Goal: Task Accomplishment & Management: Use online tool/utility

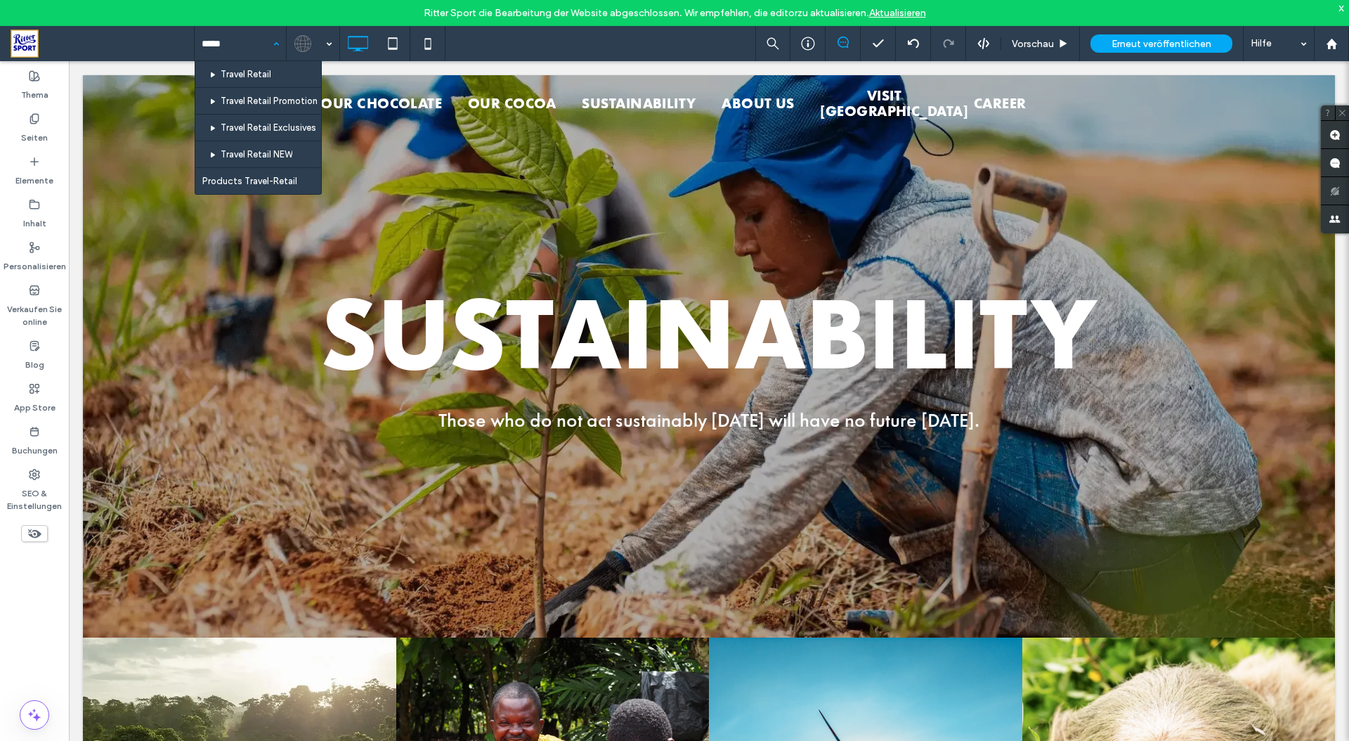
type input "******"
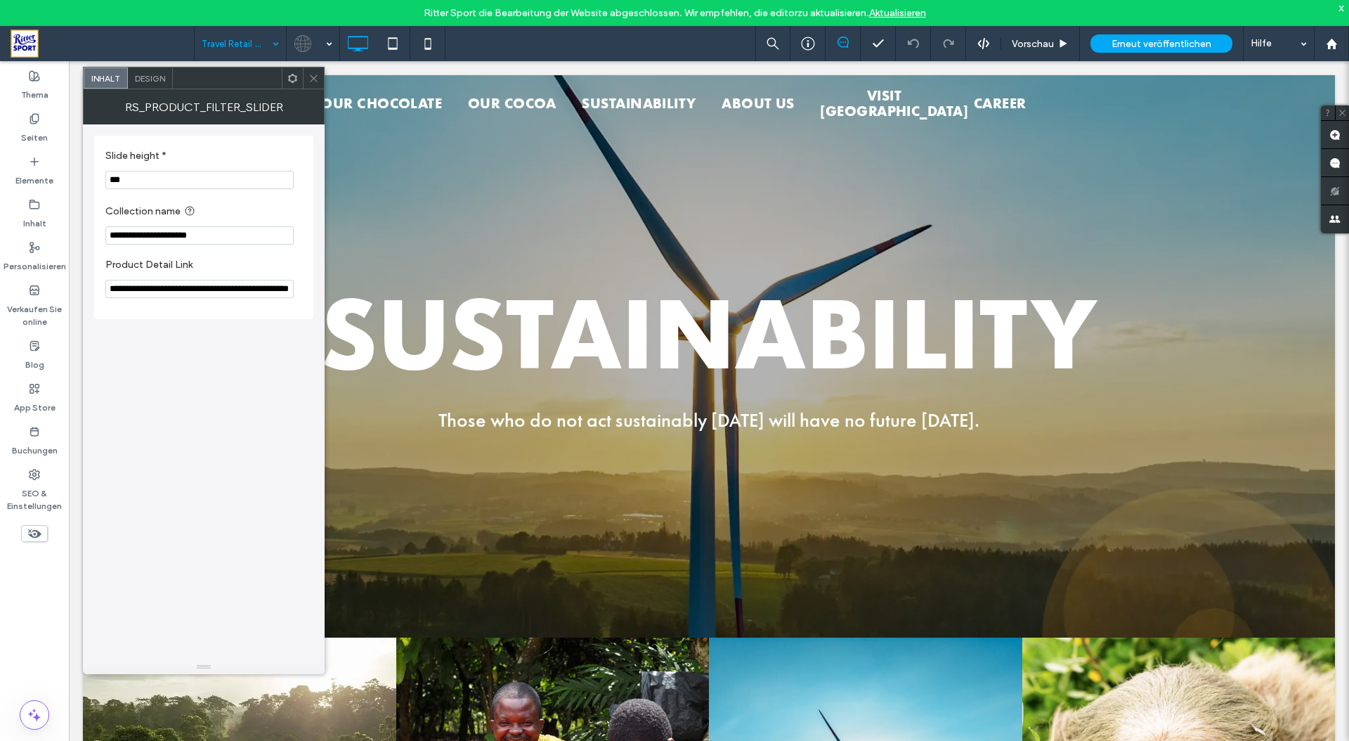
click at [309, 79] on icon at bounding box center [313, 78] width 11 height 11
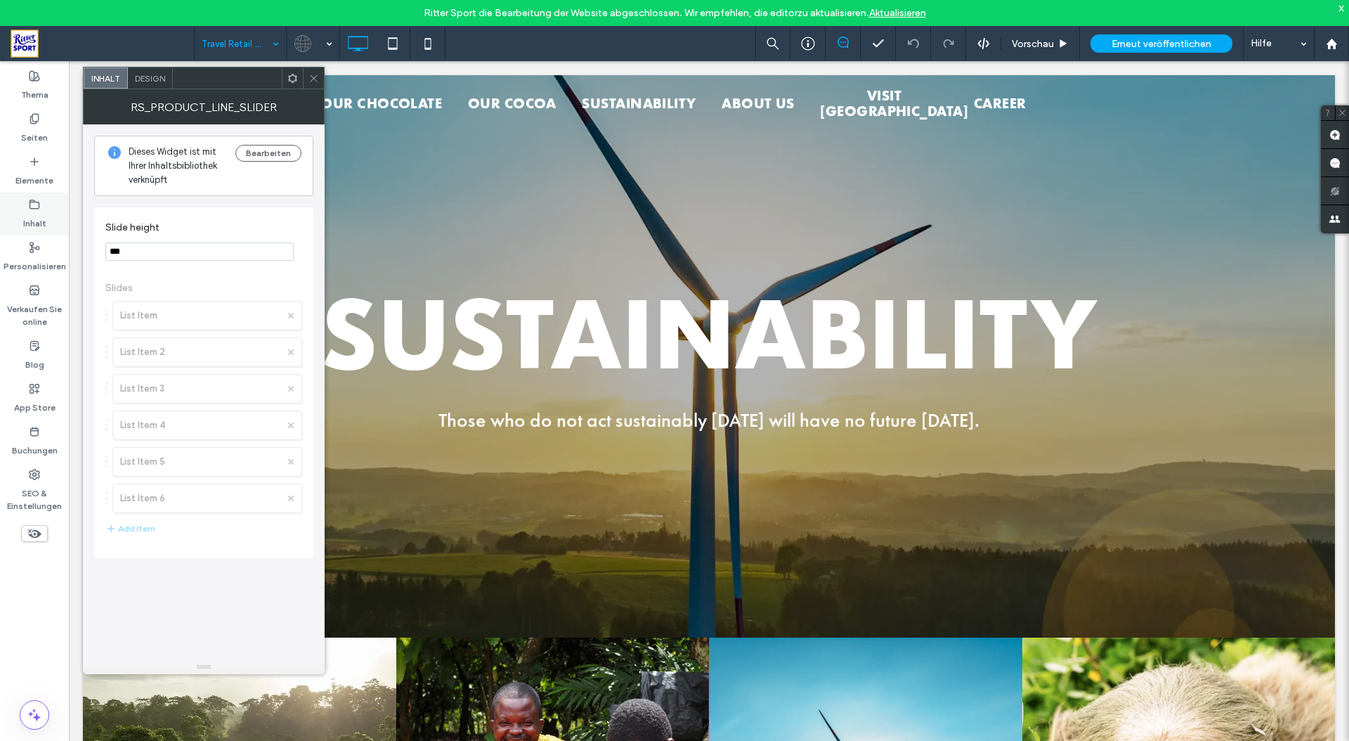
click at [24, 220] on label "Inhalt" at bounding box center [34, 220] width 23 height 20
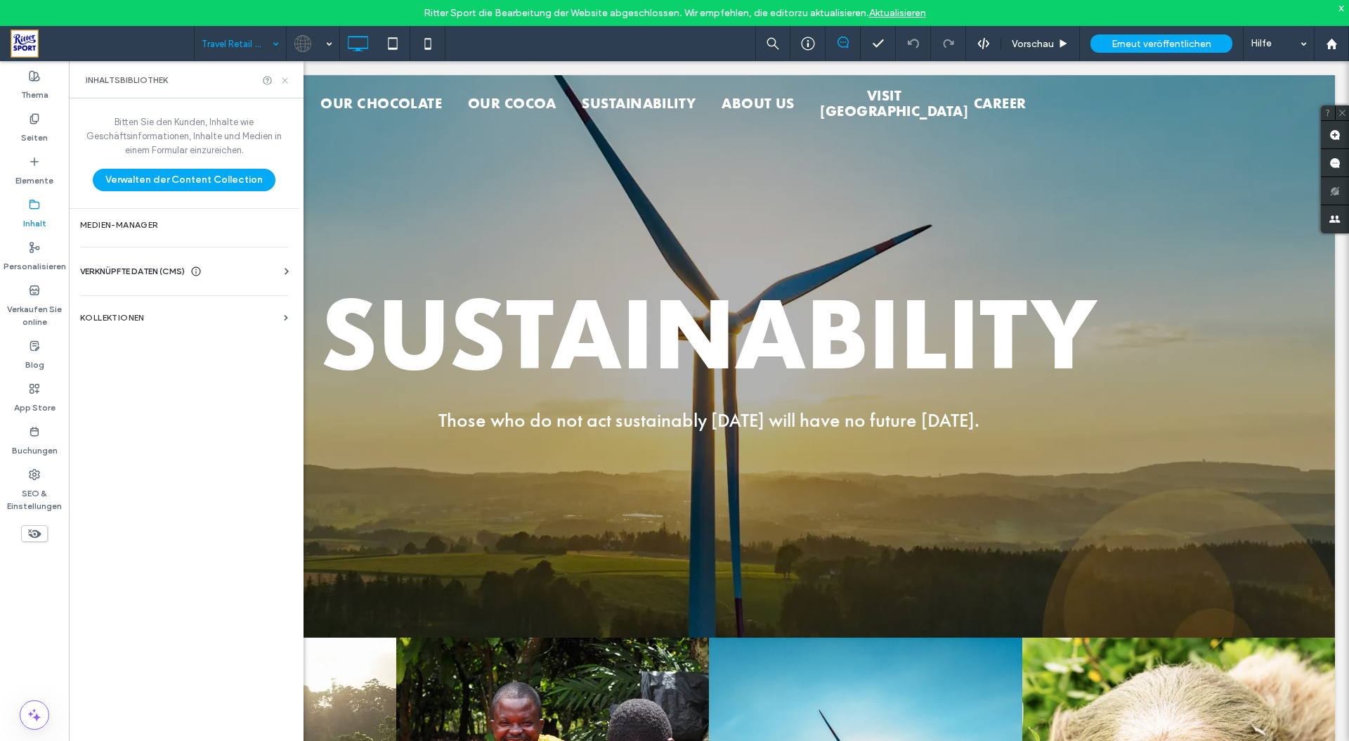
click at [284, 81] on use at bounding box center [285, 80] width 6 height 6
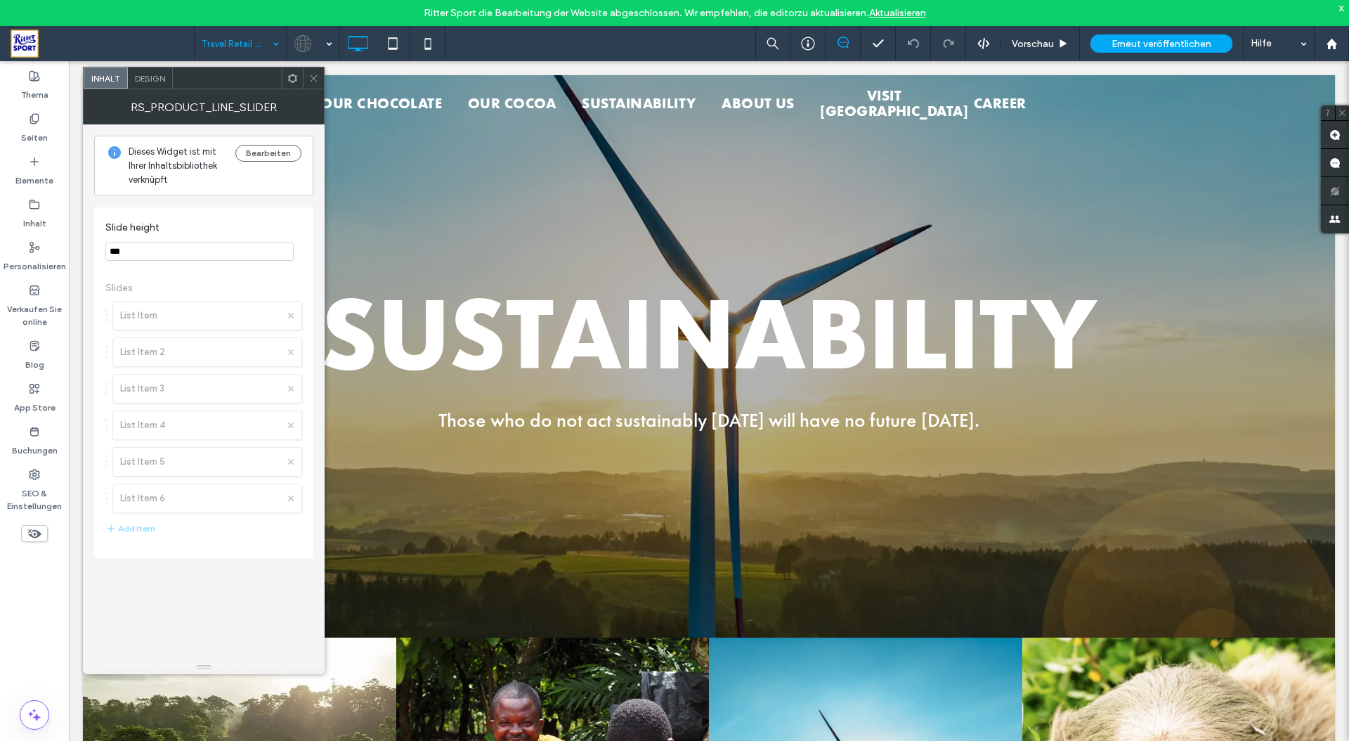
click at [160, 87] on div "Design" at bounding box center [150, 77] width 45 height 21
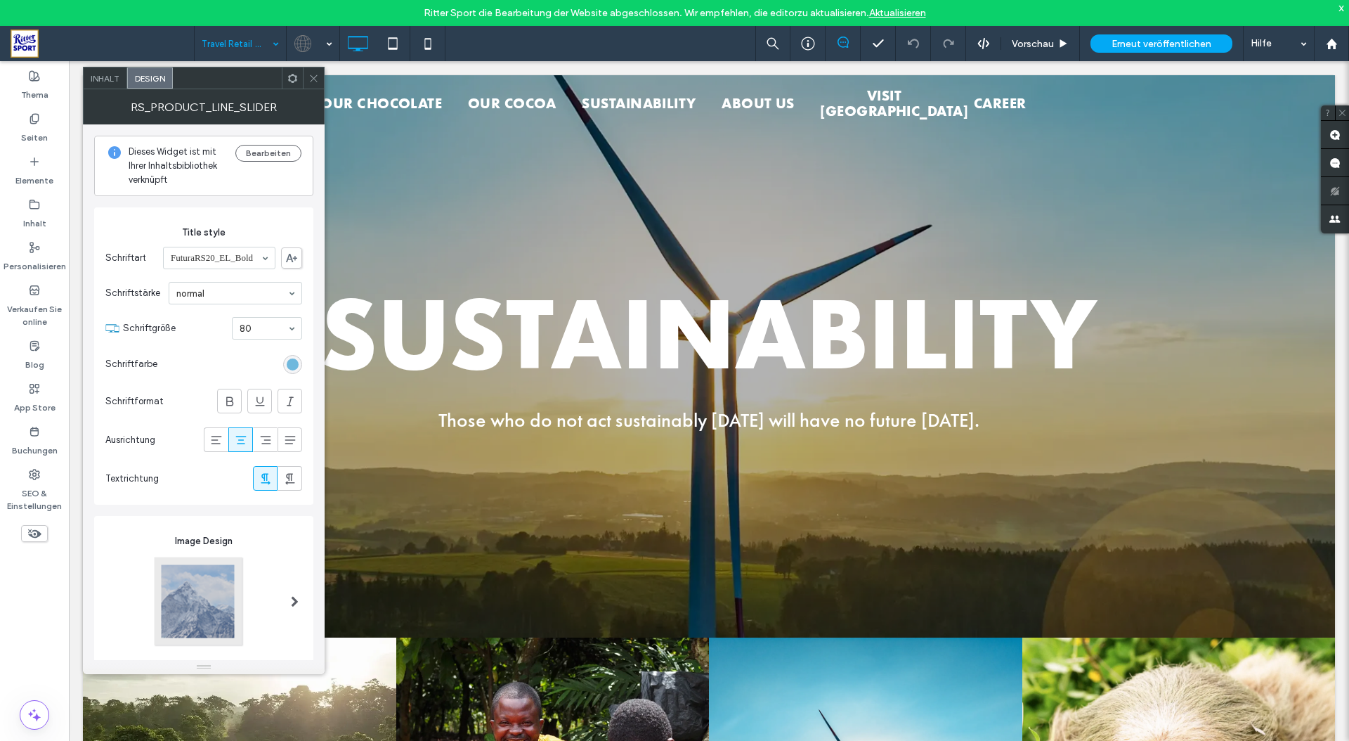
click at [318, 79] on icon at bounding box center [313, 78] width 11 height 11
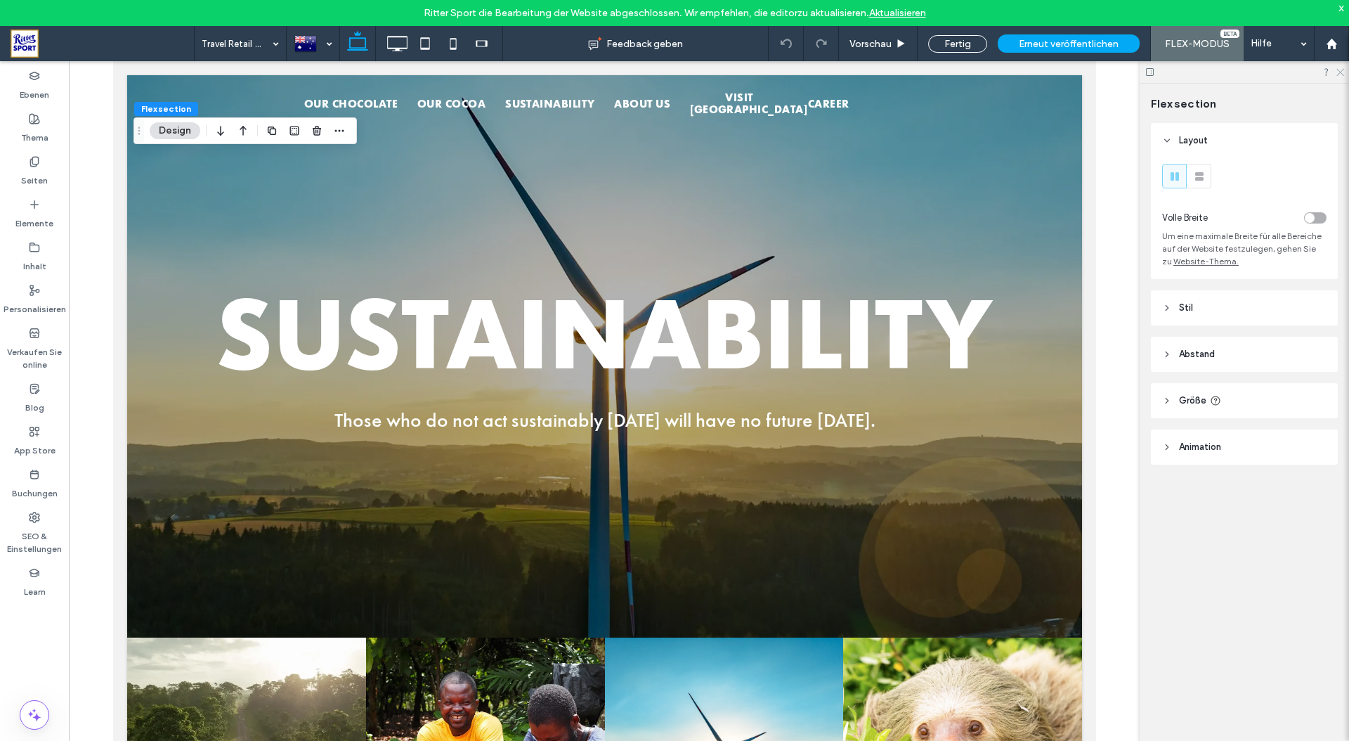
click at [1338, 72] on icon at bounding box center [1339, 71] width 9 height 9
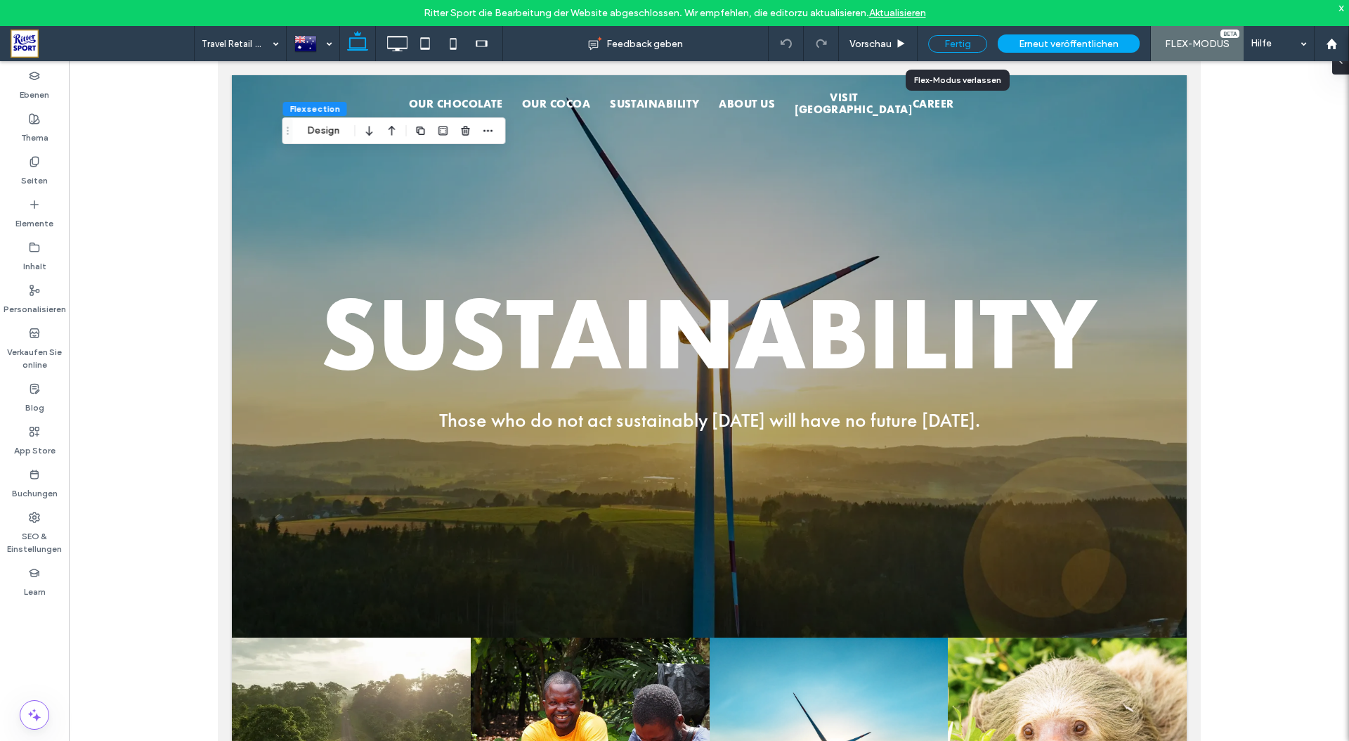
click at [940, 46] on div "Fertig" at bounding box center [957, 44] width 59 height 18
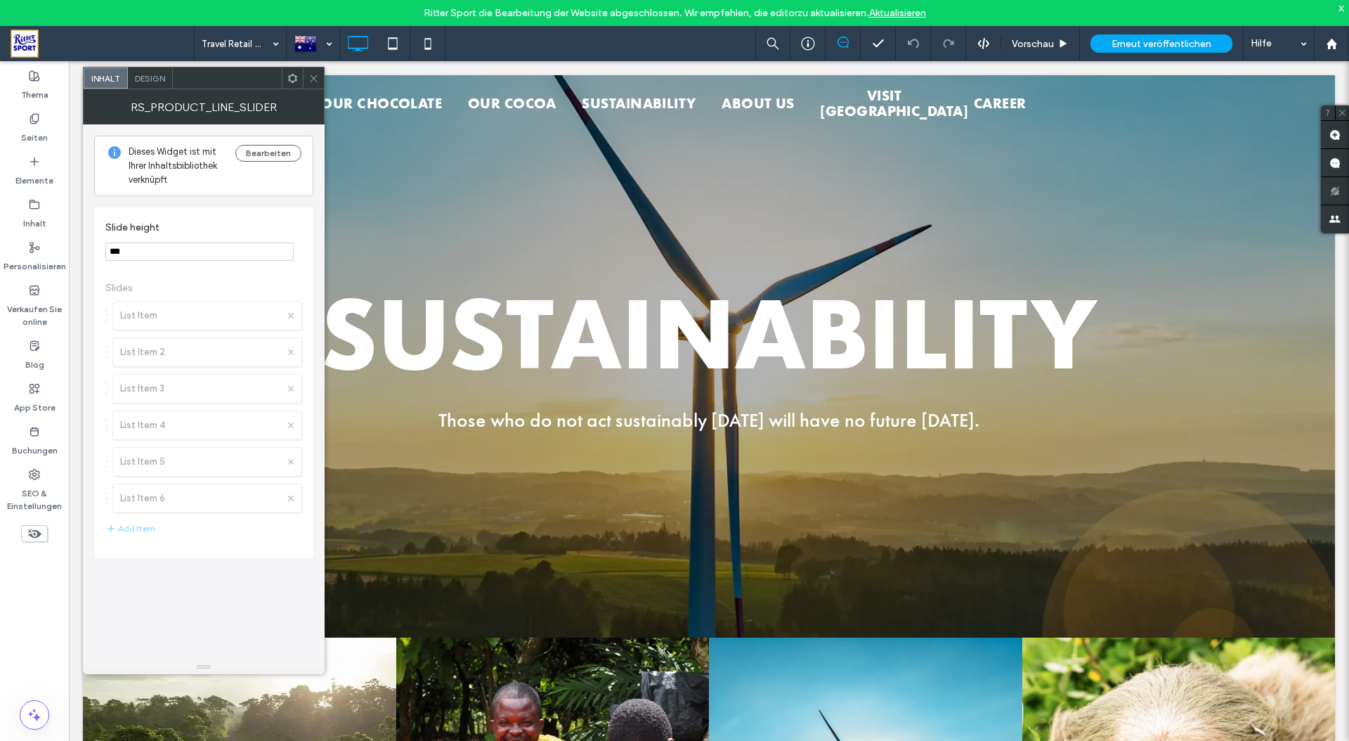
click at [318, 76] on icon at bounding box center [313, 78] width 11 height 11
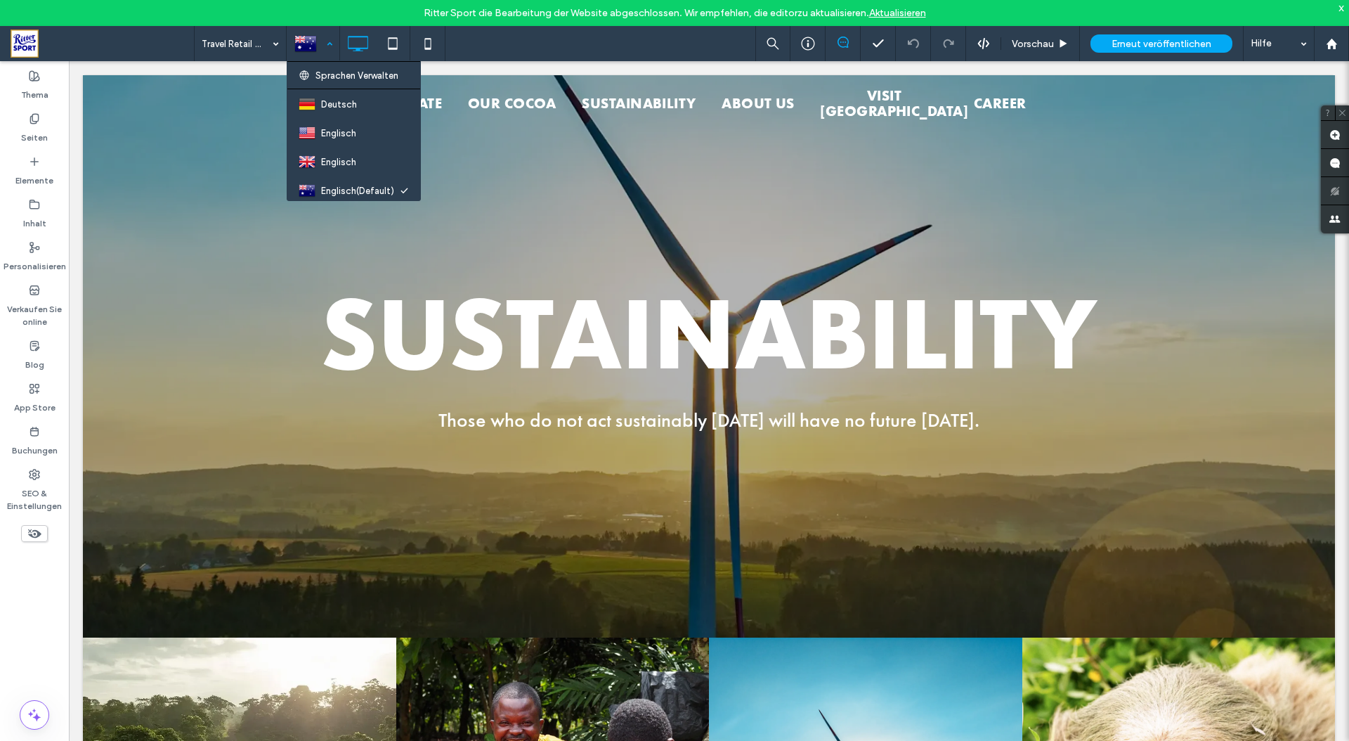
click at [326, 42] on div at bounding box center [312, 44] width 51 height 34
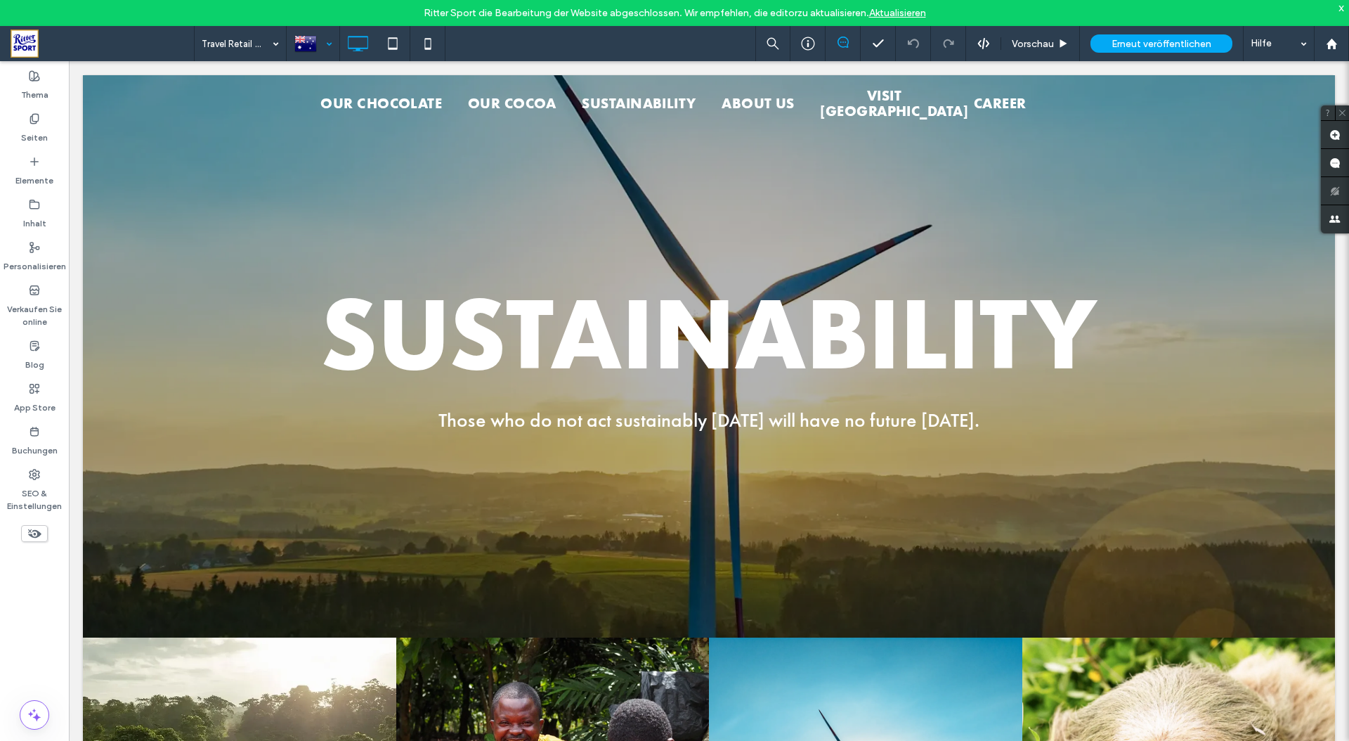
click at [327, 36] on div at bounding box center [312, 44] width 51 height 34
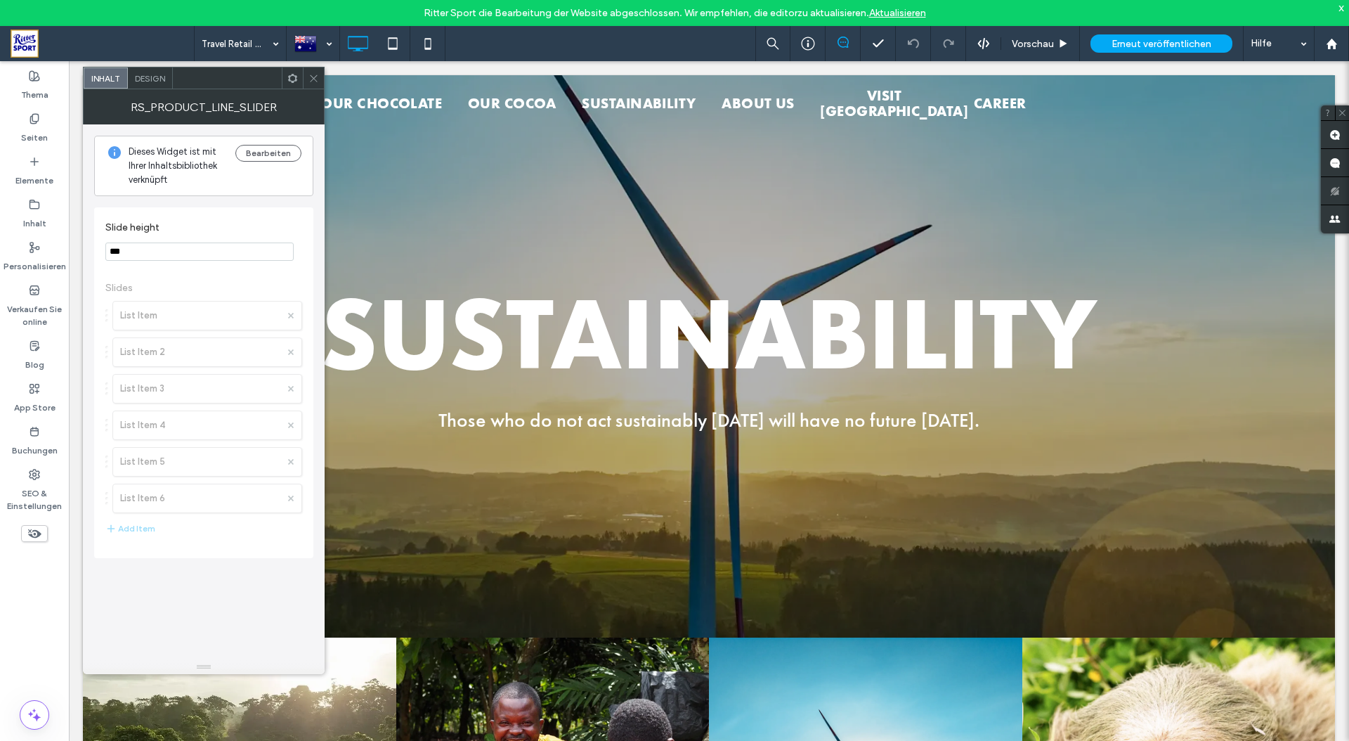
click at [144, 77] on span "Design" at bounding box center [150, 78] width 30 height 11
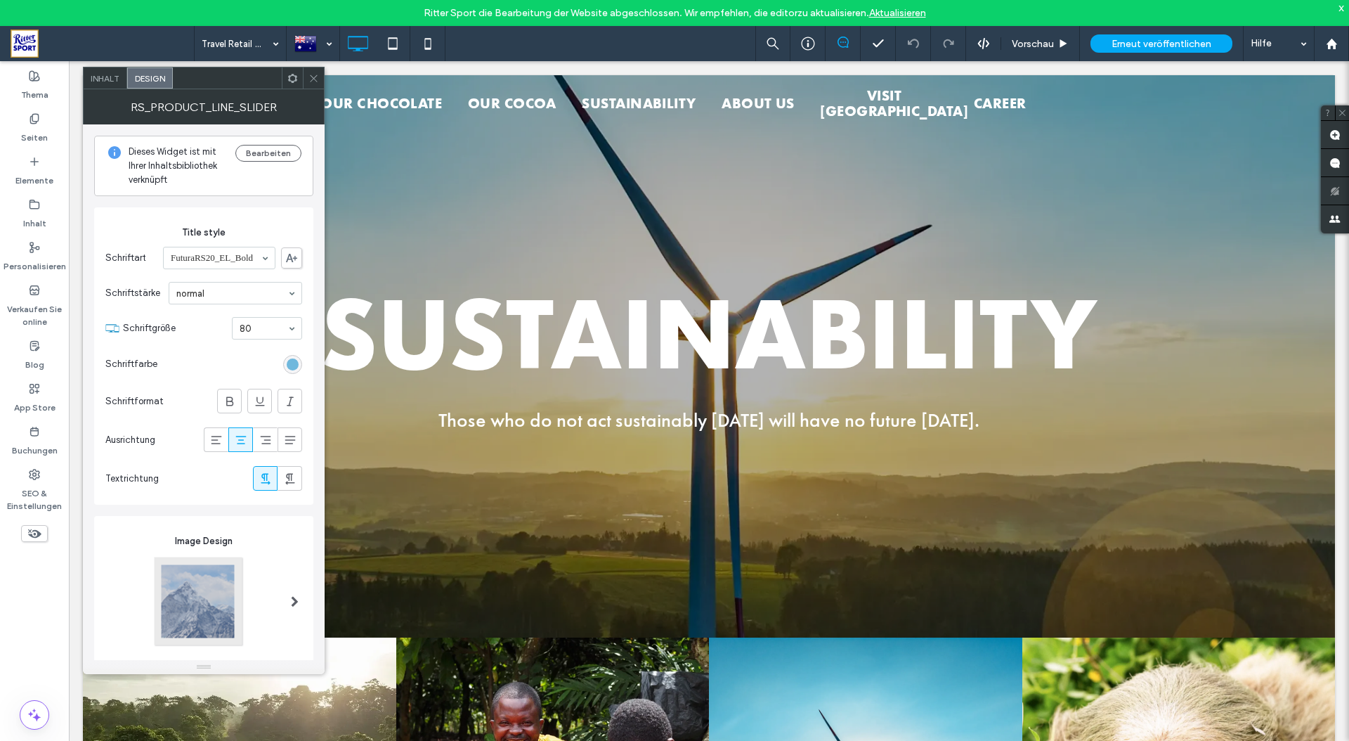
click at [295, 80] on use at bounding box center [292, 77] width 9 height 9
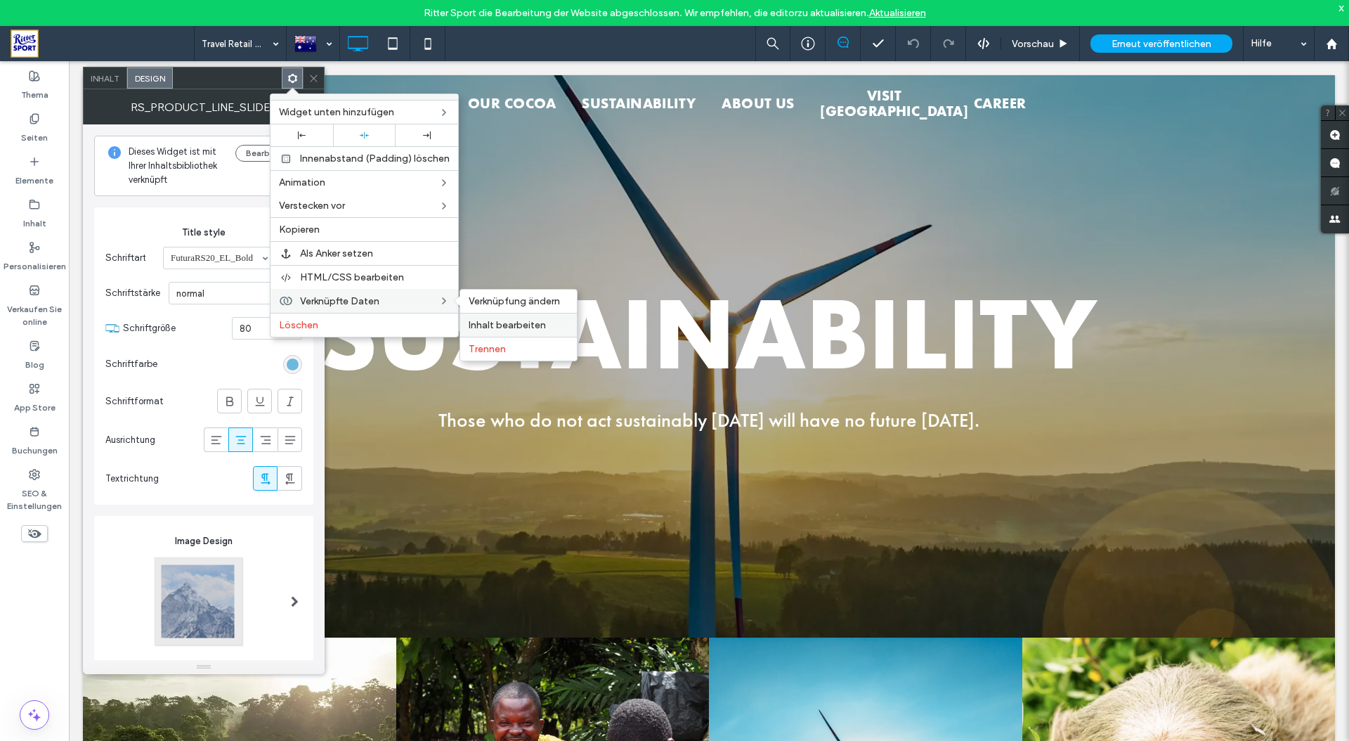
click at [509, 324] on span "Inhalt bearbeiten" at bounding box center [507, 325] width 77 height 12
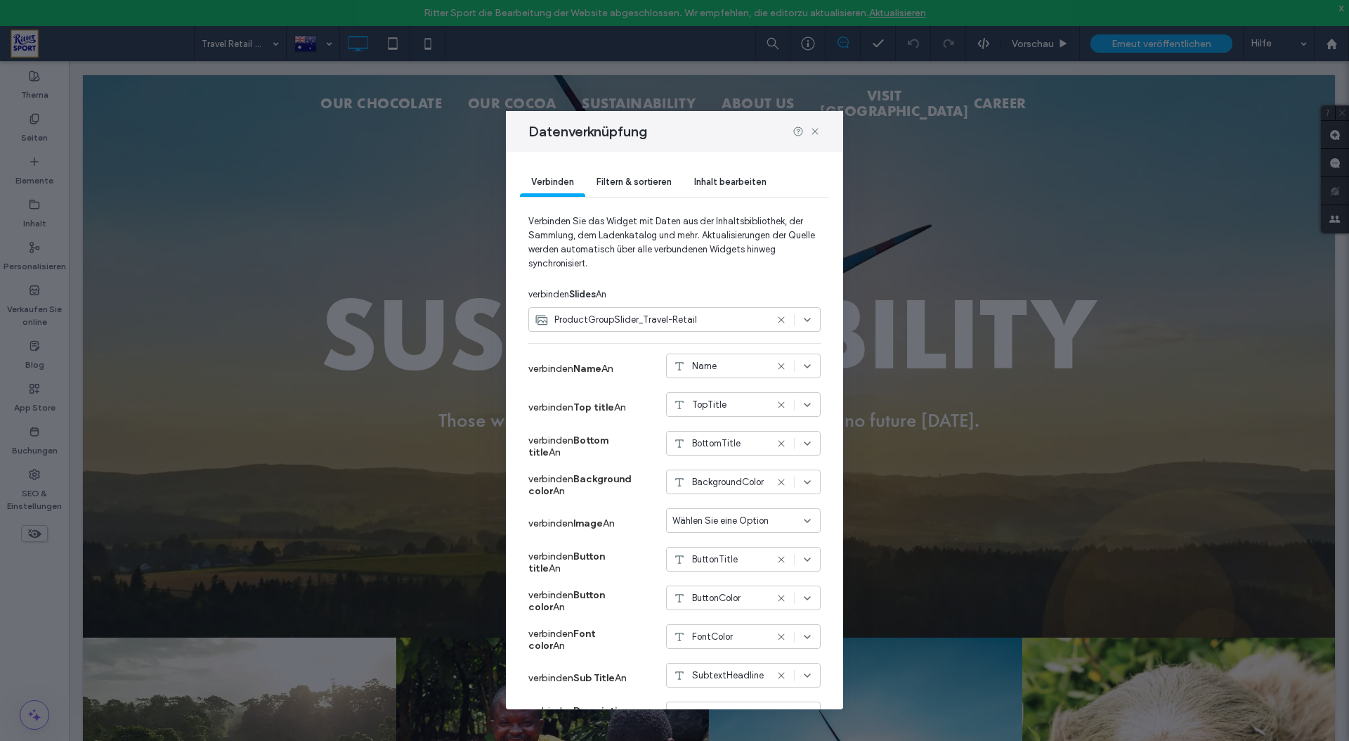
click at [620, 177] on span "Filtern & sortieren" at bounding box center [634, 181] width 75 height 11
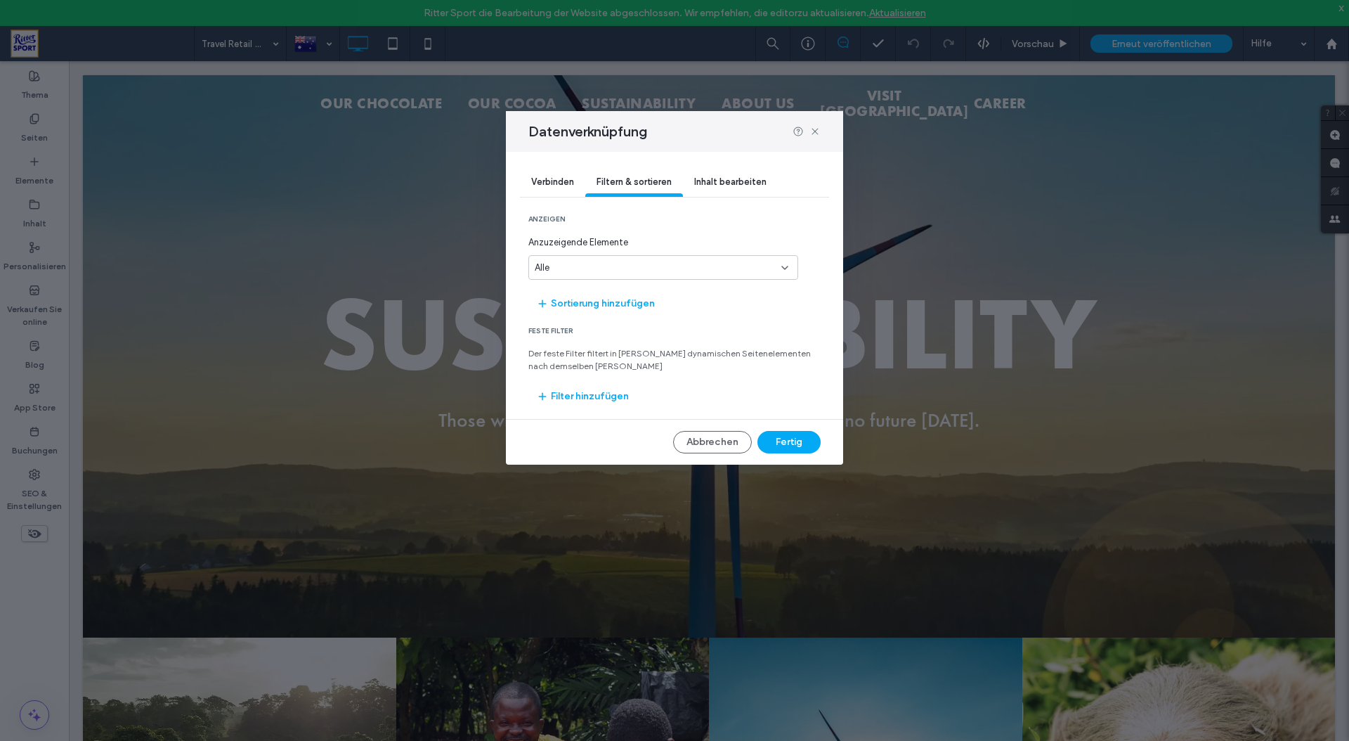
click at [733, 181] on span "Inhalt bearbeiten" at bounding box center [730, 181] width 72 height 11
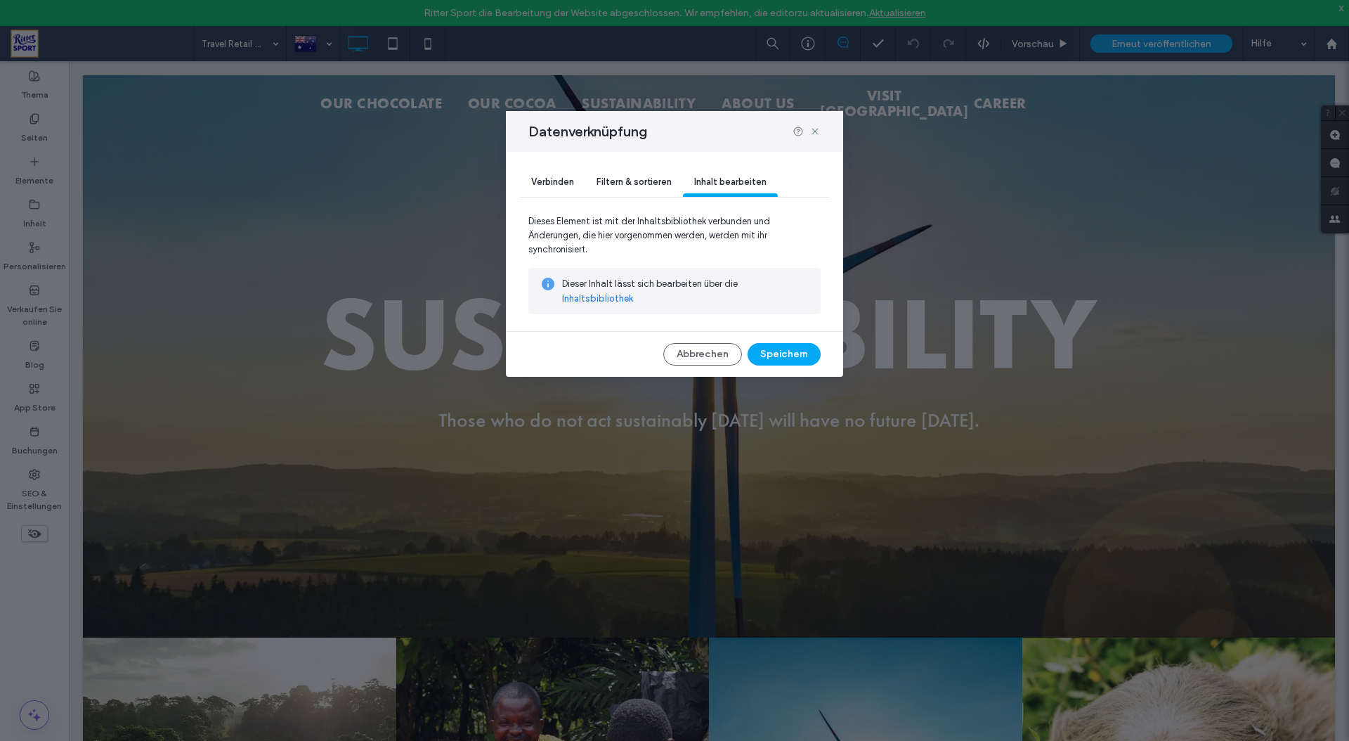
click at [633, 292] on link "Inhaltsbibliothek" at bounding box center [597, 299] width 71 height 14
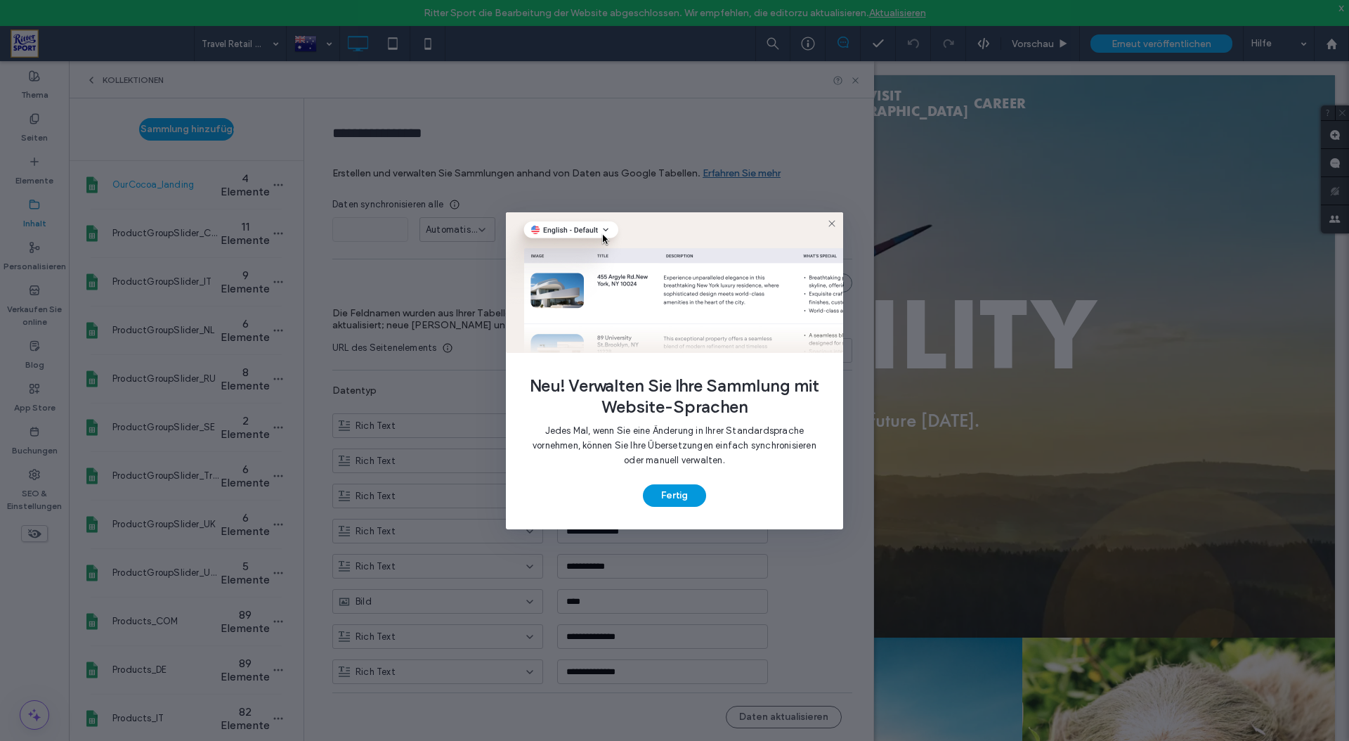
click at [675, 492] on button "Fertig" at bounding box center [674, 495] width 63 height 22
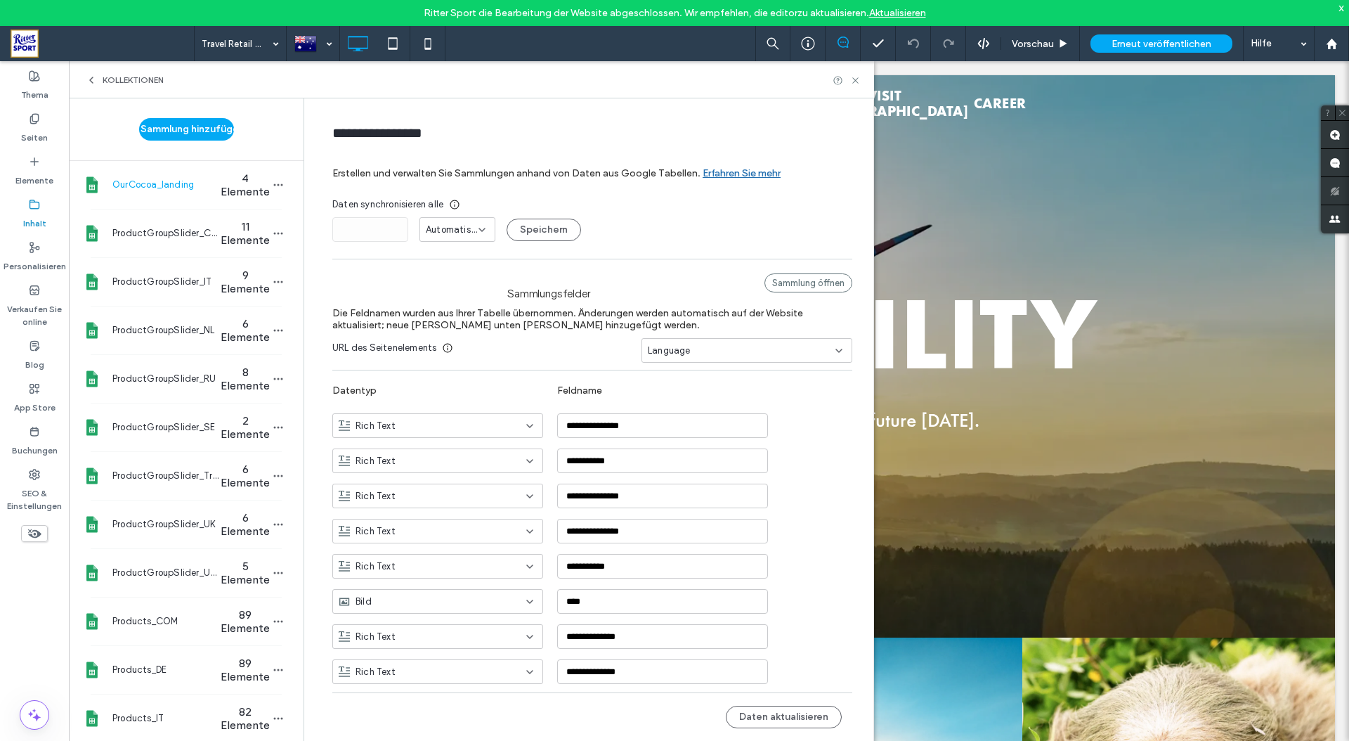
click at [221, 185] on span "4 Elemente" at bounding box center [245, 184] width 49 height 27
click at [213, 219] on div "ProductGroupSlider_COM 11 Elemente" at bounding box center [186, 233] width 235 height 48
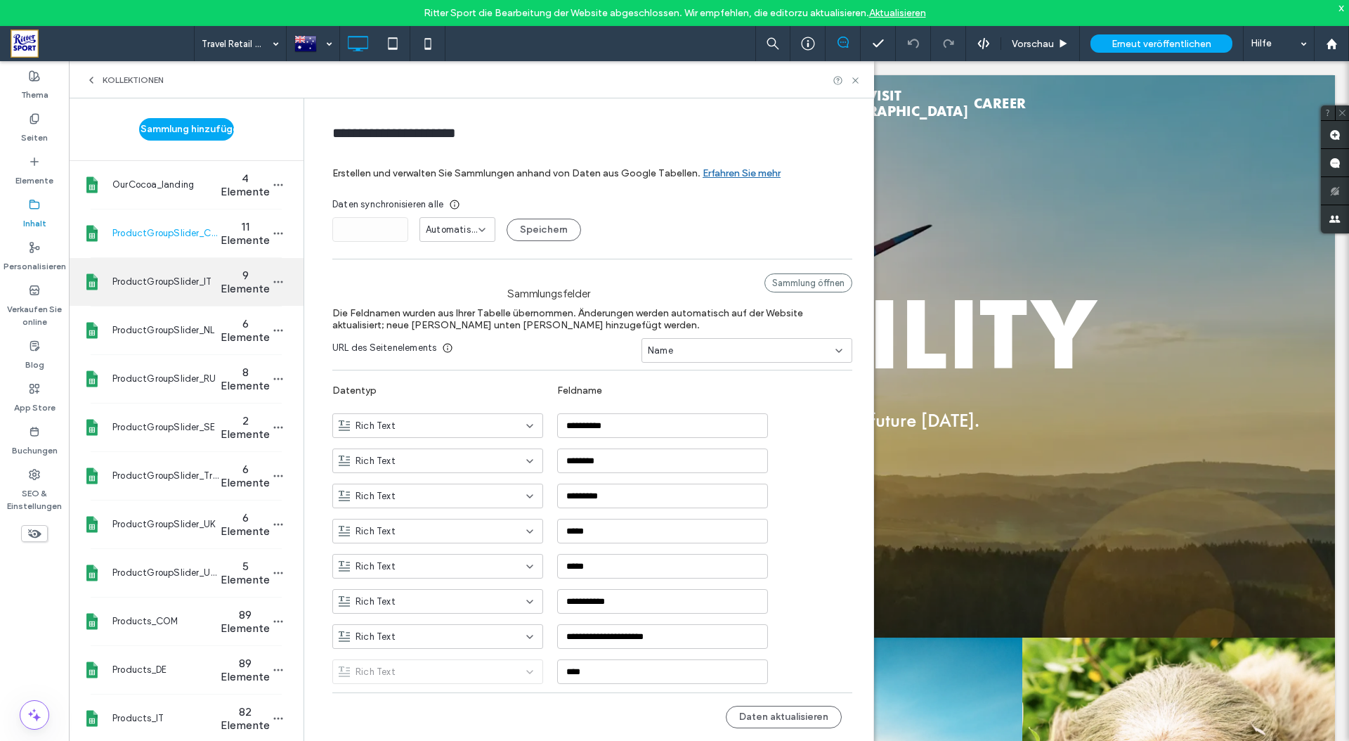
click at [221, 286] on span "9 Elemente" at bounding box center [245, 281] width 49 height 27
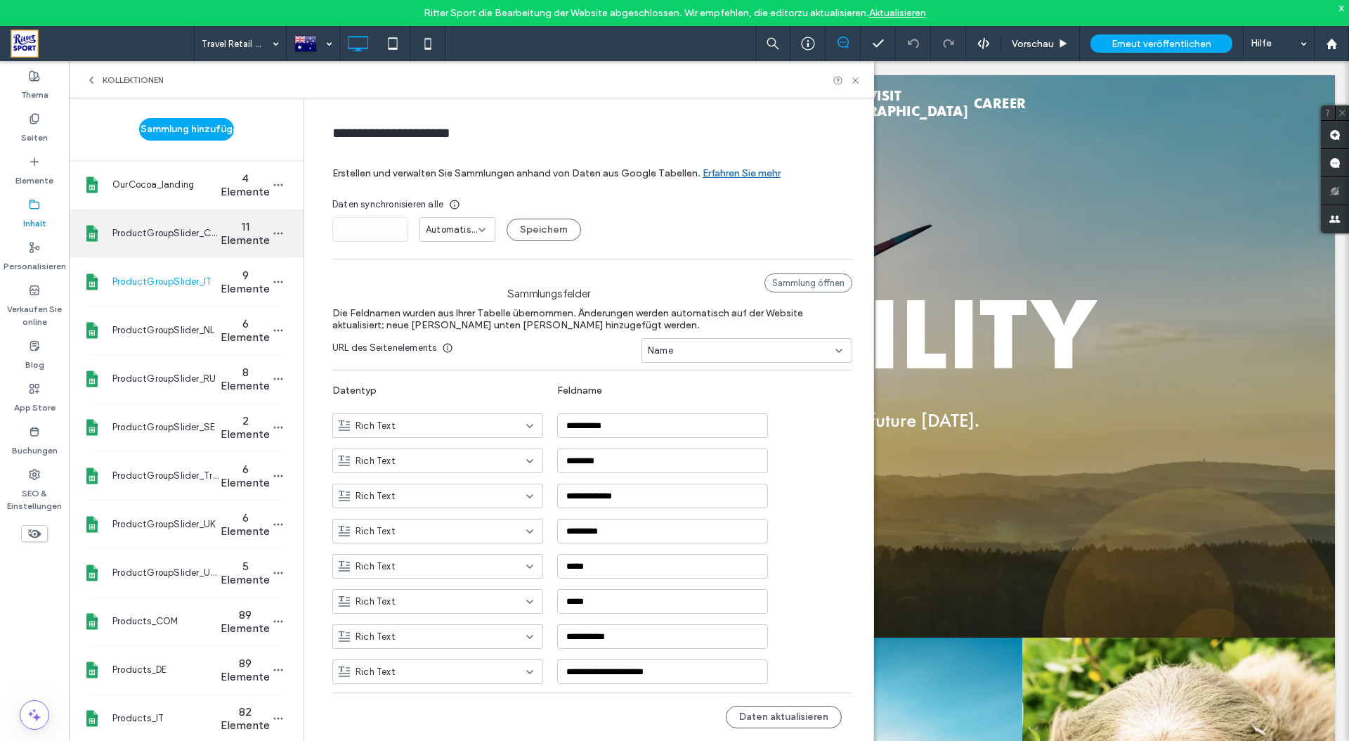
click at [221, 228] on span "11 Elemente" at bounding box center [245, 233] width 49 height 27
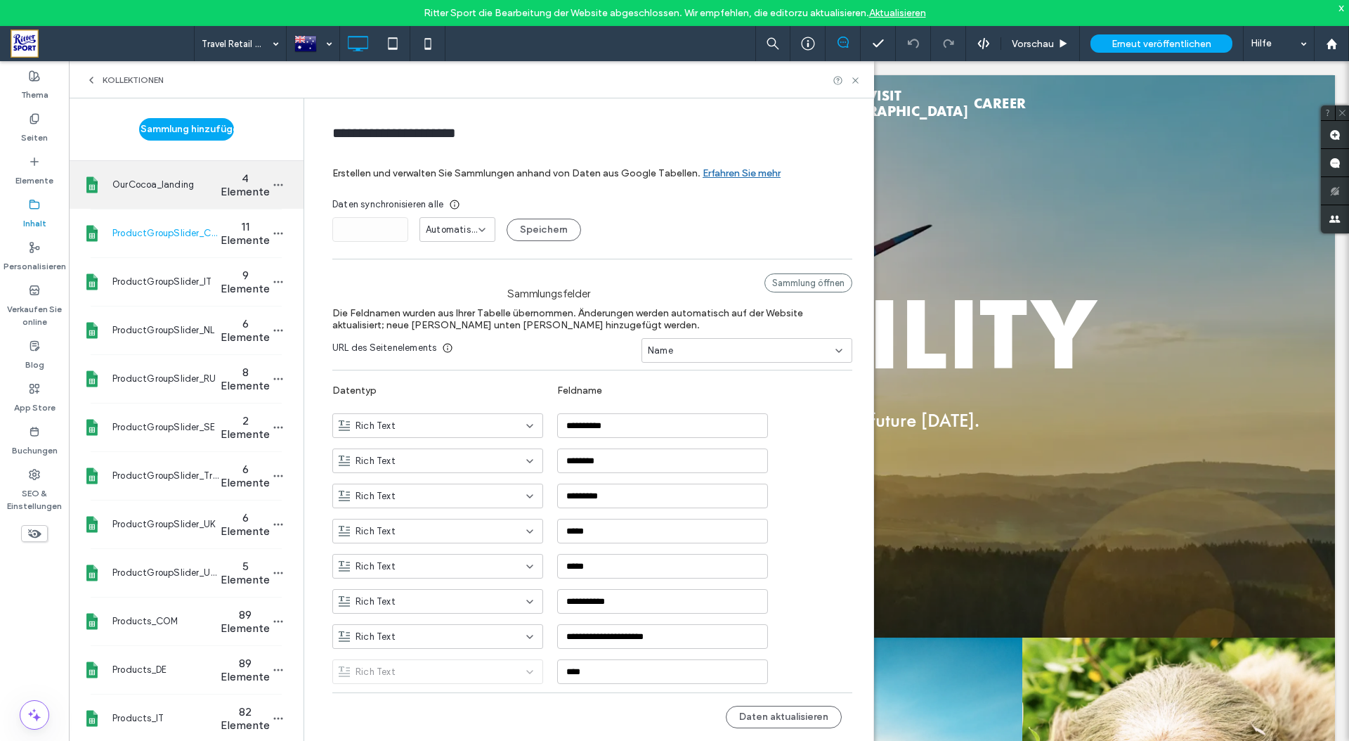
click at [221, 175] on span "4 Elemente" at bounding box center [245, 184] width 49 height 27
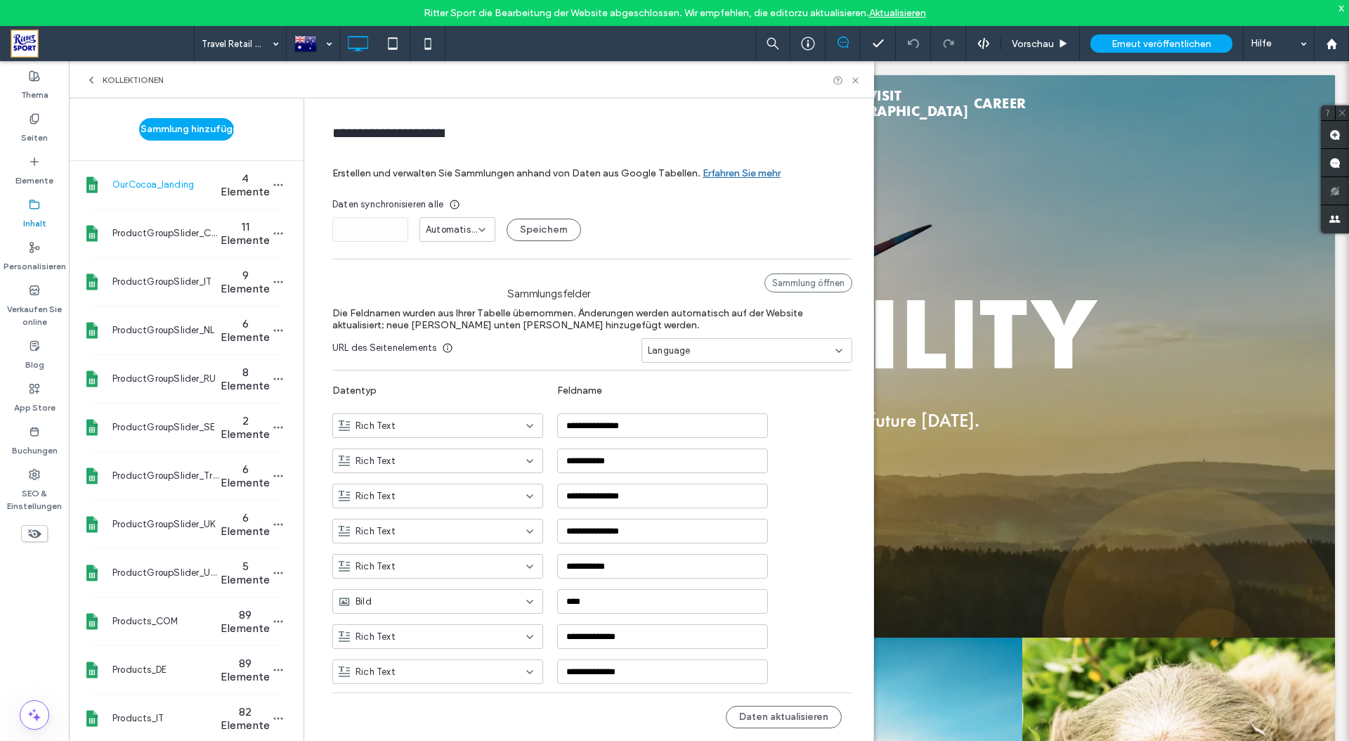
type input "**********"
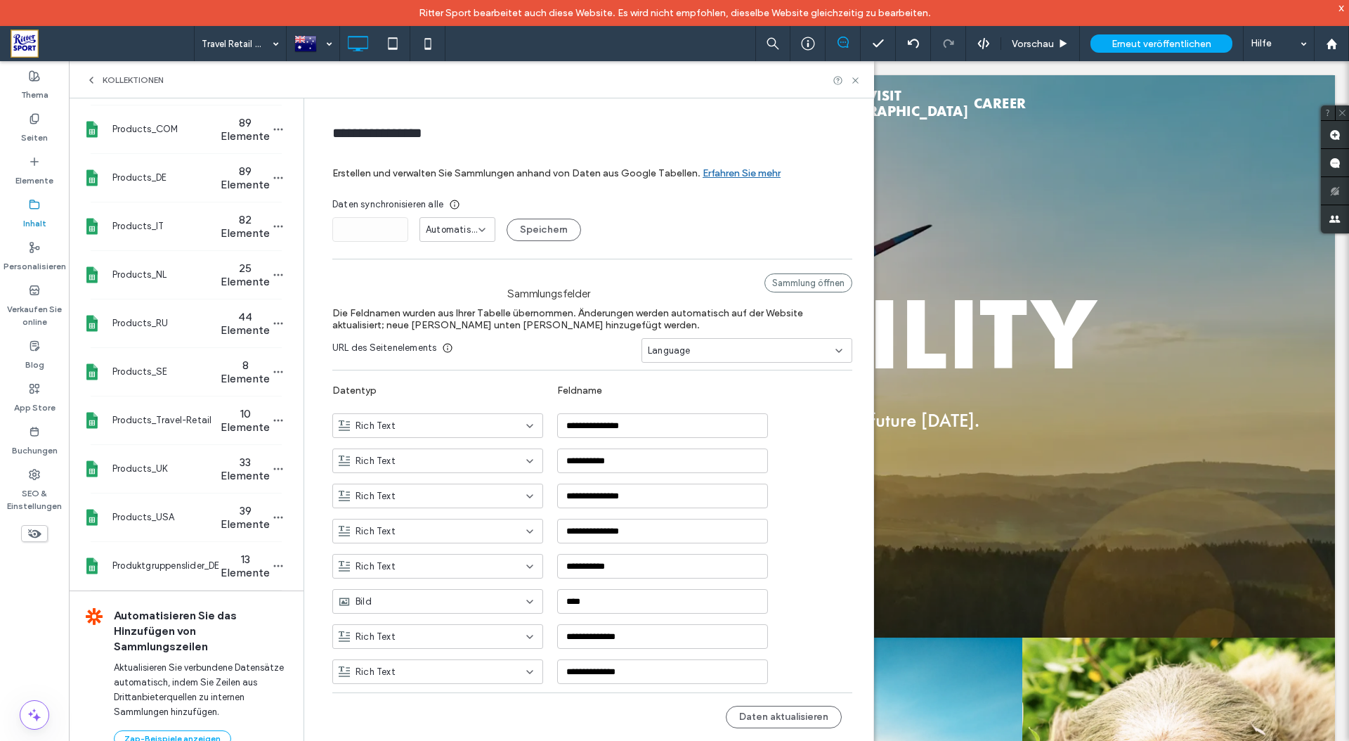
click at [32, 45] on span at bounding box center [102, 44] width 183 height 28
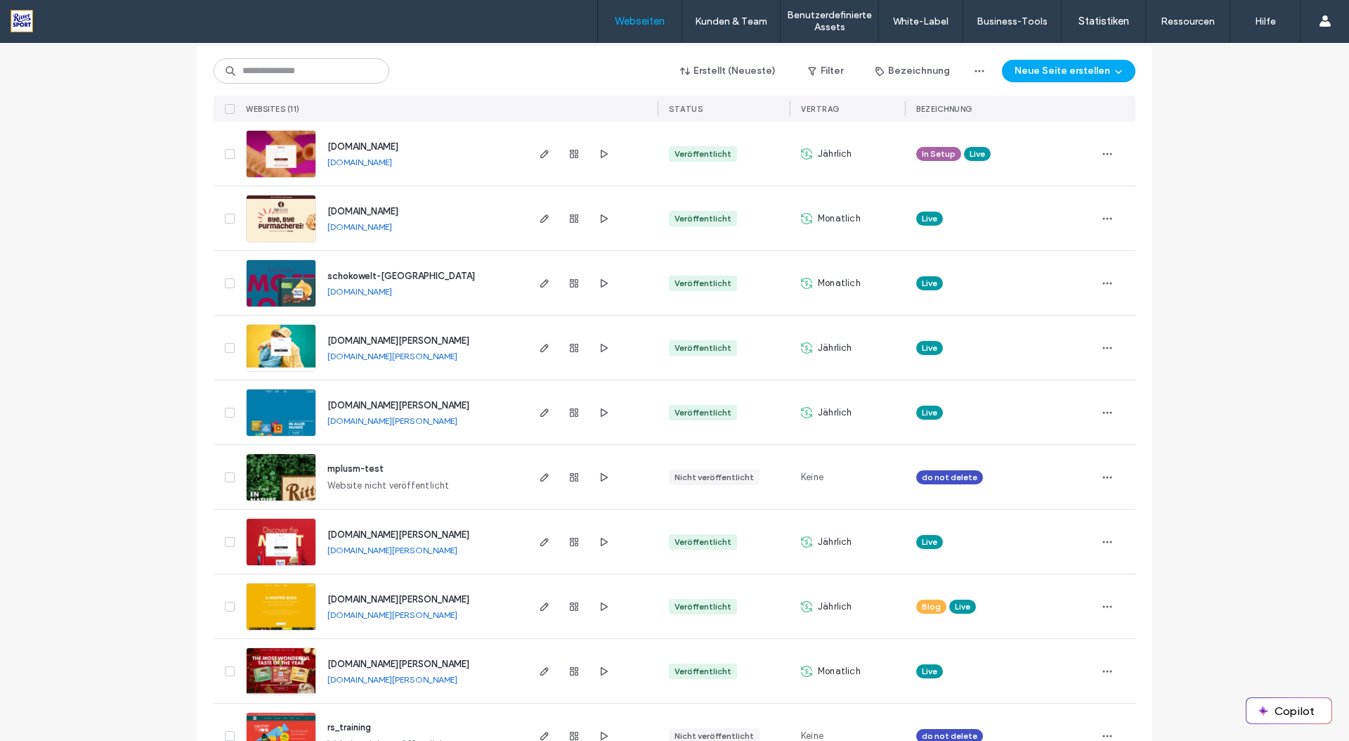
scroll to position [264, 0]
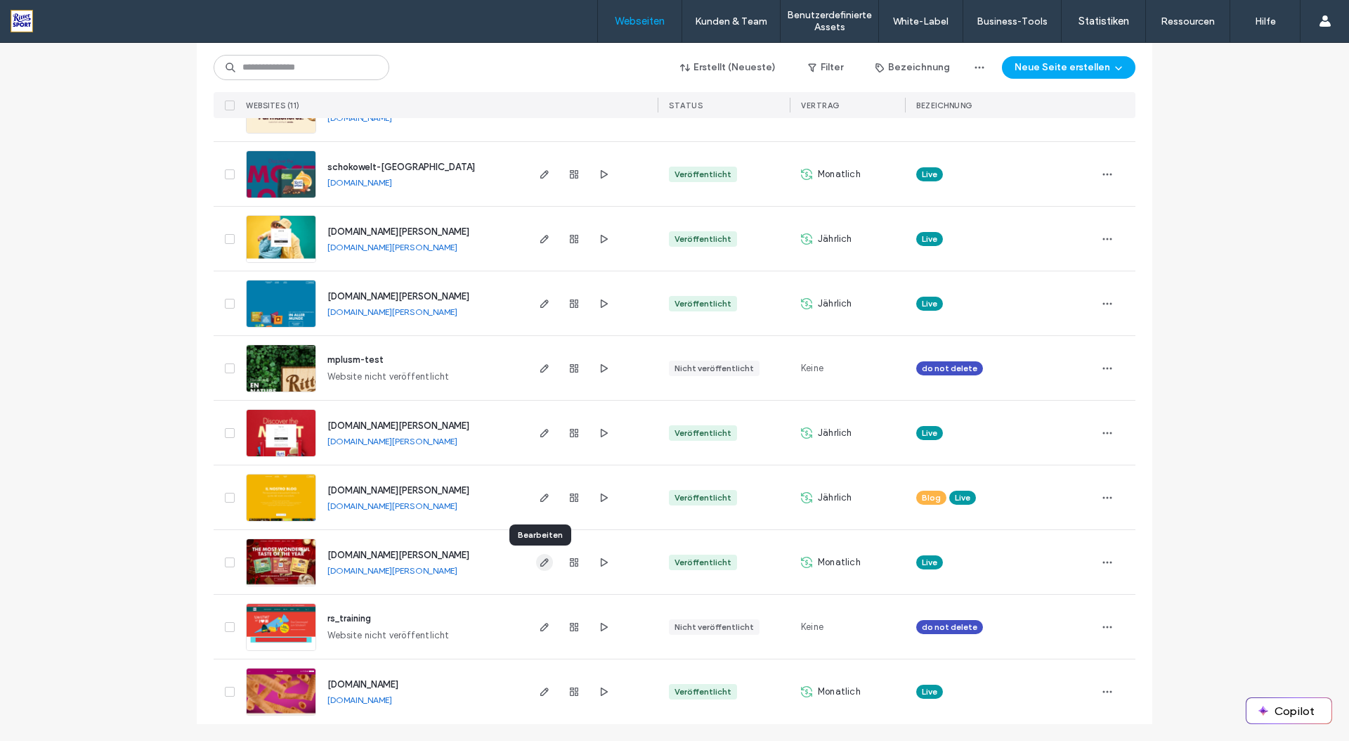
click at [540, 562] on use "button" at bounding box center [544, 562] width 8 height 8
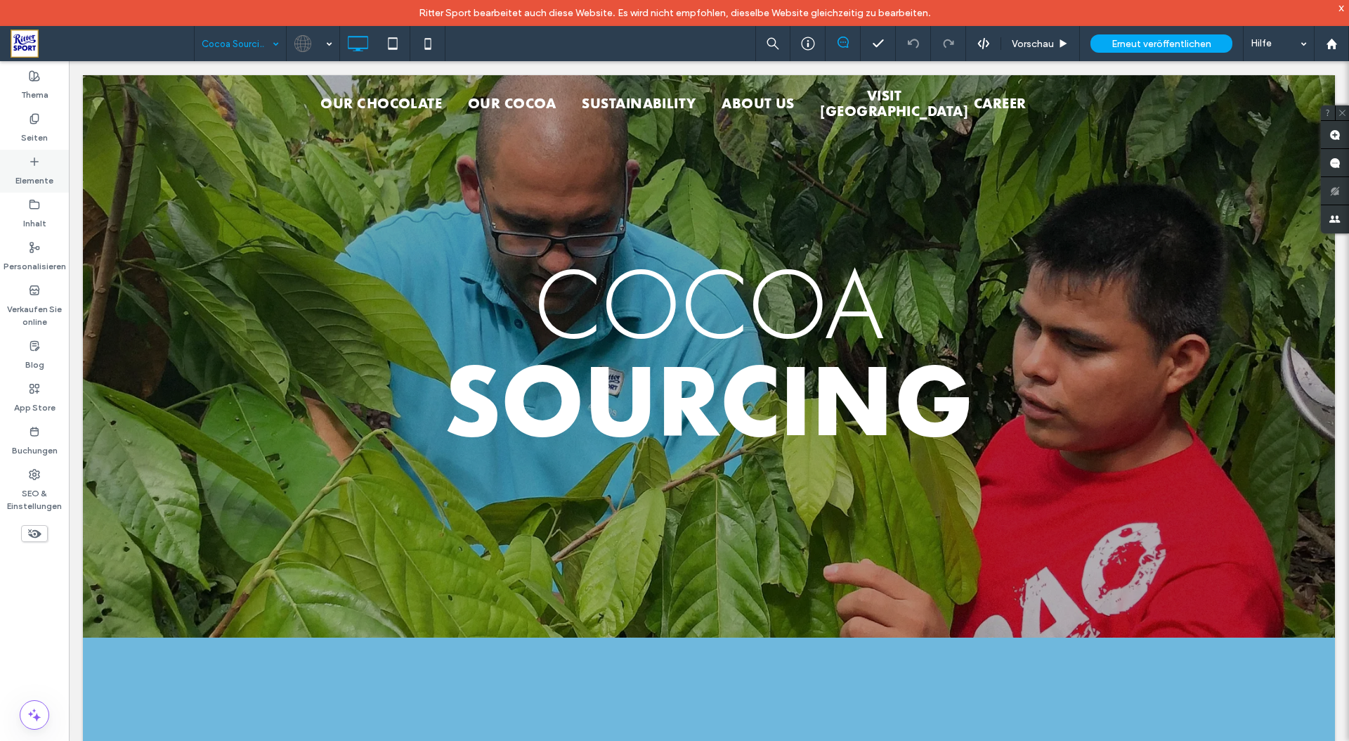
click at [37, 176] on label "Elemente" at bounding box center [34, 177] width 38 height 20
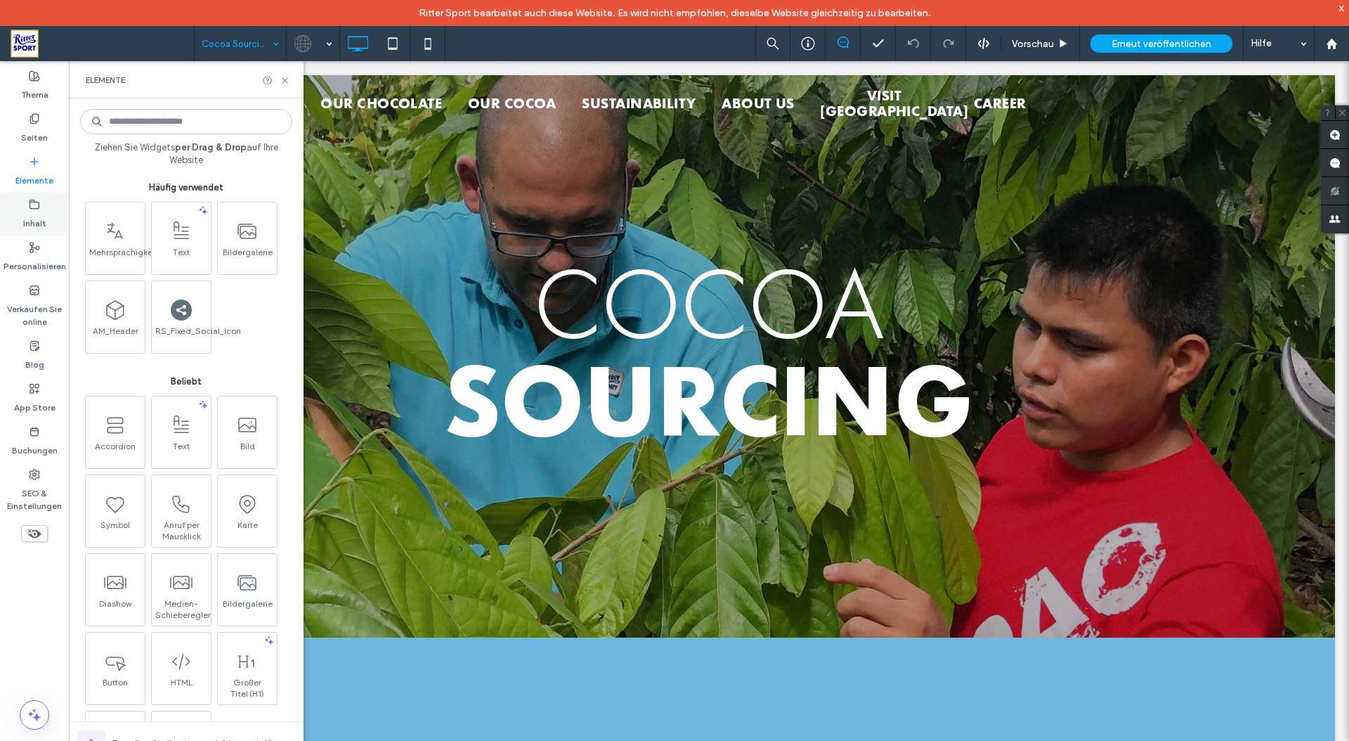
click at [32, 213] on label "Inhalt" at bounding box center [34, 220] width 23 height 20
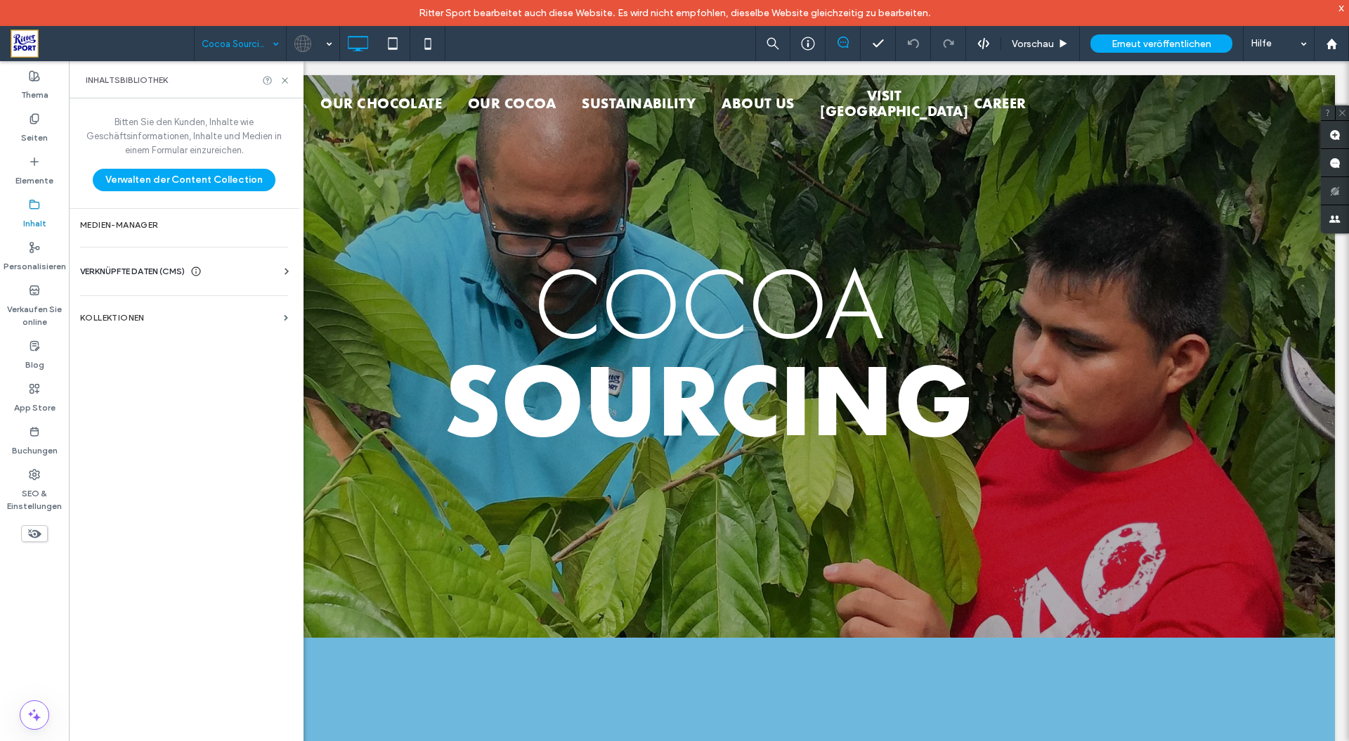
click at [142, 264] on span "VERKNÜPFTE DATEN (CMS)" at bounding box center [132, 271] width 105 height 14
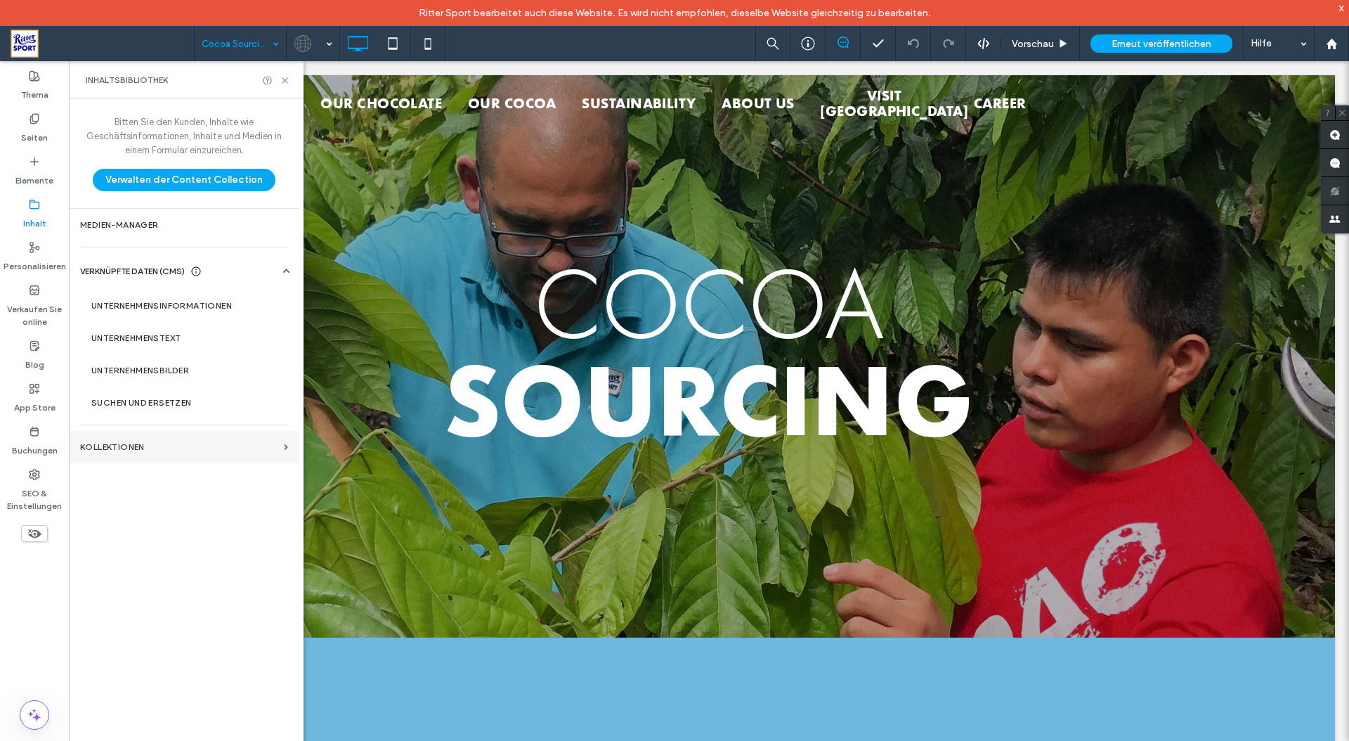
click at [129, 450] on label "KOLLEKTIONEN" at bounding box center [179, 447] width 198 height 10
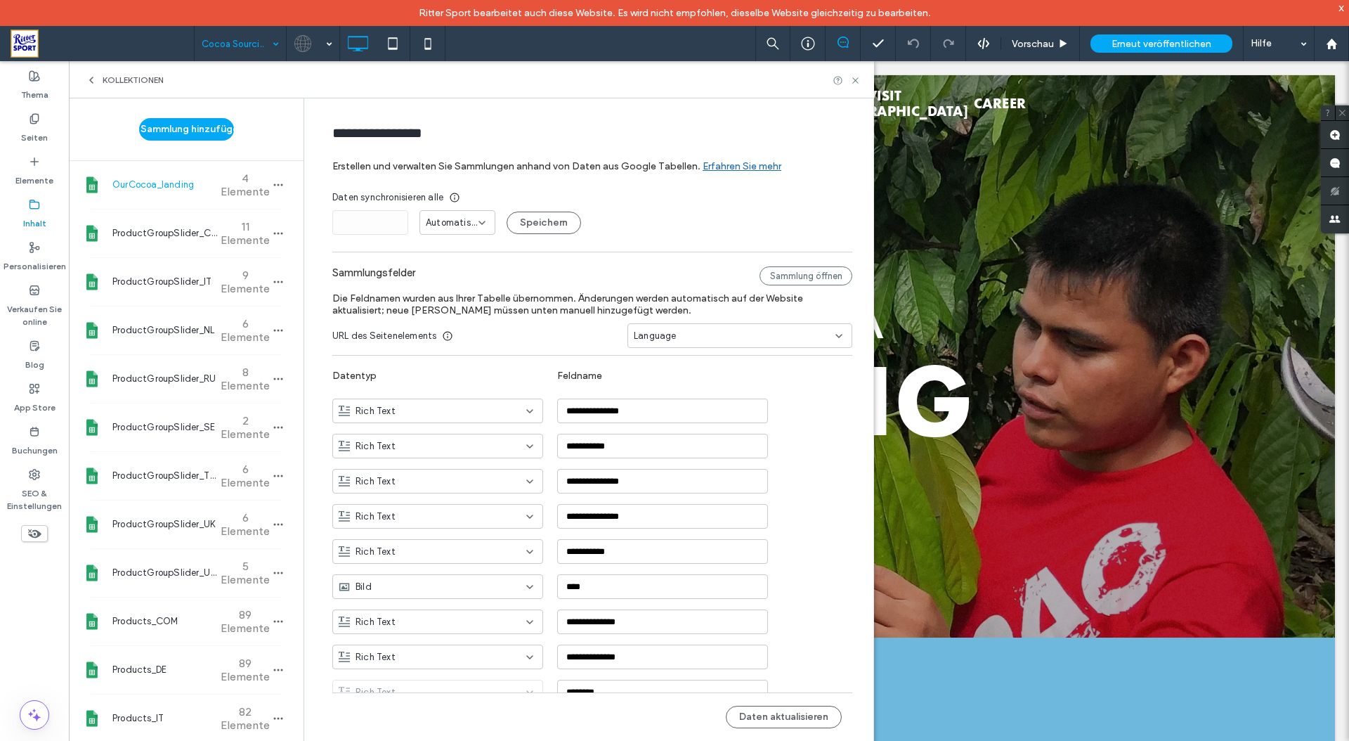
click at [122, 79] on span "KOLLEKTIONEN" at bounding box center [133, 79] width 61 height 11
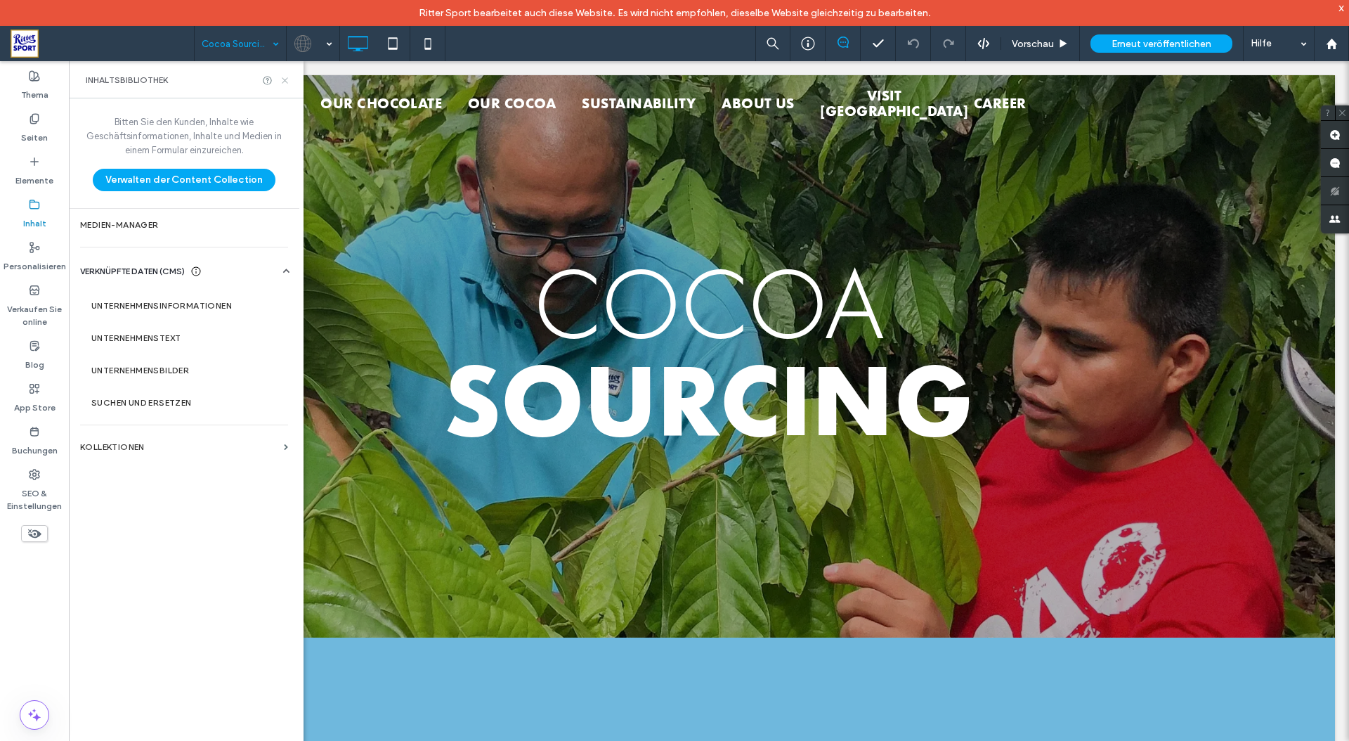
click at [285, 79] on icon at bounding box center [285, 80] width 11 height 11
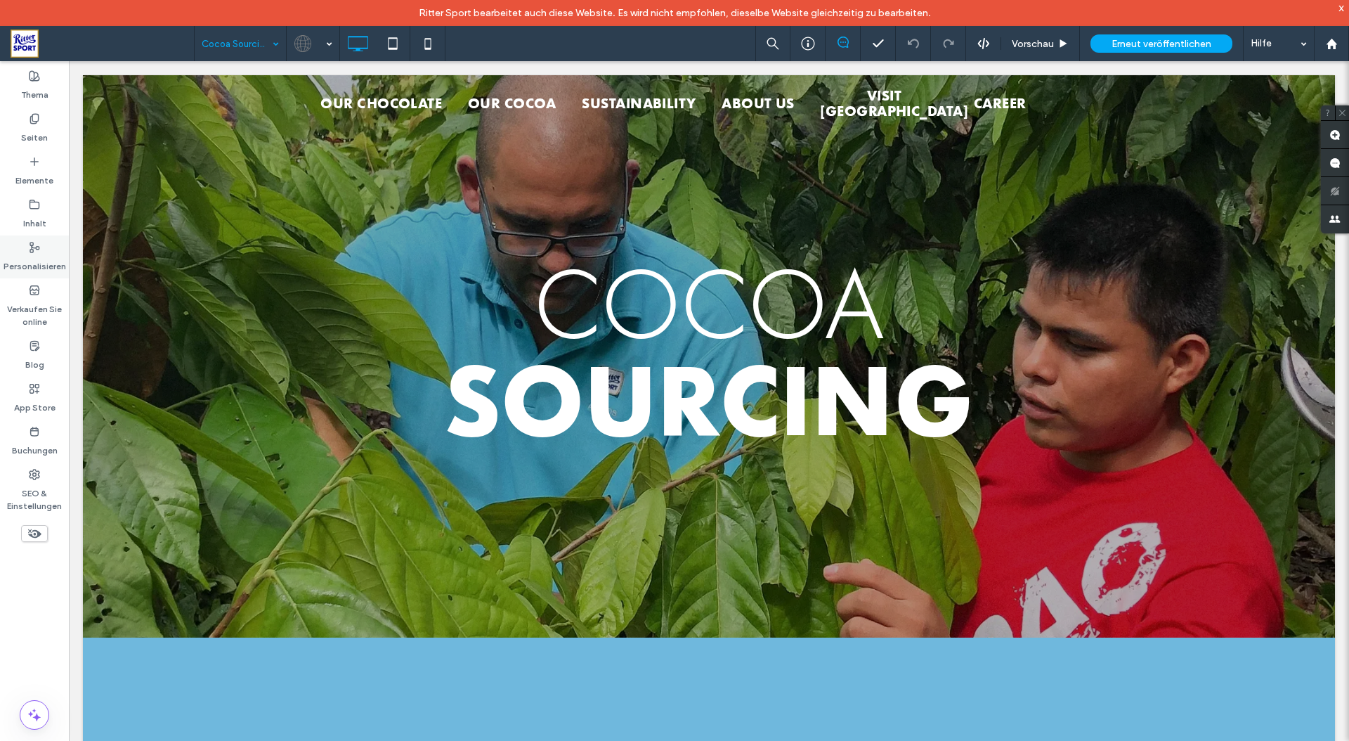
click at [34, 247] on use at bounding box center [34, 247] width 9 height 10
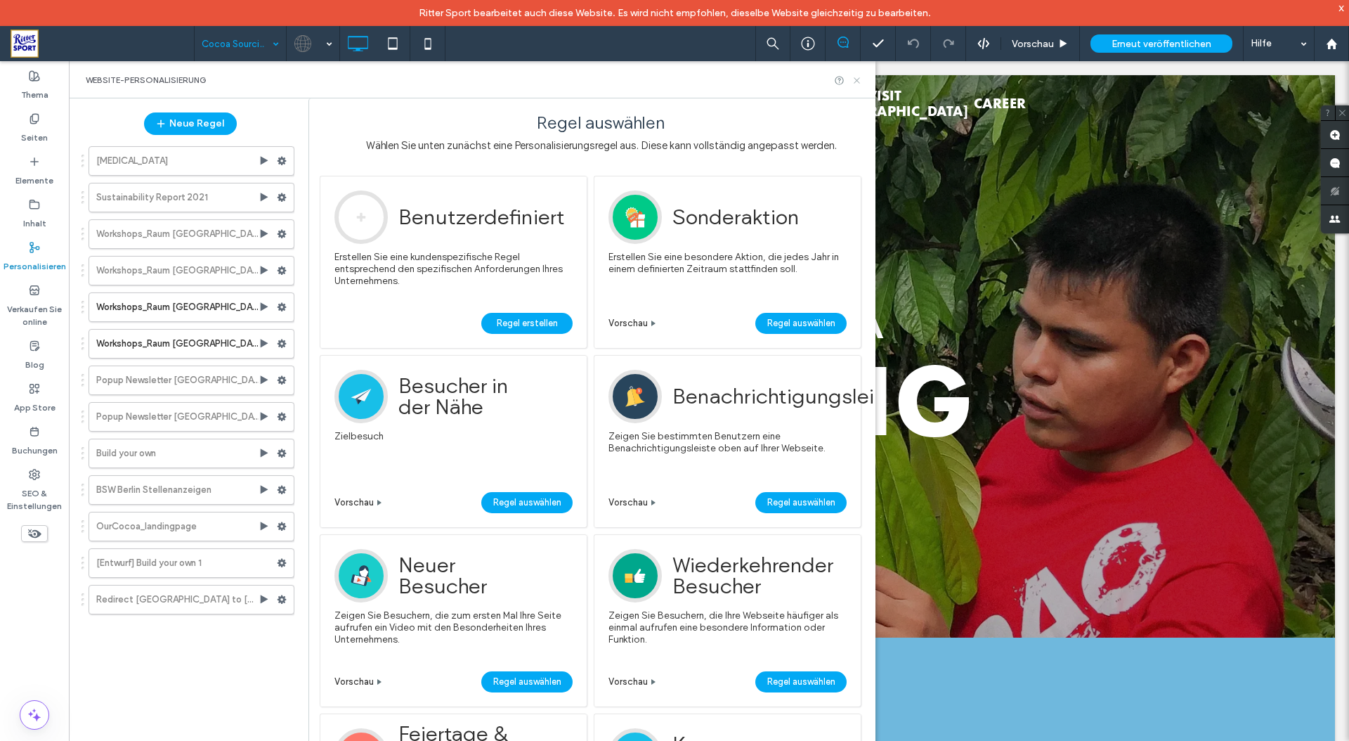
click at [859, 79] on icon at bounding box center [857, 80] width 11 height 11
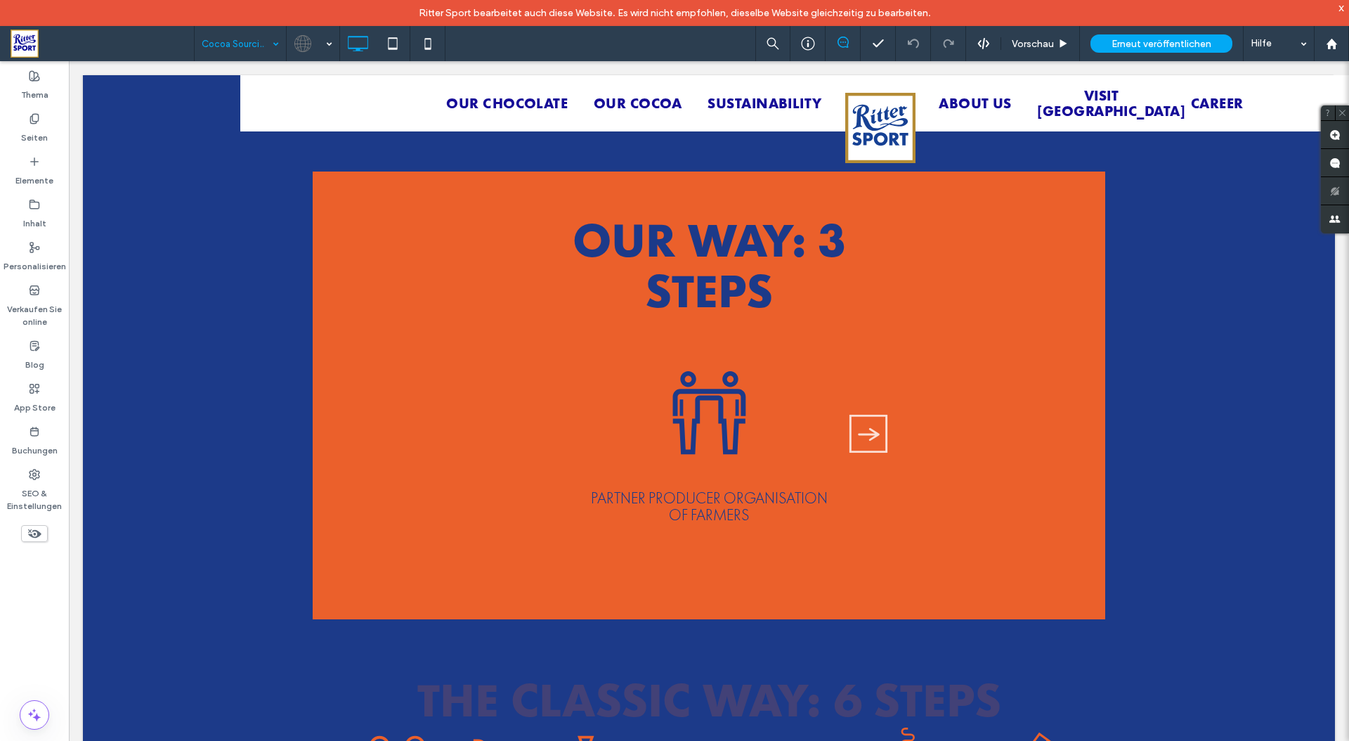
scroll to position [1048, 0]
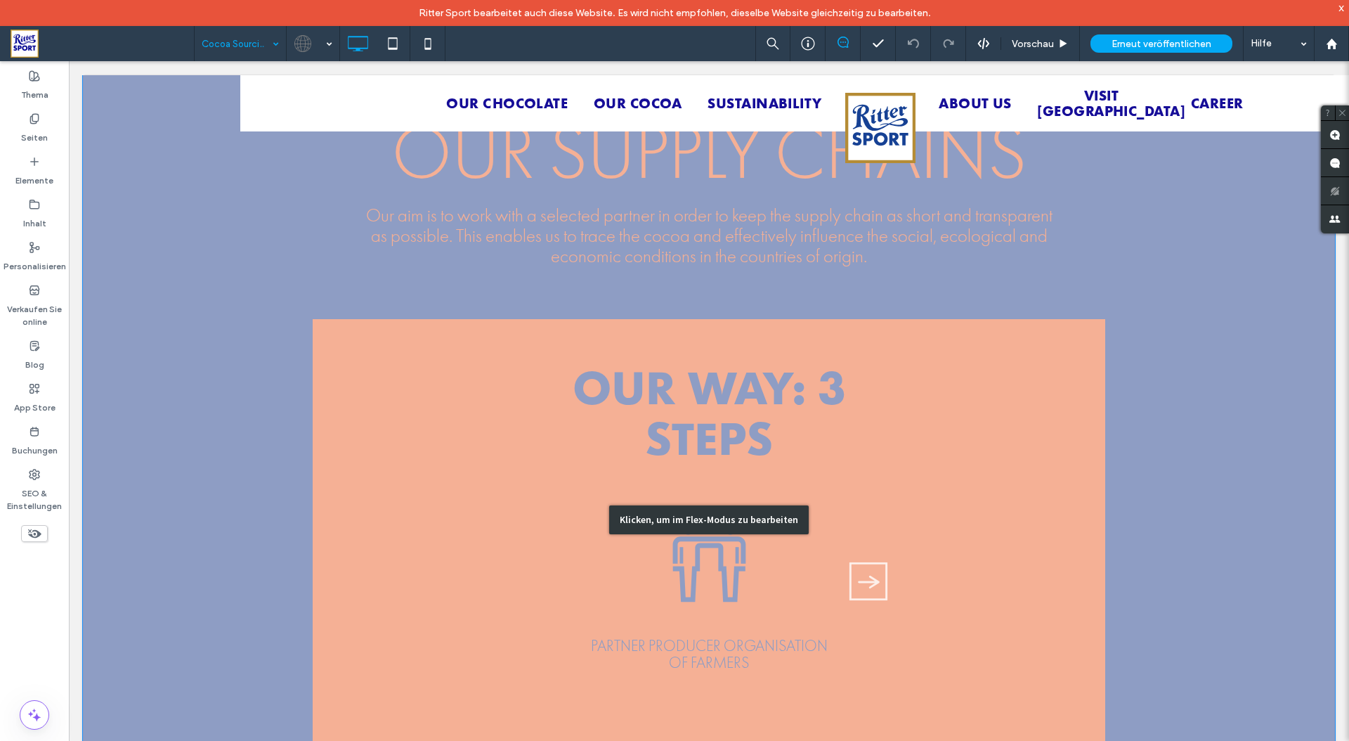
click at [686, 441] on div "Klicken, um im Flex-Modus zu bearbeiten" at bounding box center [709, 519] width 1252 height 971
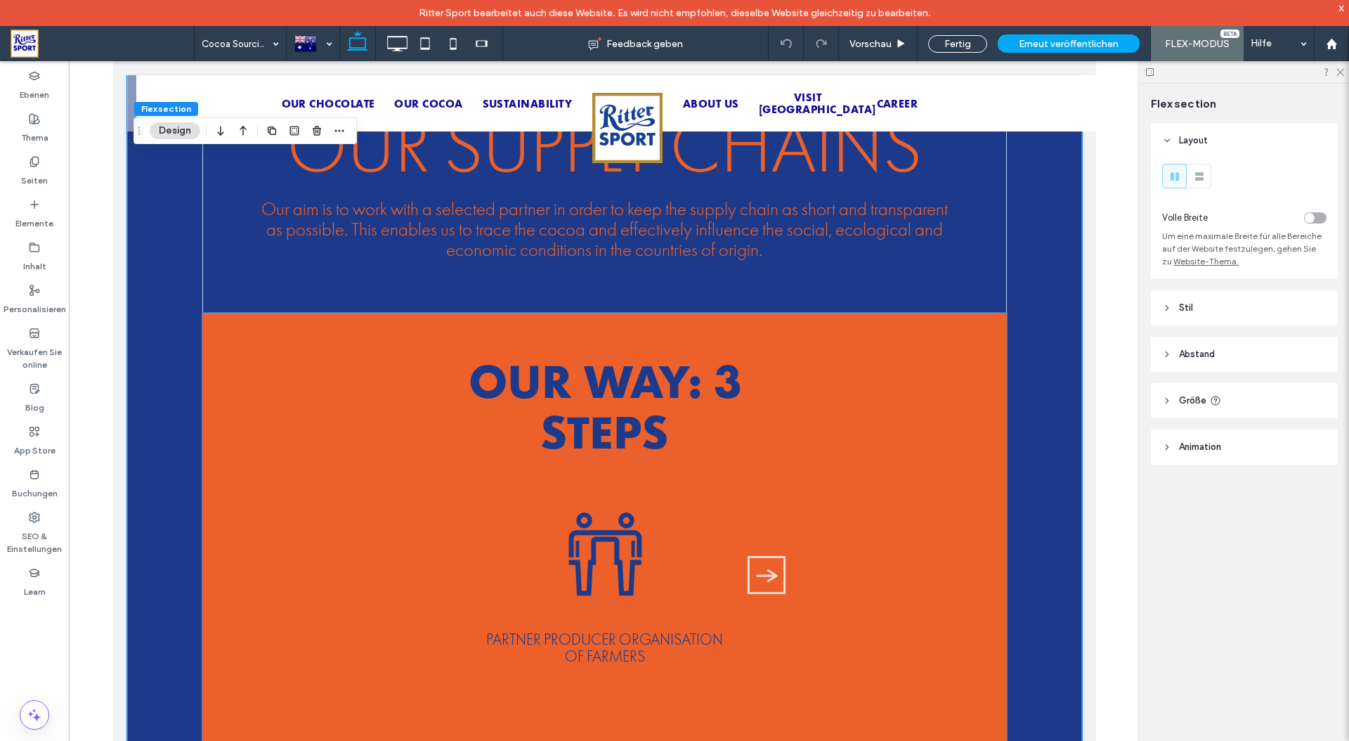
scroll to position [1012, 0]
click at [1192, 301] on span "Stil" at bounding box center [1186, 308] width 14 height 14
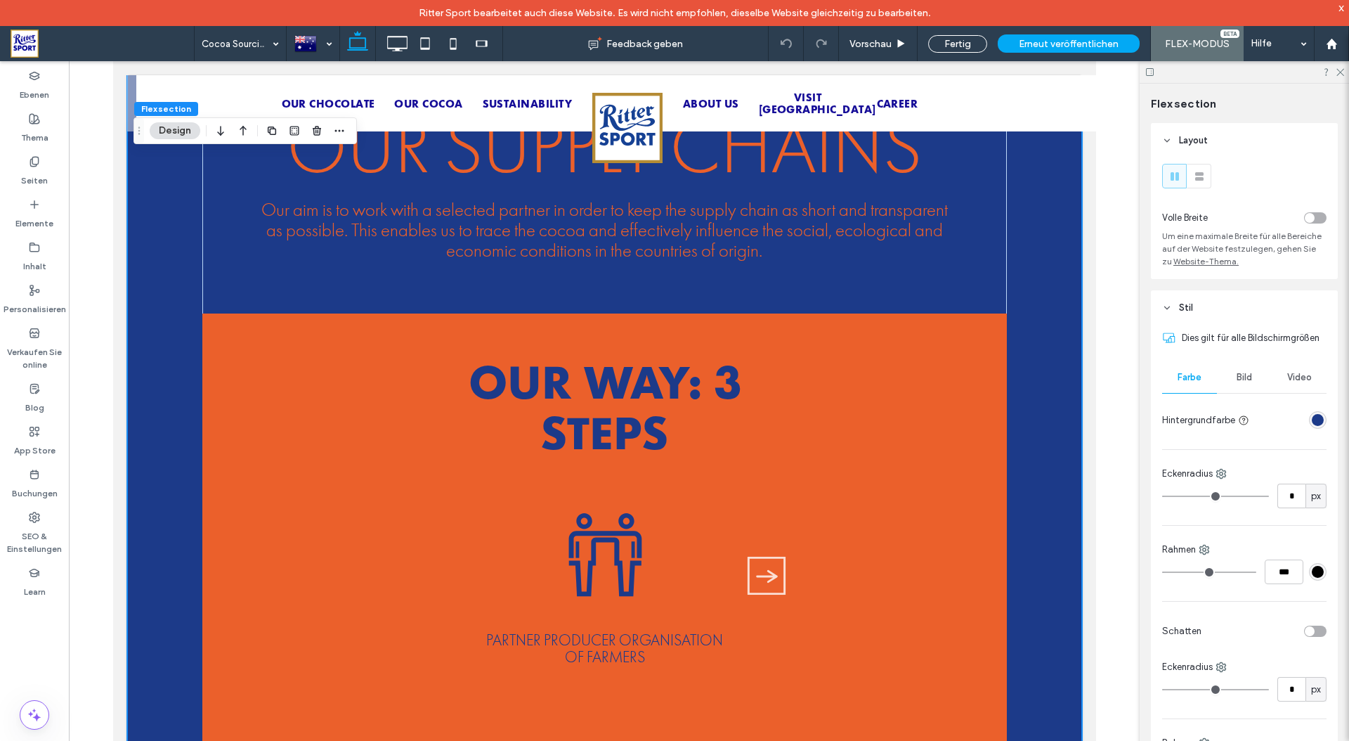
click at [1190, 306] on span "Stil" at bounding box center [1186, 308] width 14 height 14
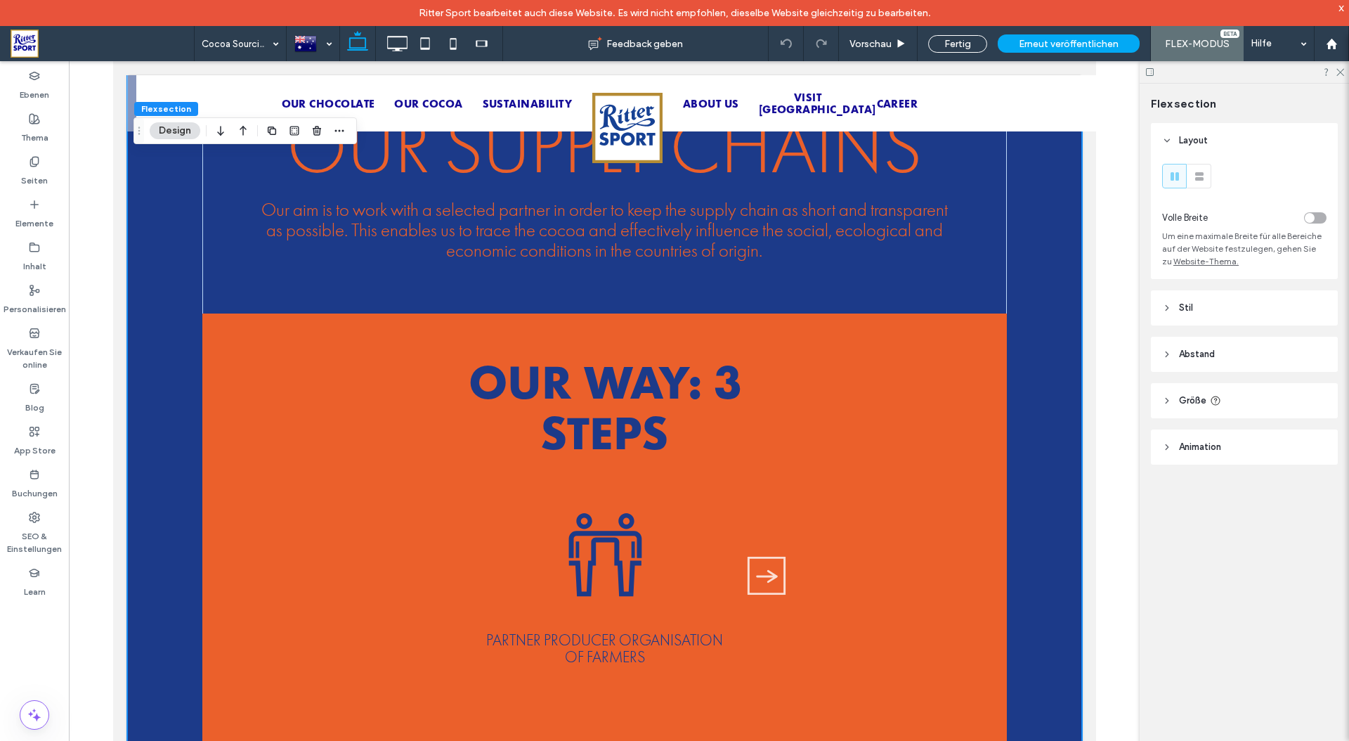
click at [1188, 356] on span "Abstand" at bounding box center [1197, 354] width 36 height 14
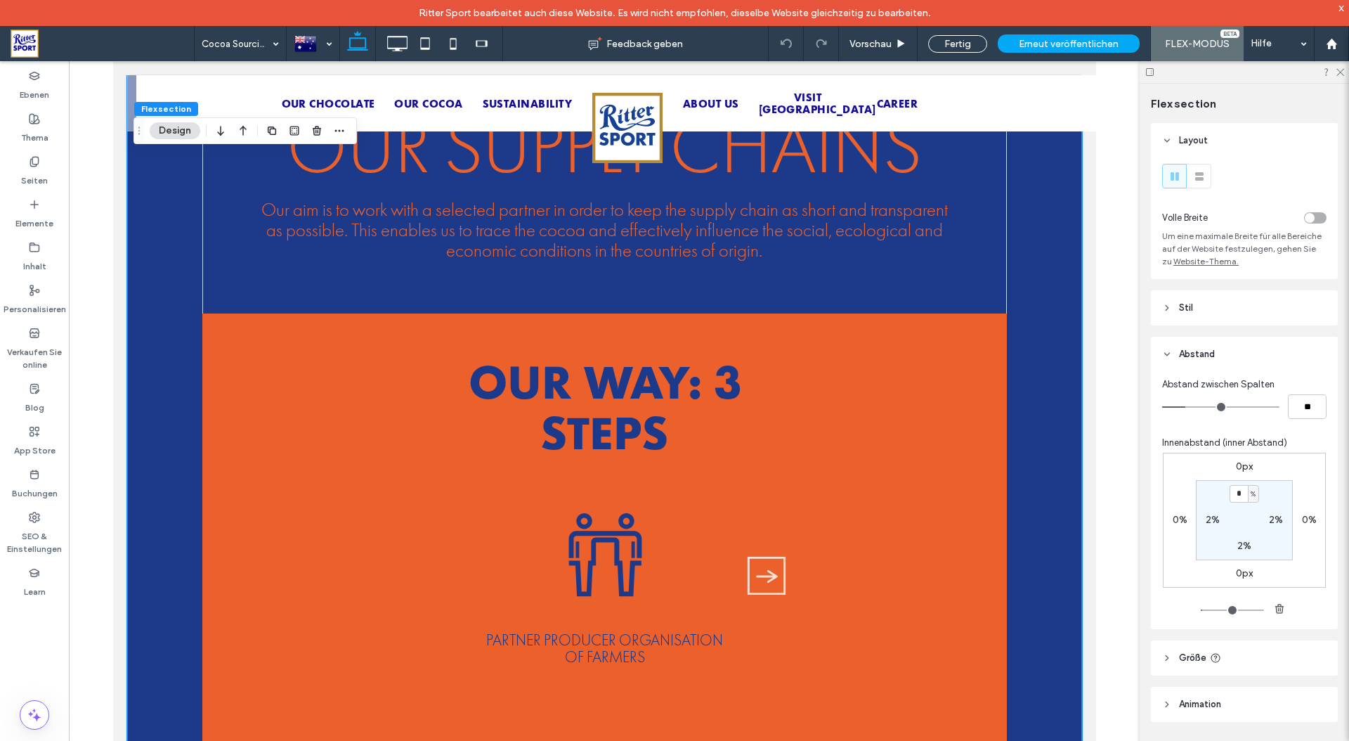
click at [1192, 350] on span "Abstand" at bounding box center [1197, 354] width 36 height 14
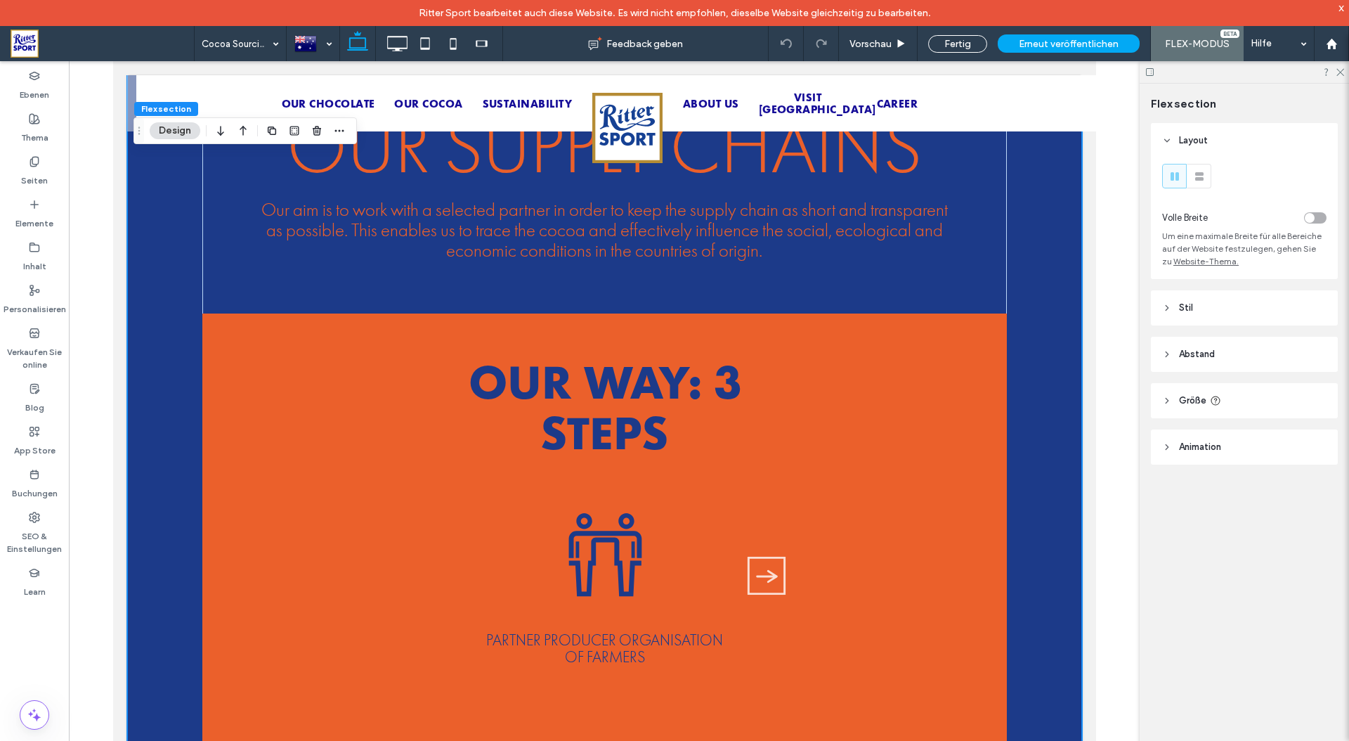
click at [1190, 396] on span "Größe" at bounding box center [1192, 400] width 27 height 14
click at [1183, 449] on span "Animation" at bounding box center [1200, 447] width 42 height 14
click at [1199, 135] on span "Layout" at bounding box center [1193, 140] width 29 height 14
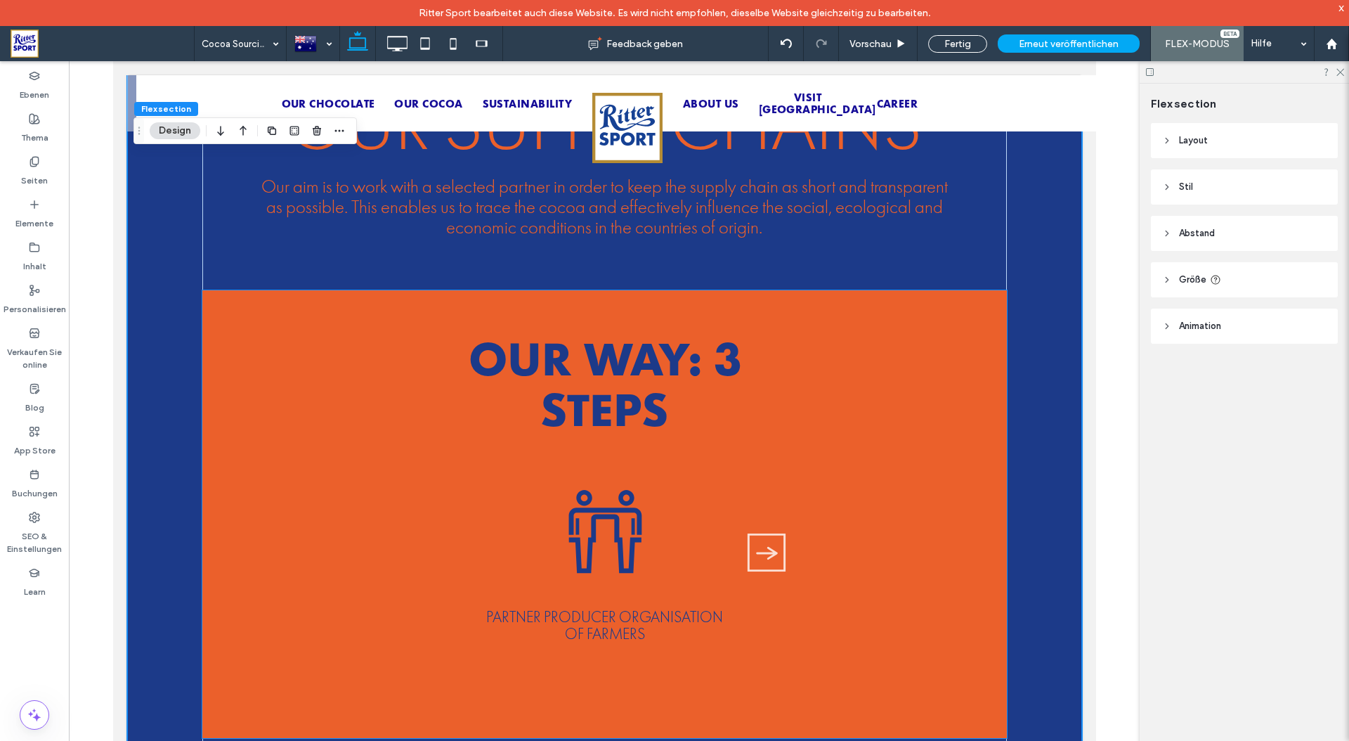
scroll to position [982, 0]
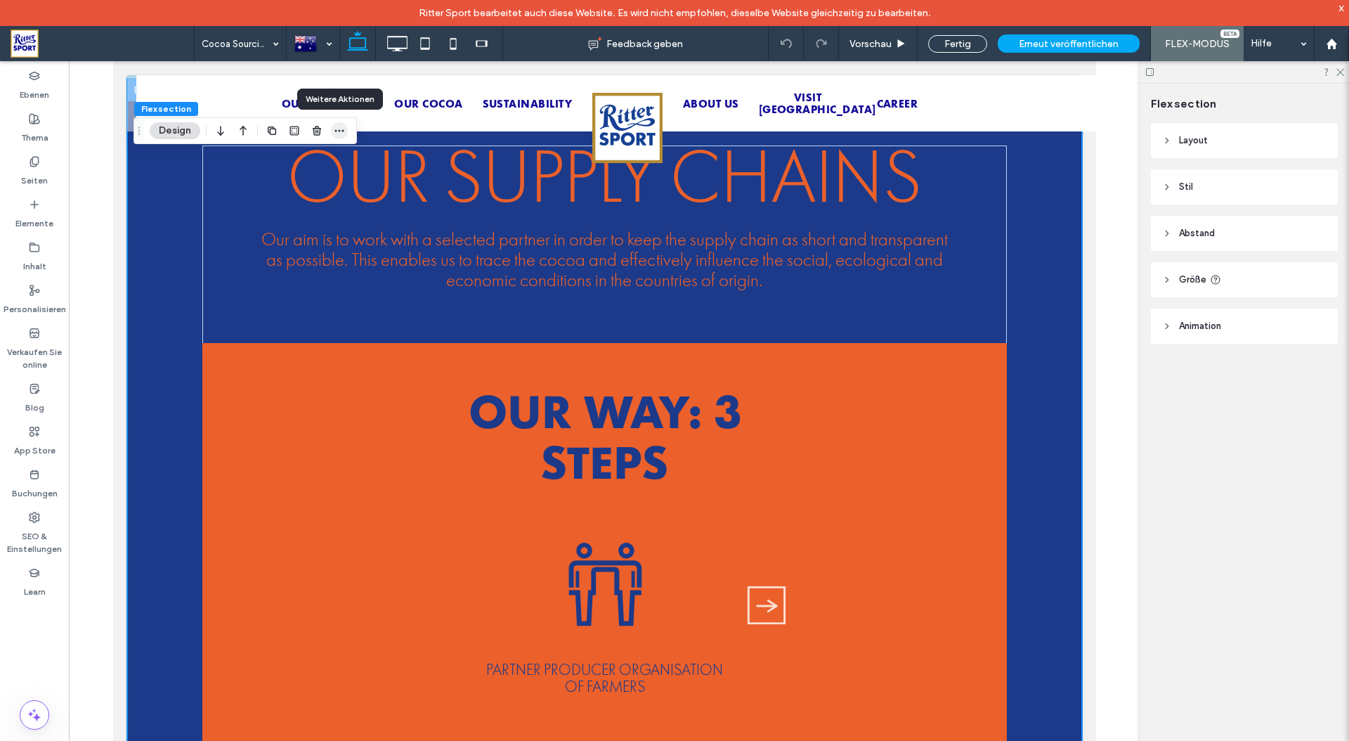
click at [341, 131] on icon "button" at bounding box center [339, 130] width 11 height 11
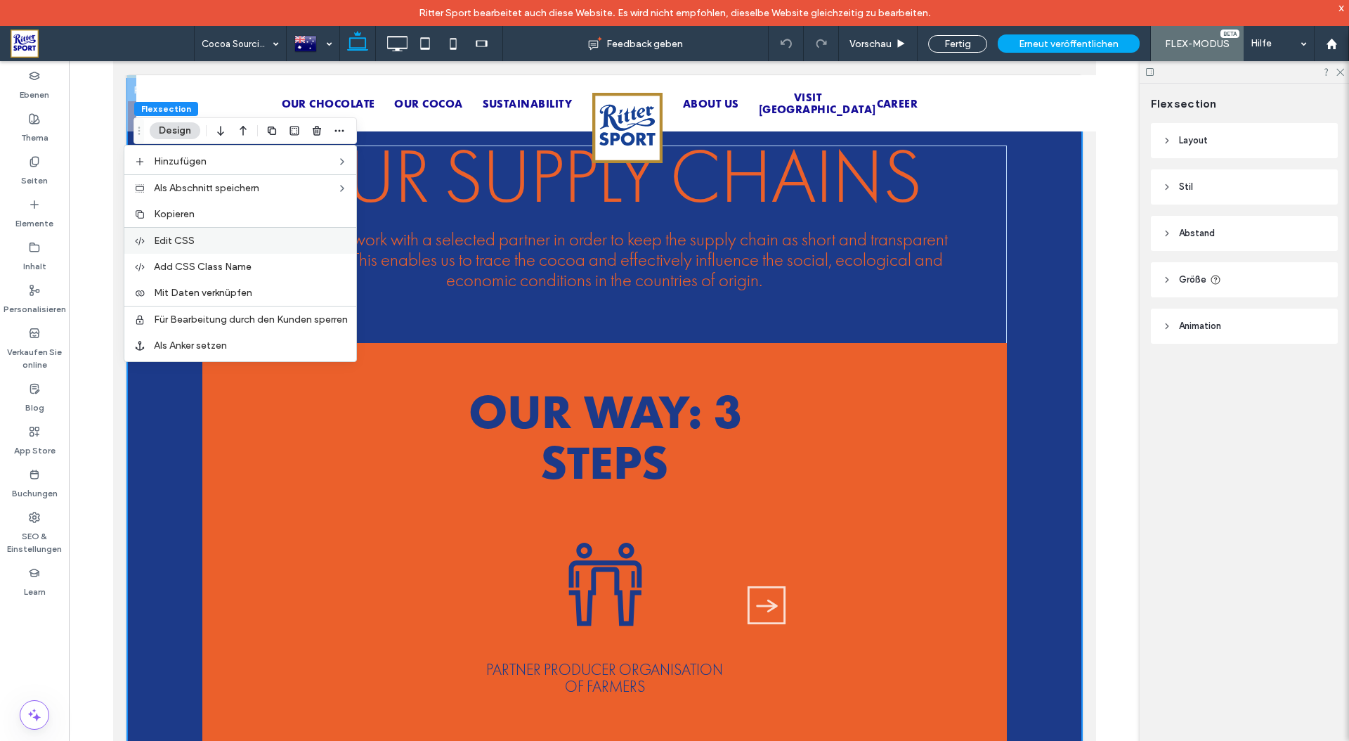
click at [200, 238] on label "Edit CSS" at bounding box center [251, 241] width 194 height 12
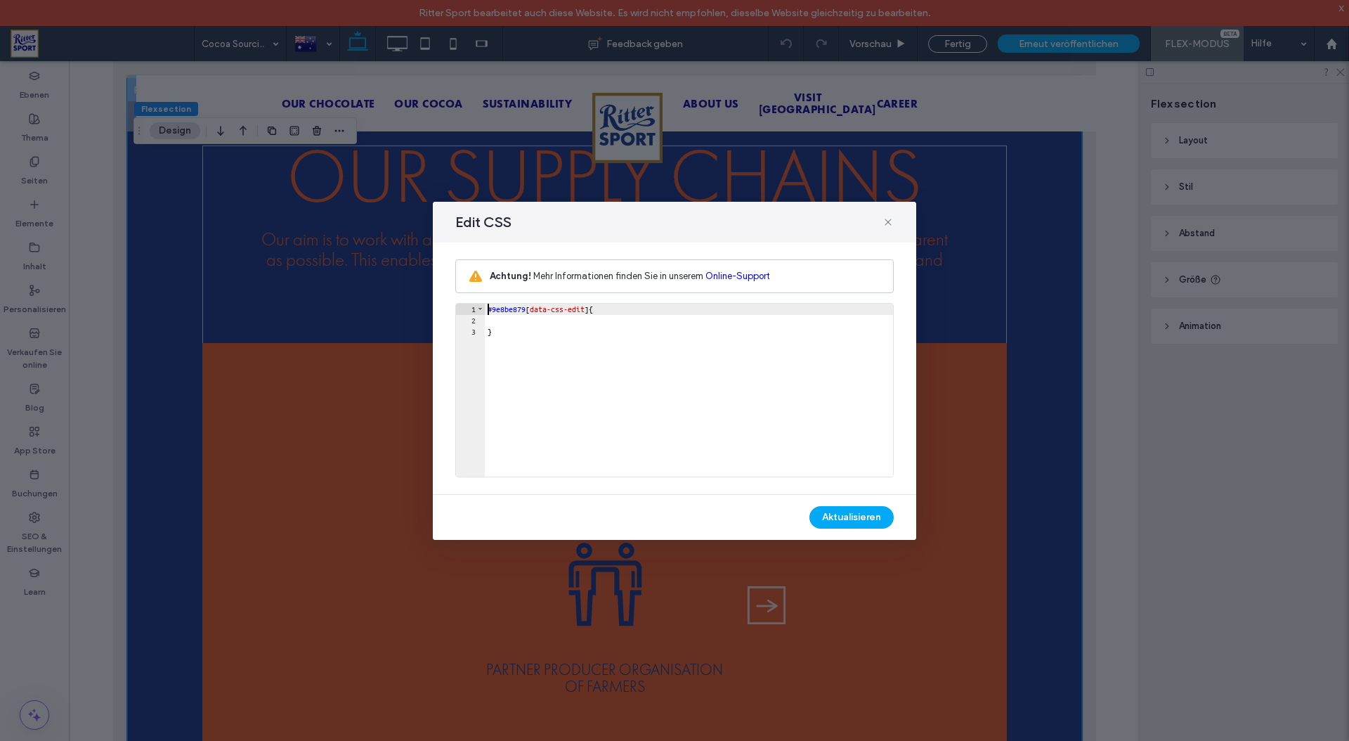
scroll to position [1, 0]
click at [887, 219] on icon at bounding box center [887, 221] width 11 height 11
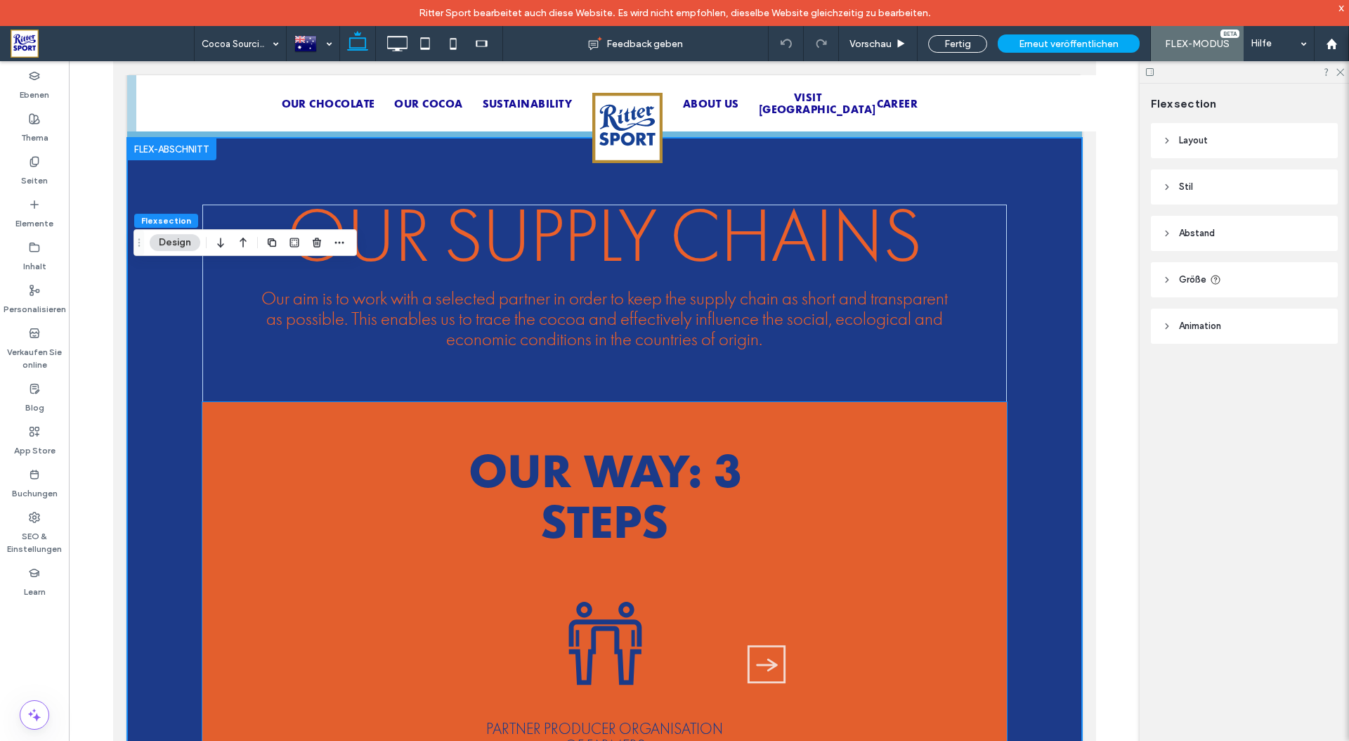
scroll to position [762, 0]
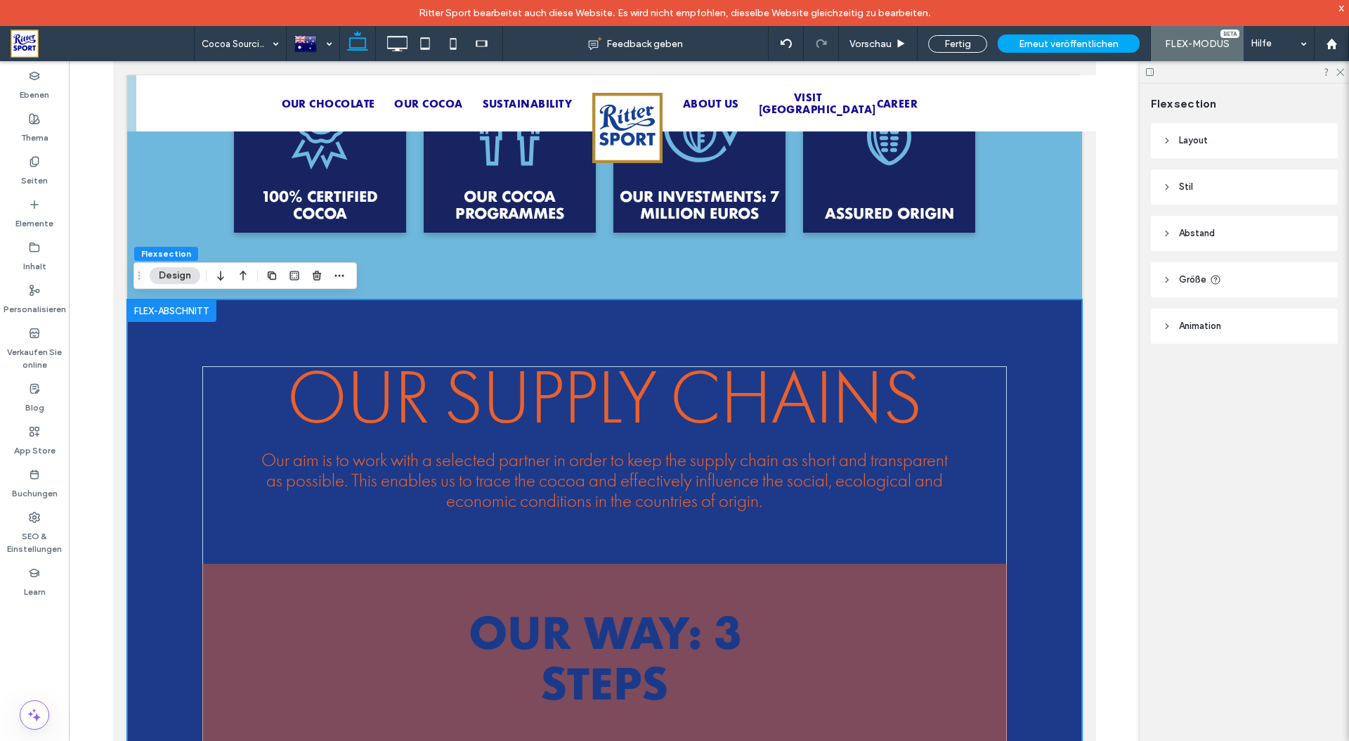
click at [1169, 138] on icon at bounding box center [1167, 141] width 10 height 10
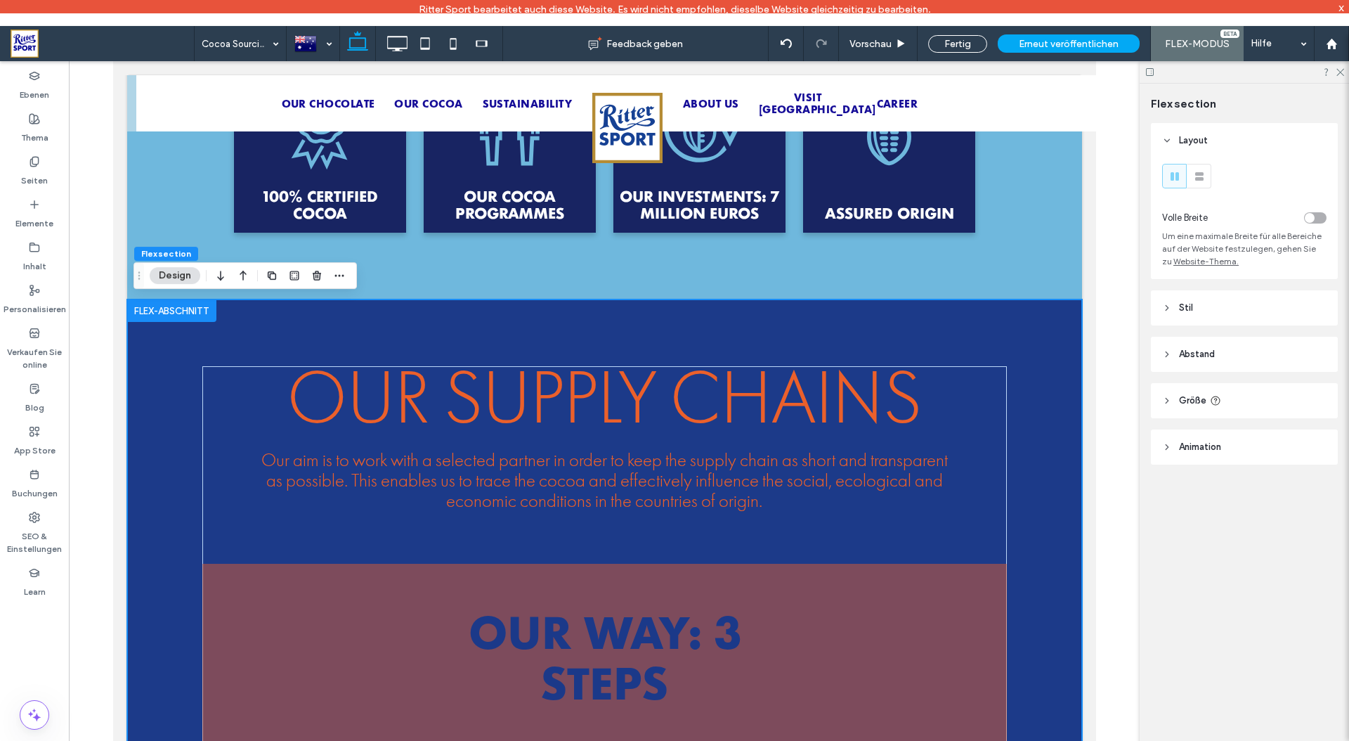
click at [1169, 138] on icon at bounding box center [1167, 141] width 10 height 10
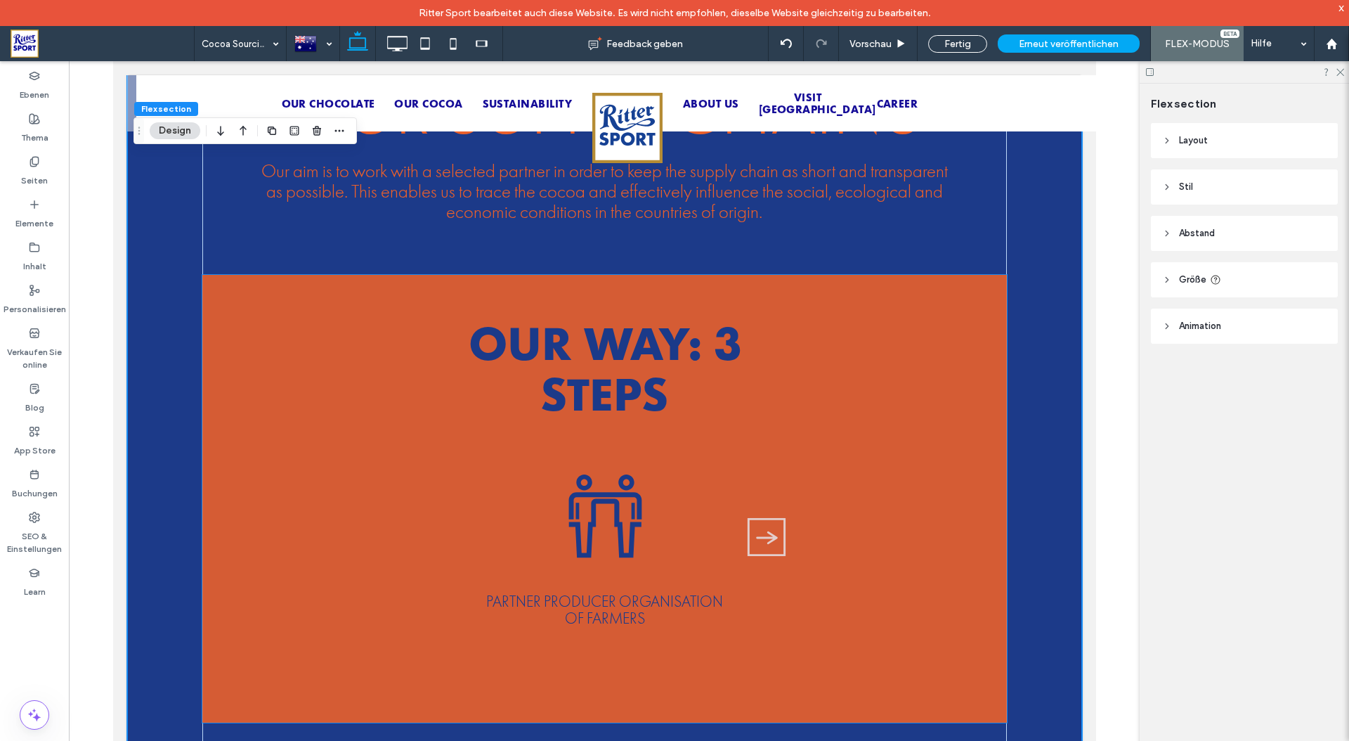
scroll to position [922, 0]
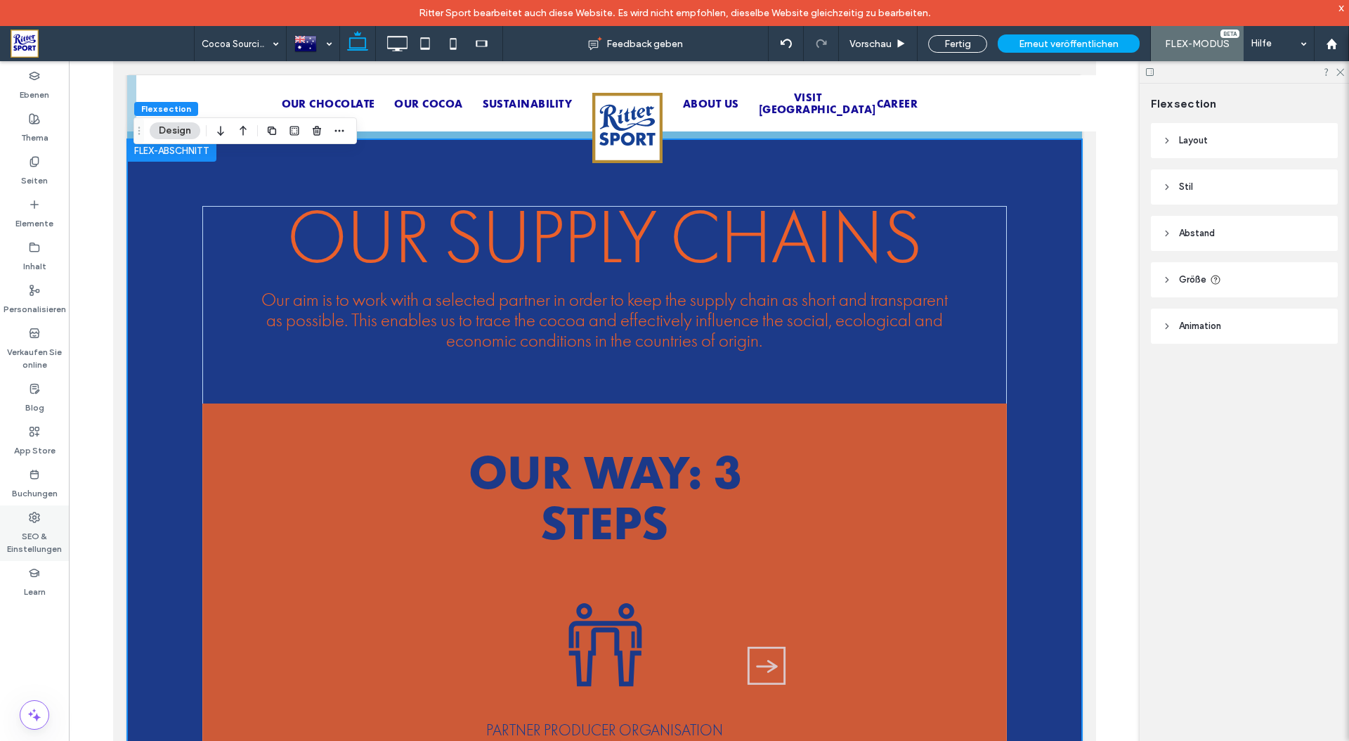
click at [44, 531] on label "SEO & Einstellungen" at bounding box center [34, 539] width 69 height 32
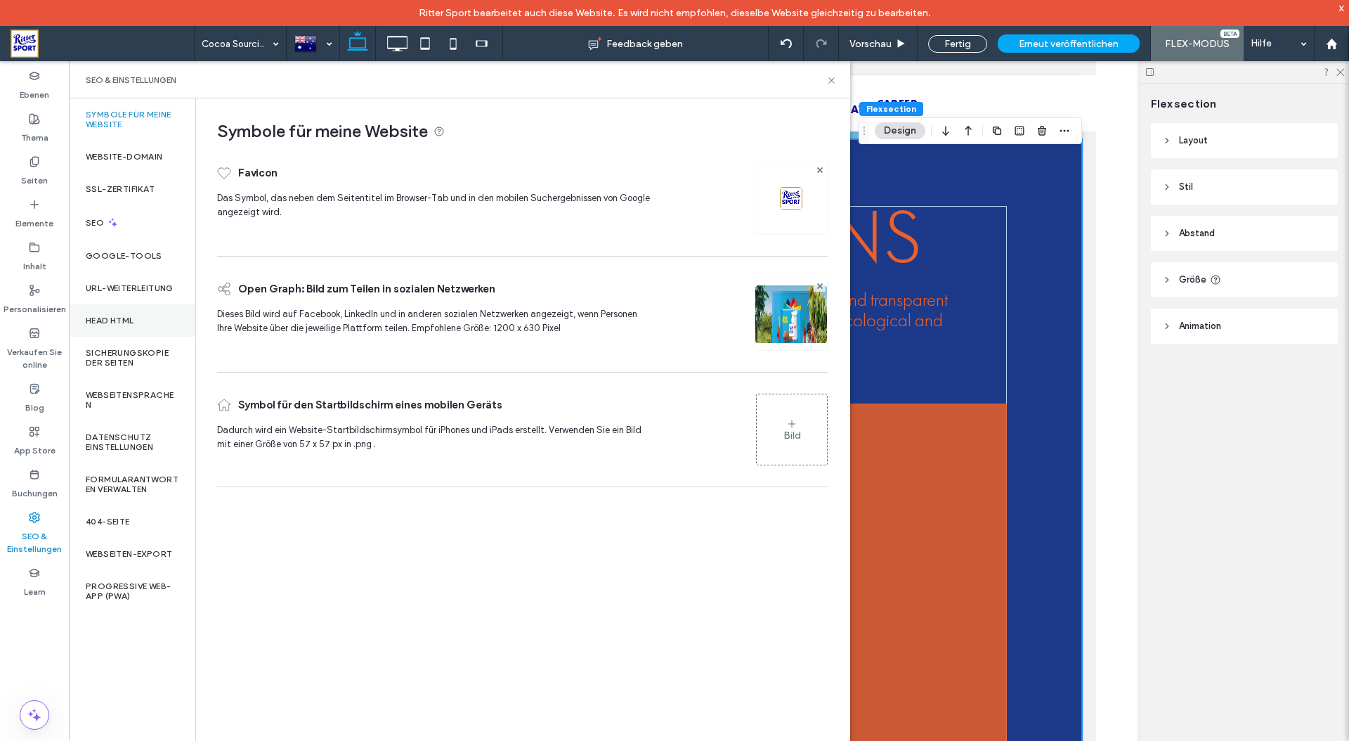
click at [115, 315] on label "Head HTML" at bounding box center [110, 320] width 48 height 10
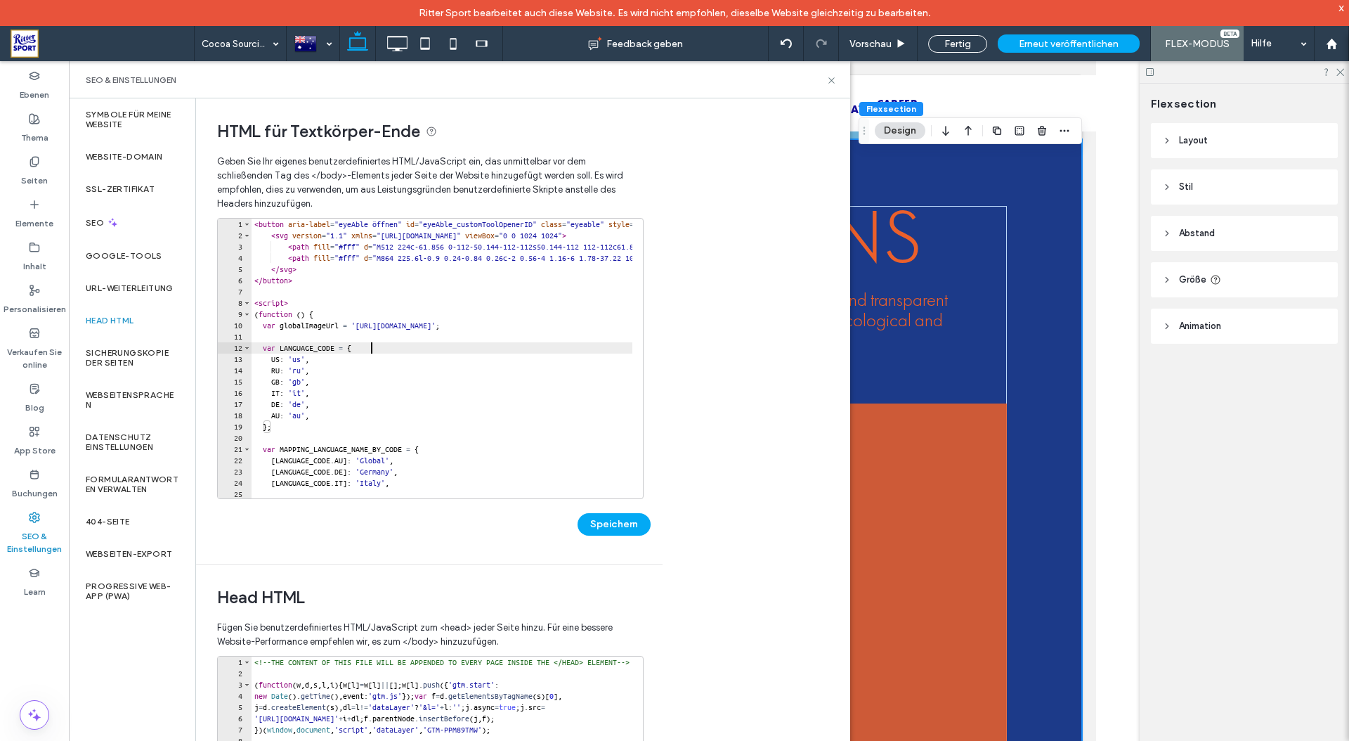
scroll to position [1, 0]
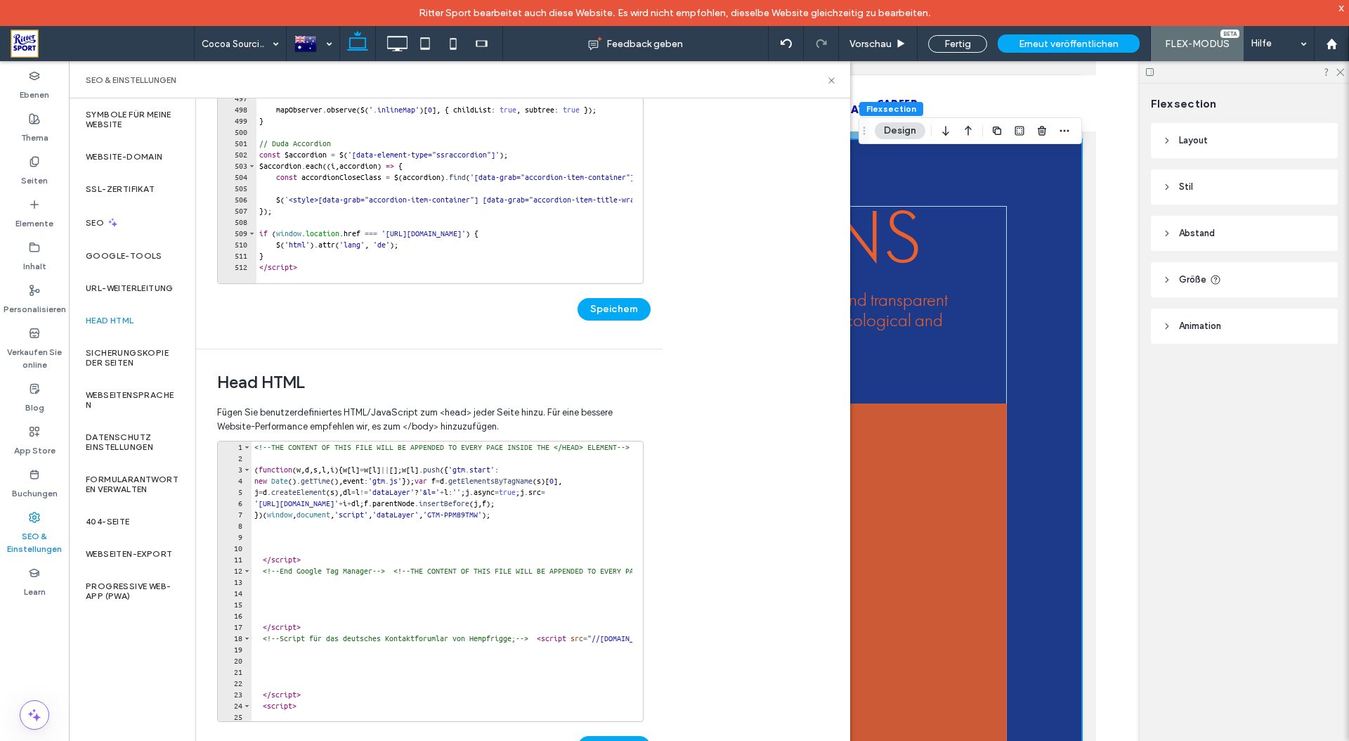
scroll to position [236, 0]
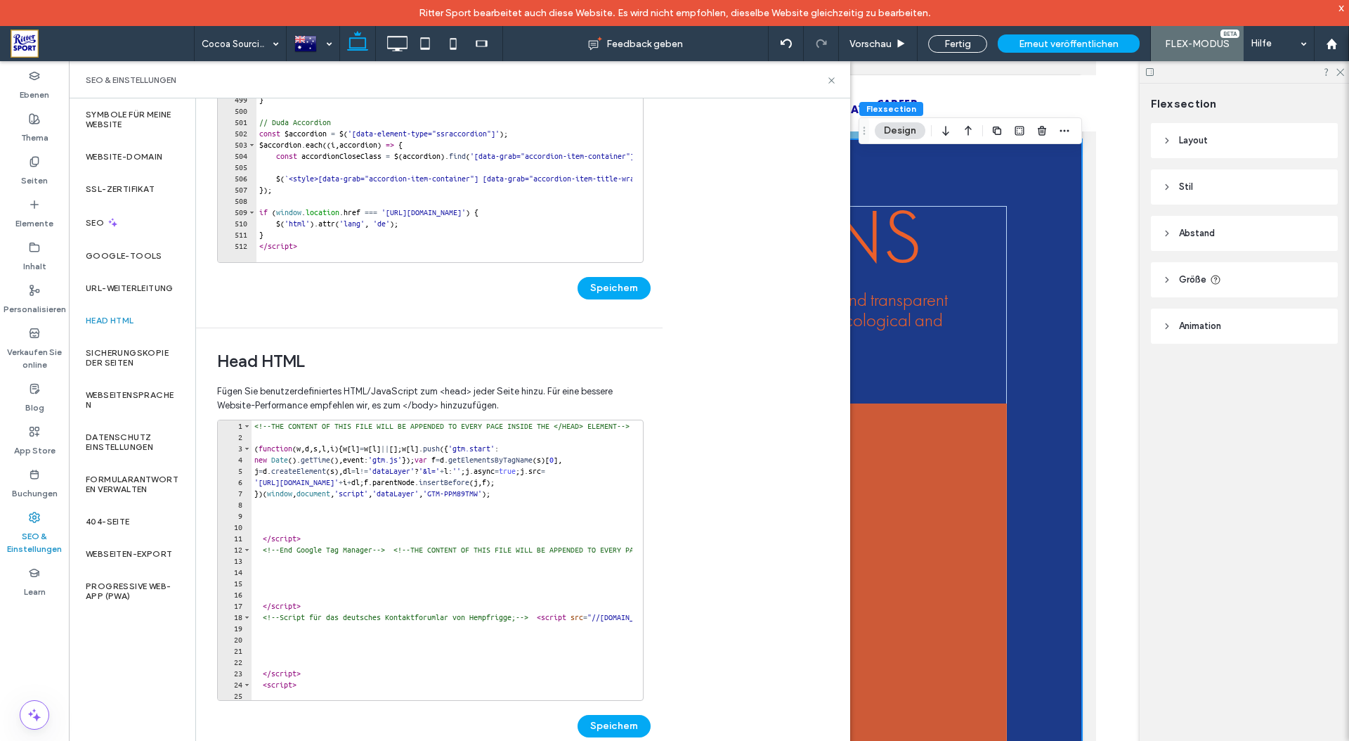
type input "******"
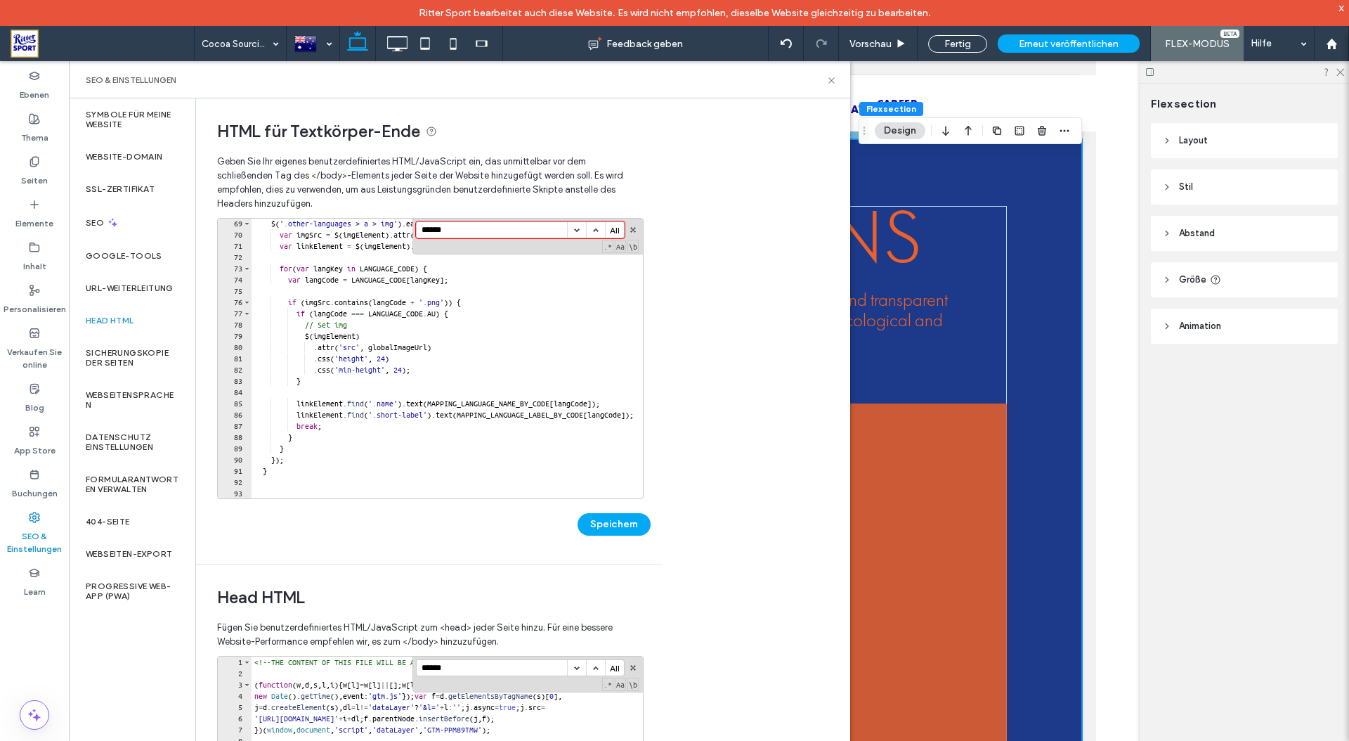
scroll to position [0, 0]
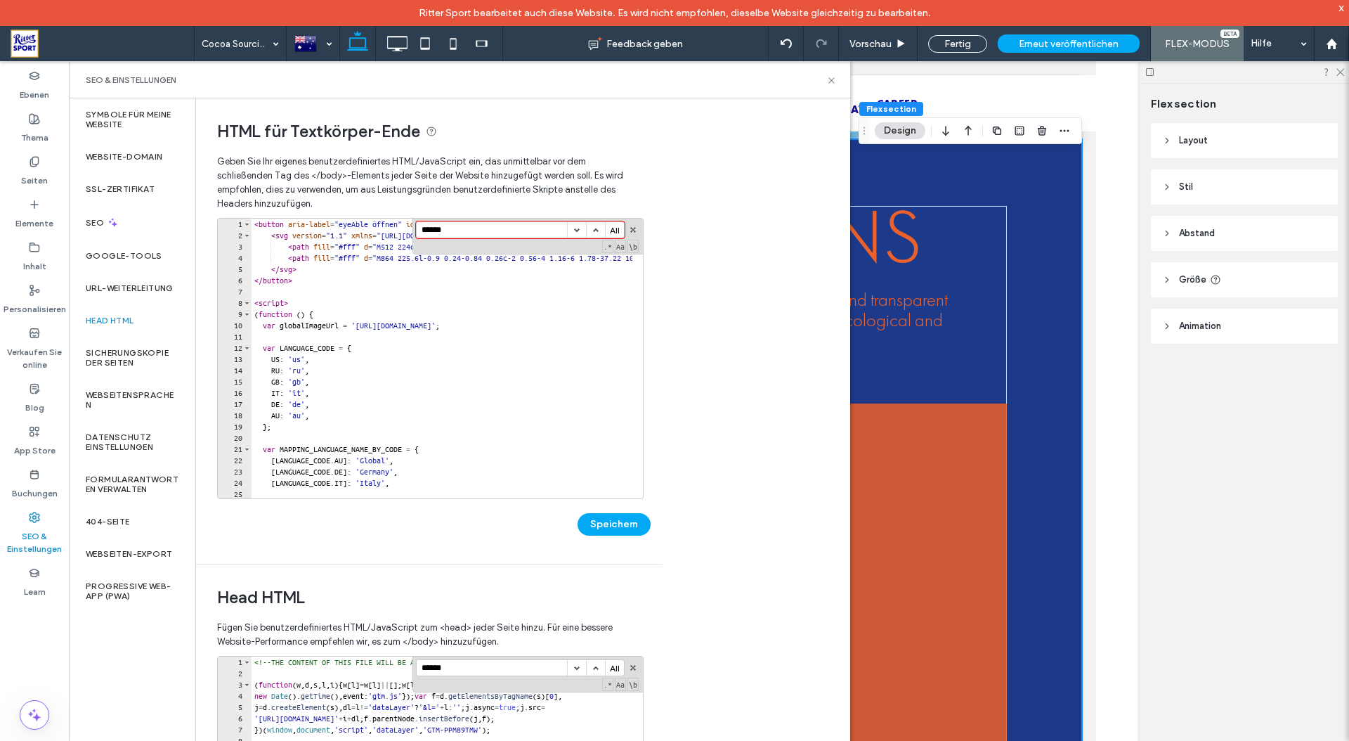
type input "******"
drag, startPoint x: 736, startPoint y: 171, endPoint x: 733, endPoint y: 178, distance: 7.6
click at [733, 178] on div "HTML für Textkörper-Ende Geben Sie Ihr eigenes benutzerdefiniertes HTML/​JavaSc…" at bounding box center [523, 432] width 654 height 668
drag, startPoint x: 951, startPoint y: 43, endPoint x: 880, endPoint y: 2, distance: 82.4
click at [951, 43] on div "Fertig" at bounding box center [957, 44] width 59 height 18
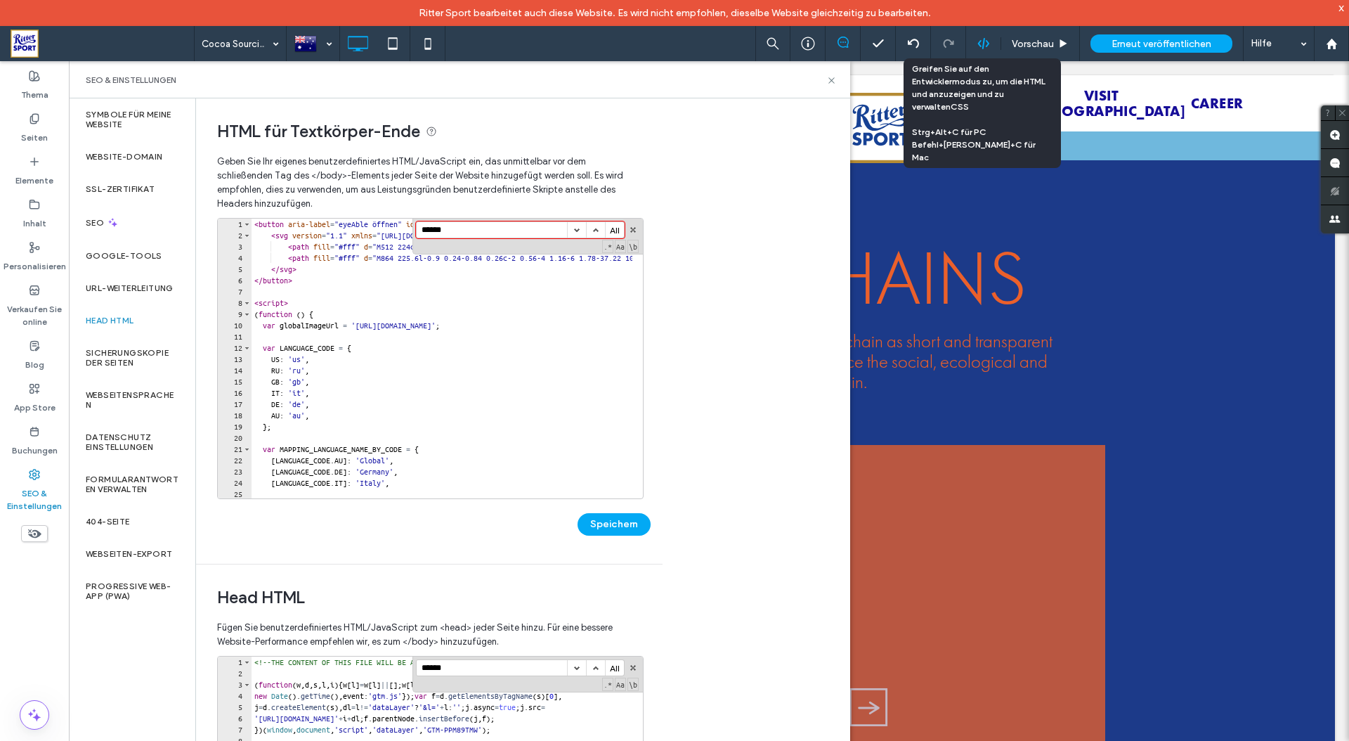
click at [982, 46] on icon at bounding box center [983, 43] width 13 height 13
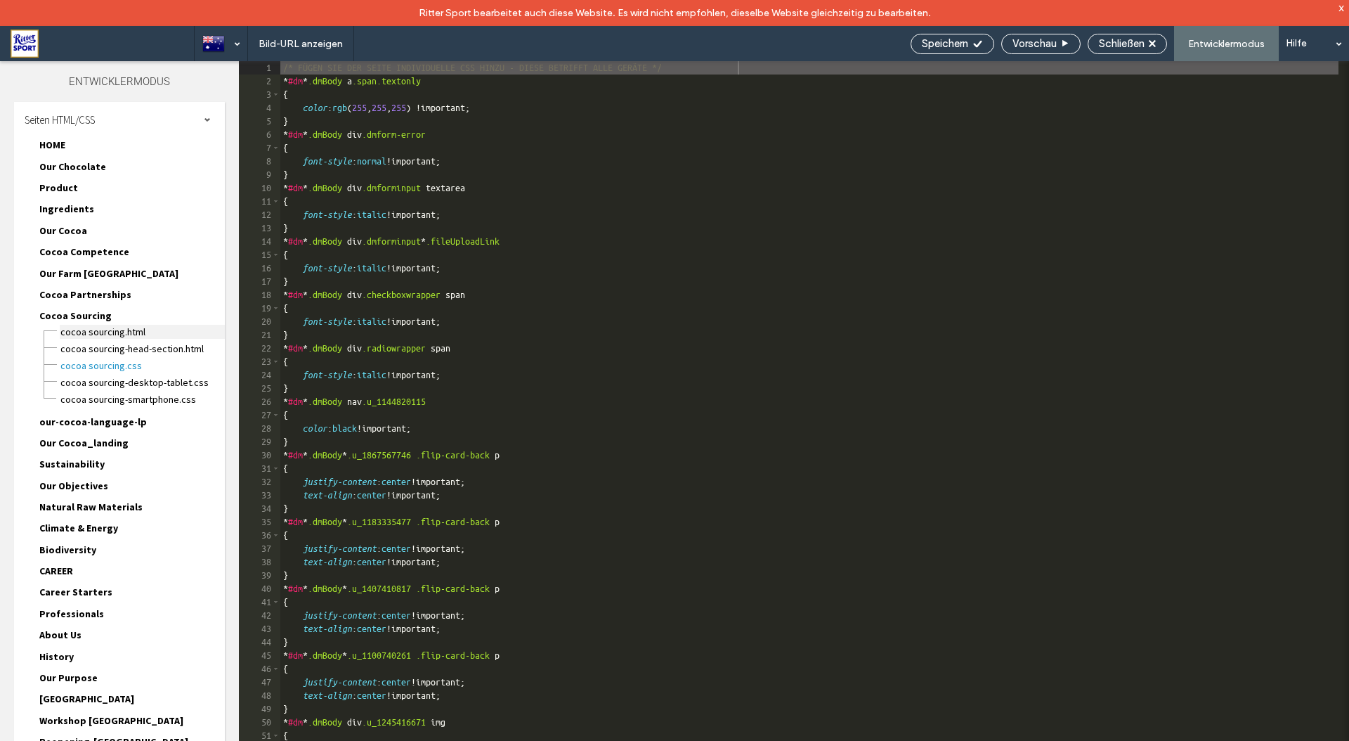
click at [112, 329] on span "Cocoa Sourcing.html" at bounding box center [142, 332] width 165 height 14
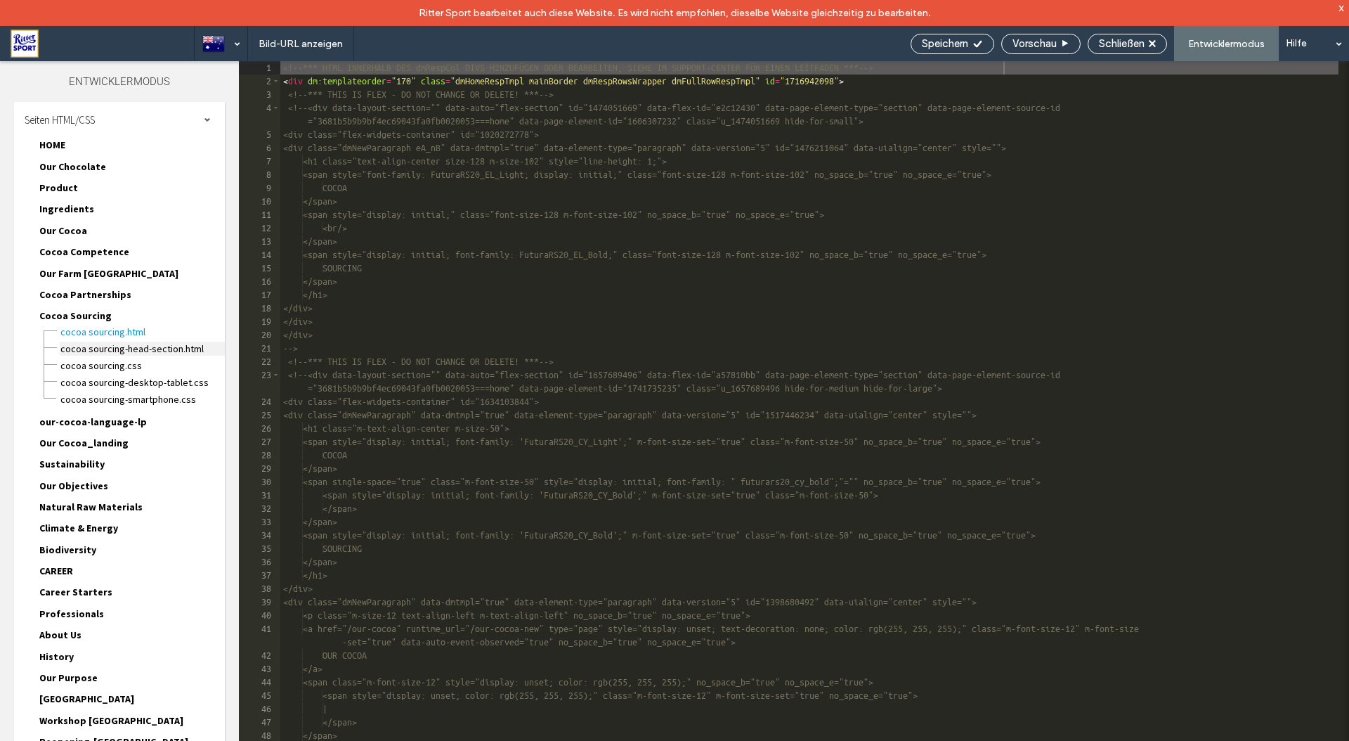
click at [141, 348] on span "Cocoa Sourcing-head-section.html" at bounding box center [142, 348] width 165 height 14
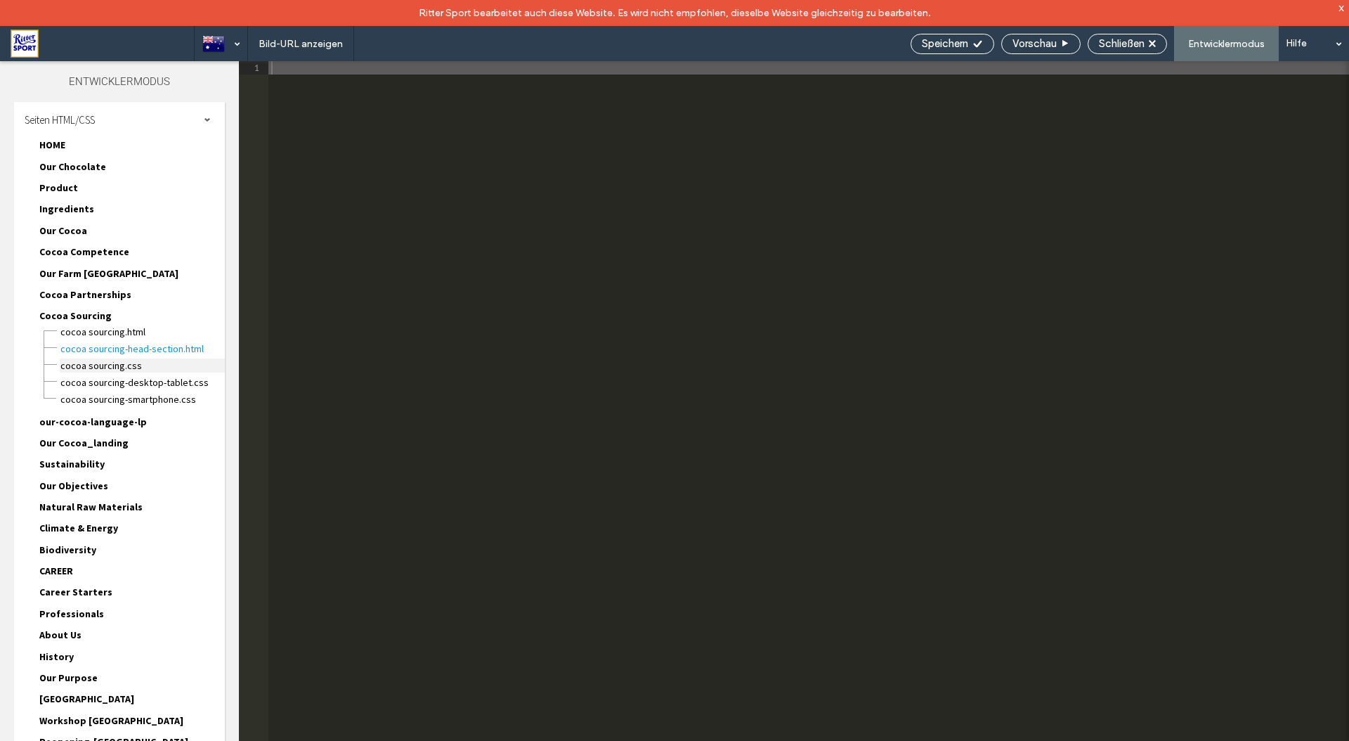
click at [93, 364] on span "Cocoa Sourcing.CSS" at bounding box center [142, 365] width 165 height 14
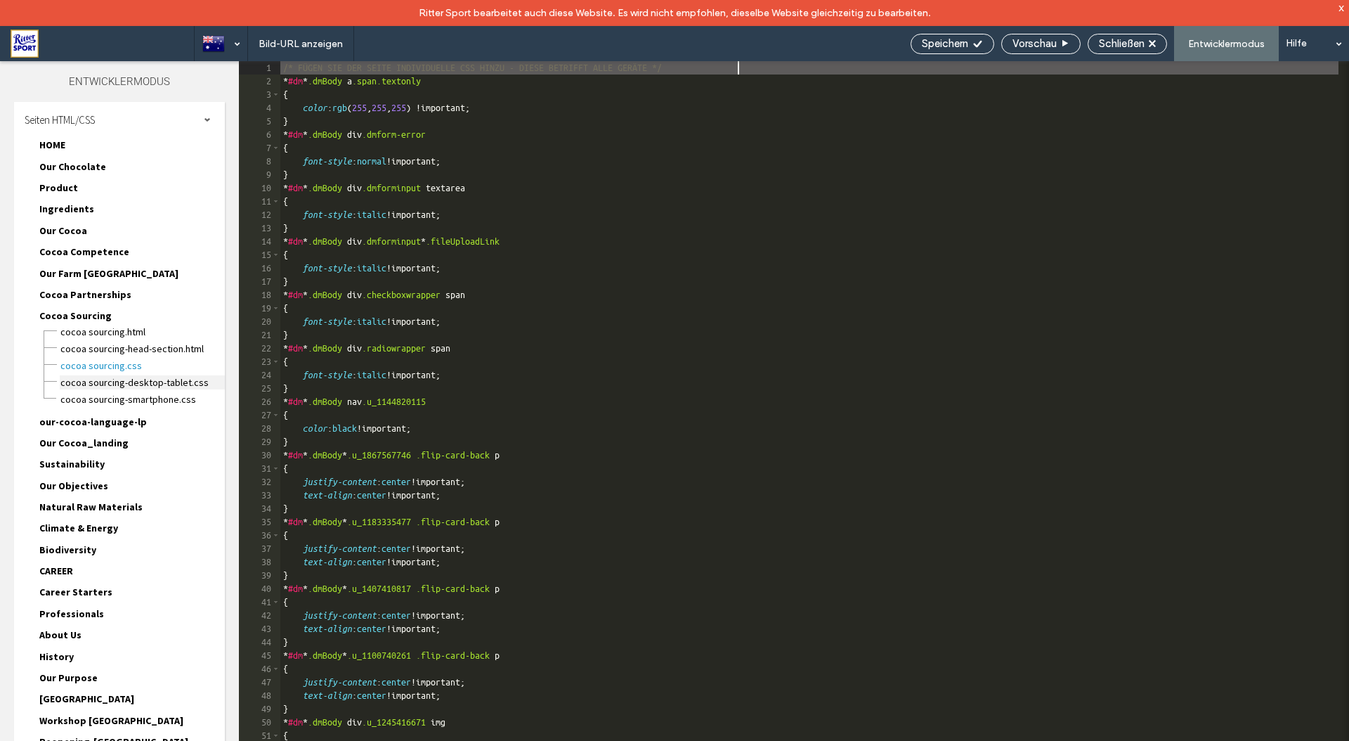
click at [84, 389] on span "Cocoa Sourcing-Desktop-Tablet.CSS" at bounding box center [142, 382] width 165 height 14
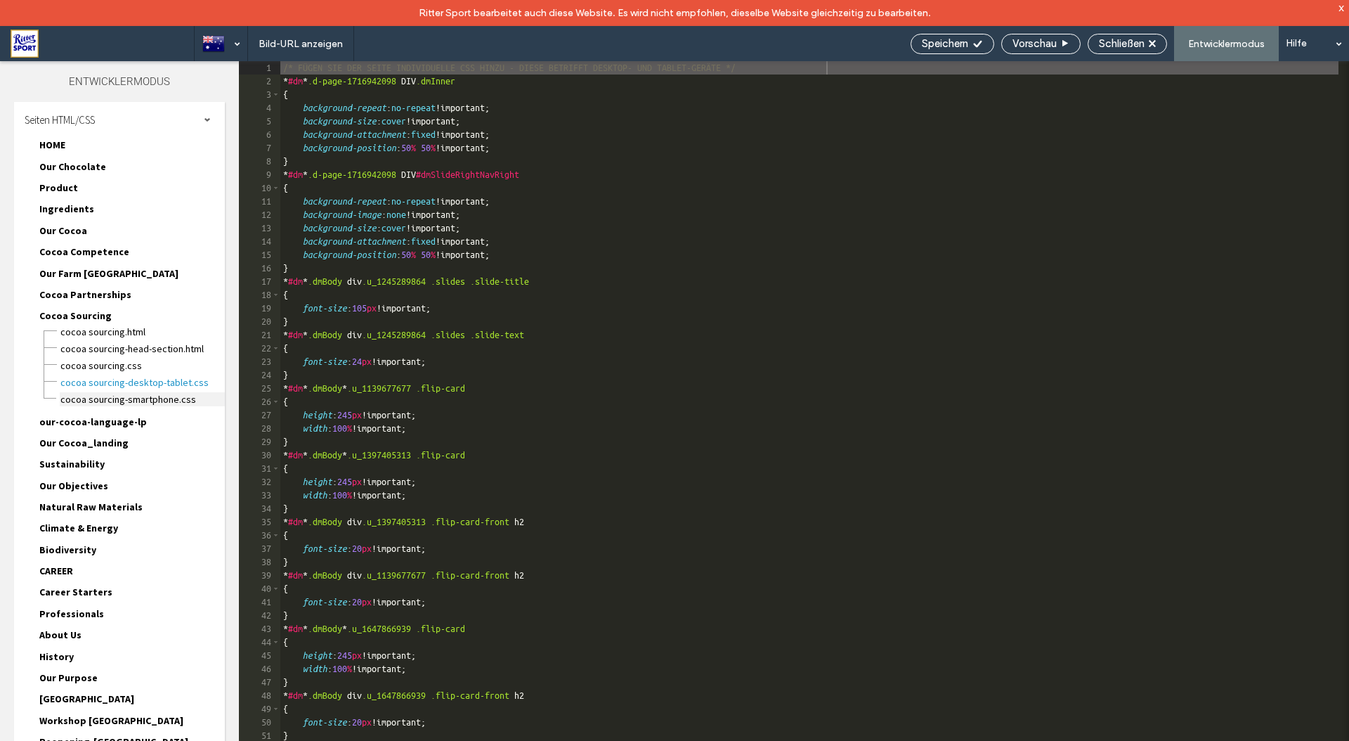
click at [87, 405] on span "Cocoa Sourcing-Smartphone.CSS" at bounding box center [142, 399] width 165 height 14
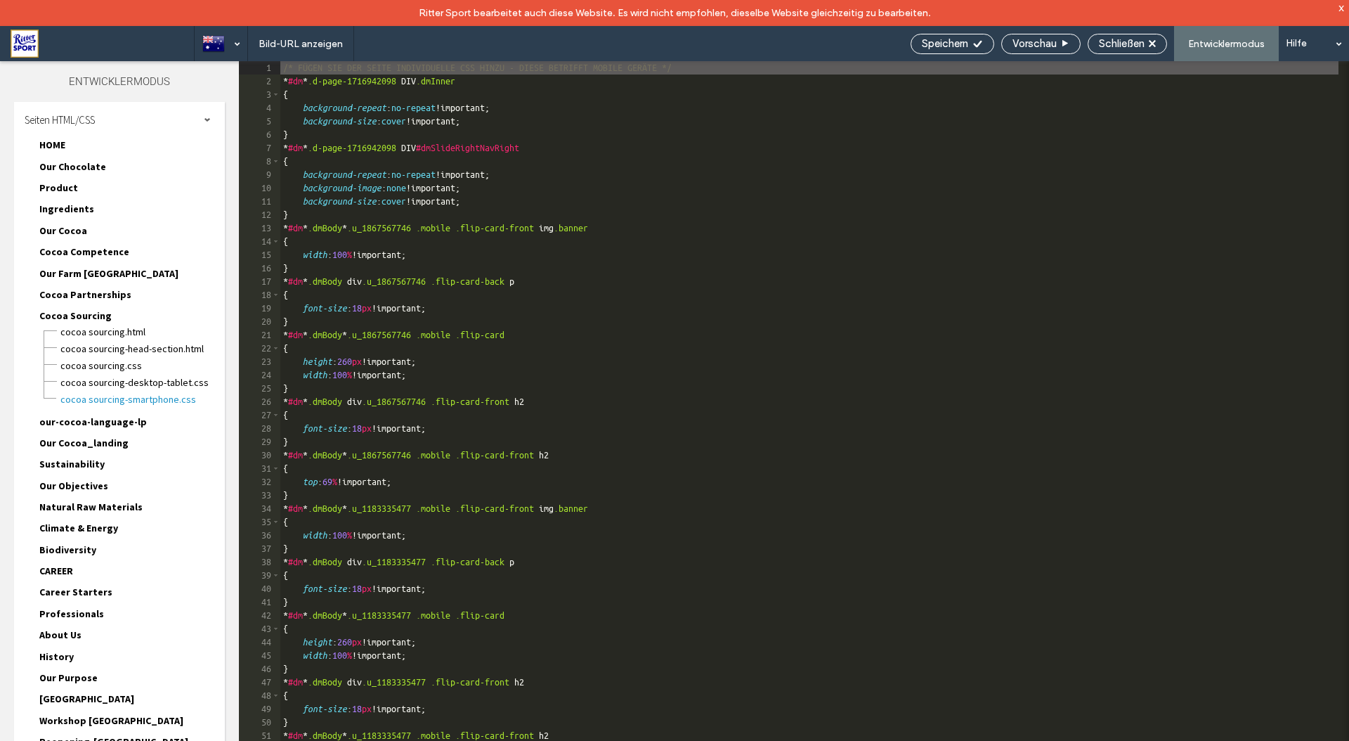
scroll to position [236, 0]
click at [705, 378] on div "HTML für Textkörper-Ende Geben Sie Ihr eigenes benutzerdefiniertes HTML/​JavaSc…" at bounding box center [454, 432] width 654 height 668
click at [141, 383] on span "Cocoa Sourcing-Desktop-Tablet.CSS" at bounding box center [142, 382] width 165 height 14
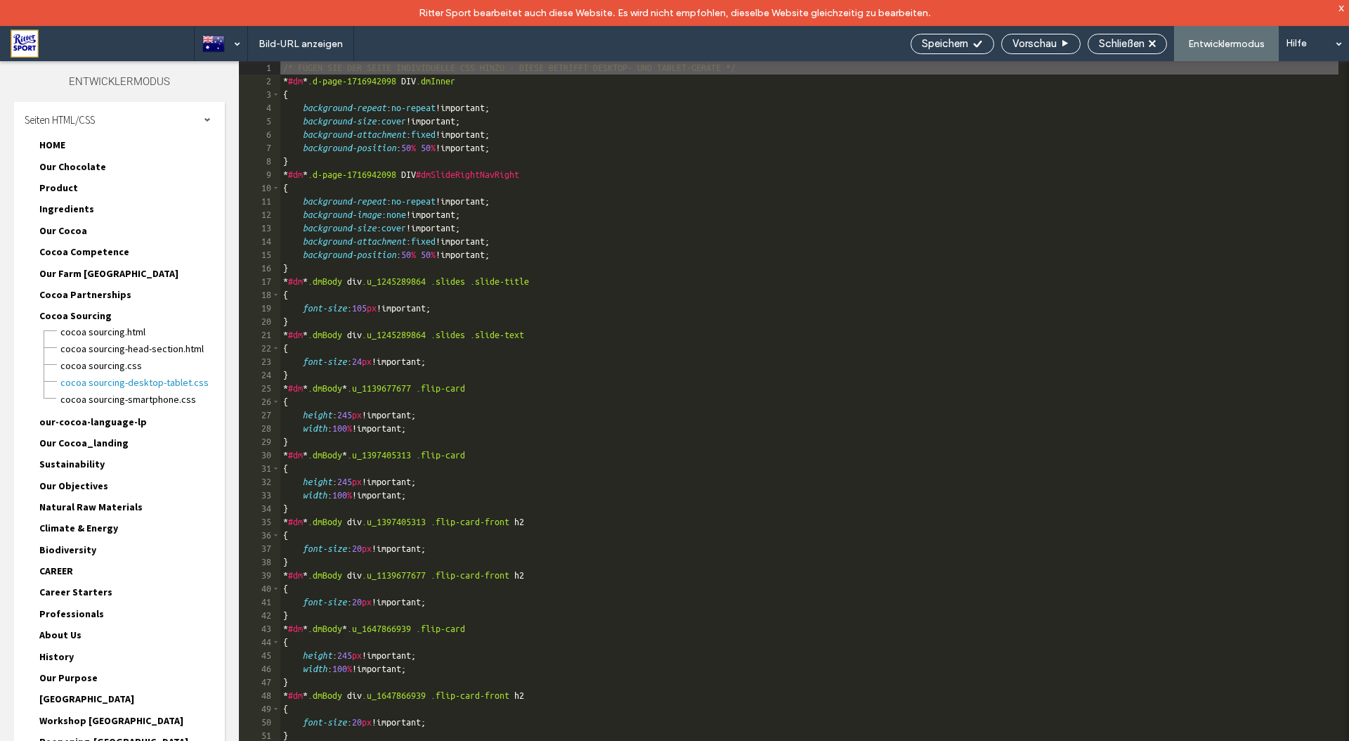
scroll to position [0, 0]
click at [83, 366] on span "Cocoa Sourcing.CSS" at bounding box center [142, 365] width 165 height 14
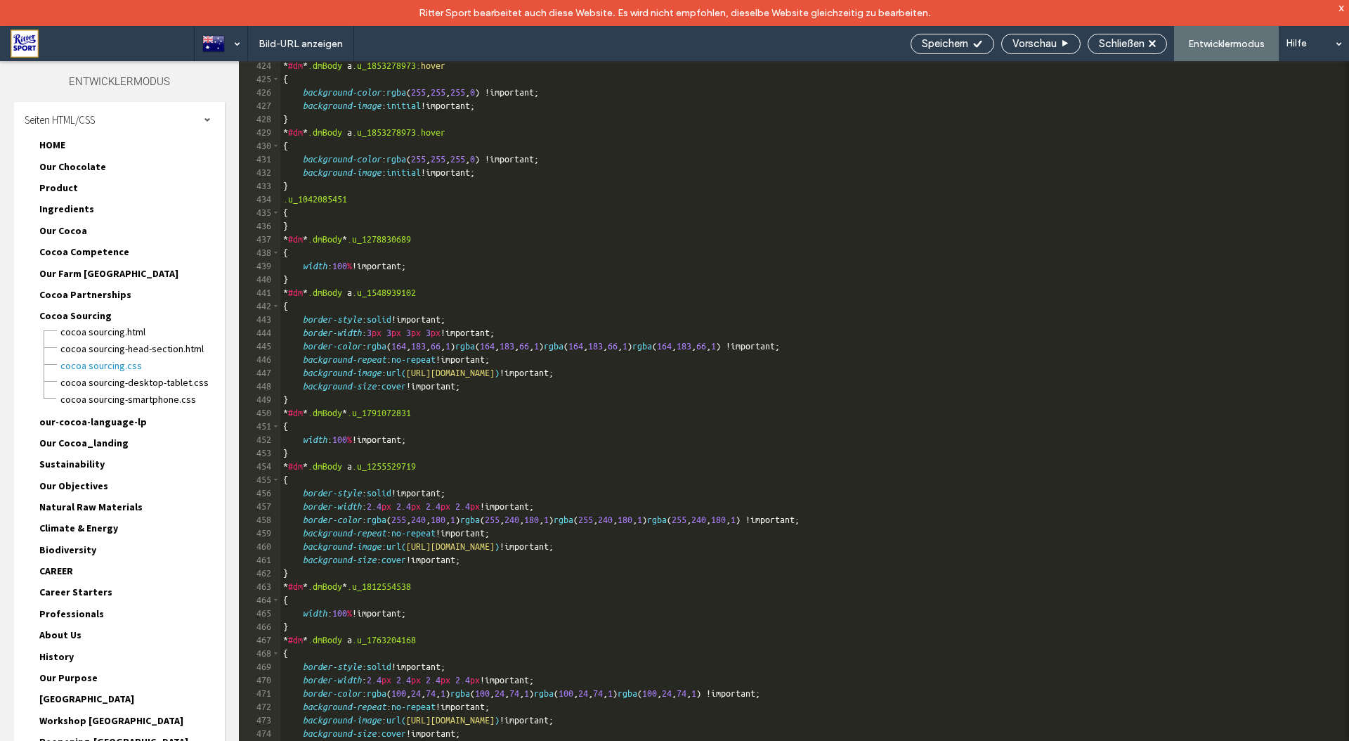
scroll to position [5649, 0]
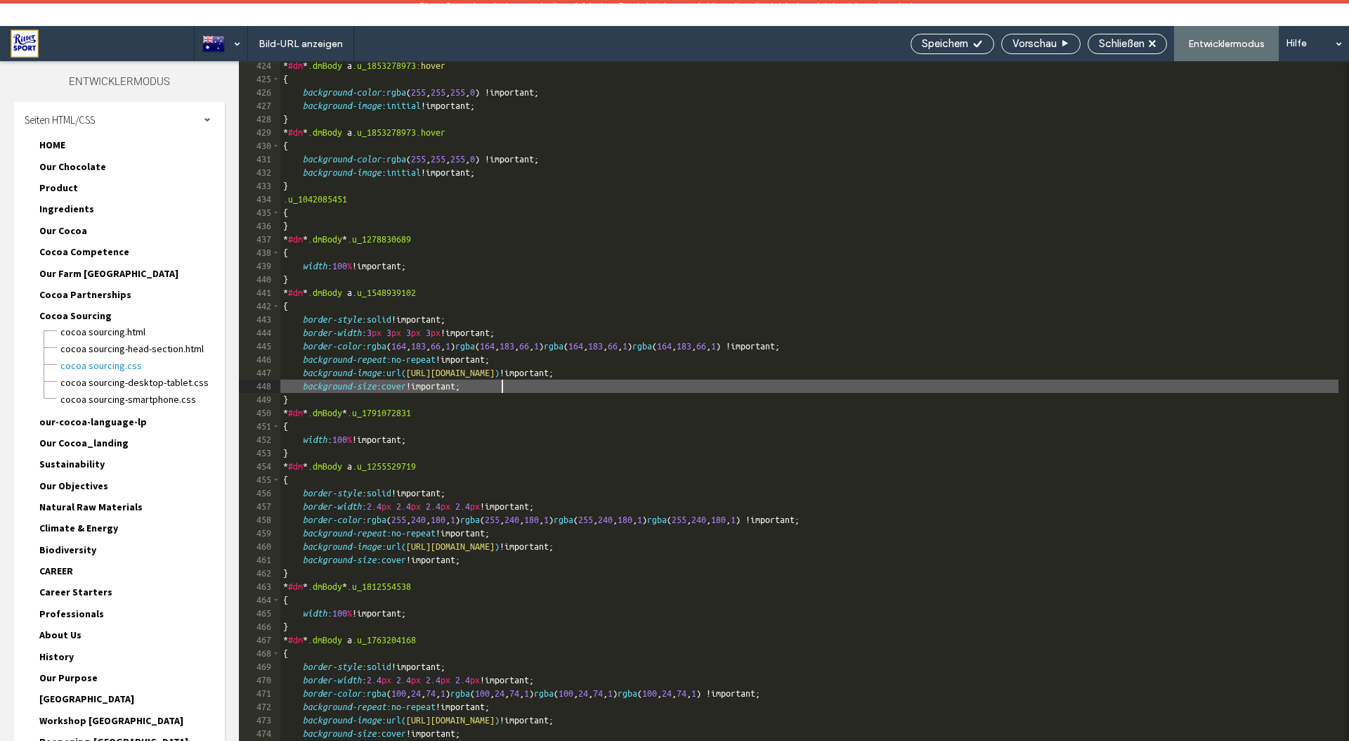
click at [991, 387] on div "* #dm * .dmBody a .u_1853278973 :hover { background-color : rgba ( 255 , 255 , …" at bounding box center [809, 425] width 1058 height 732
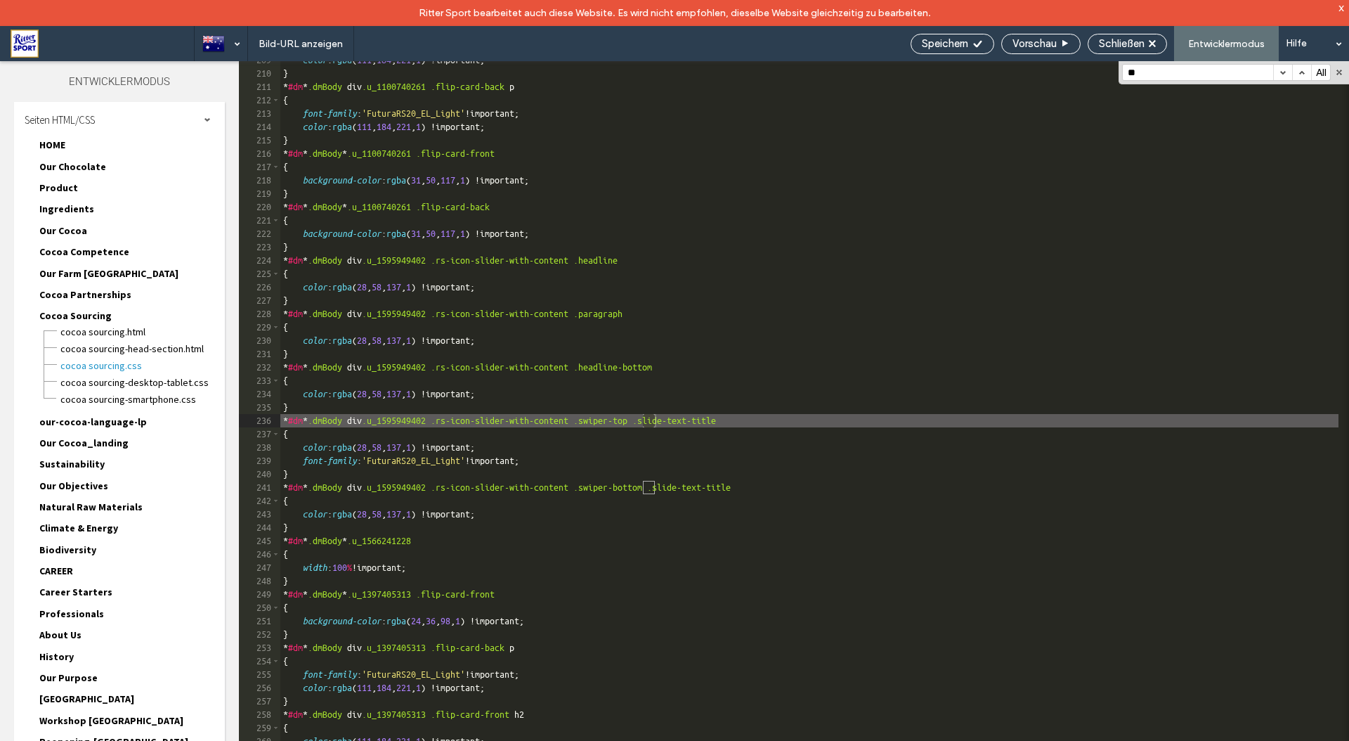
scroll to position [2784, 0]
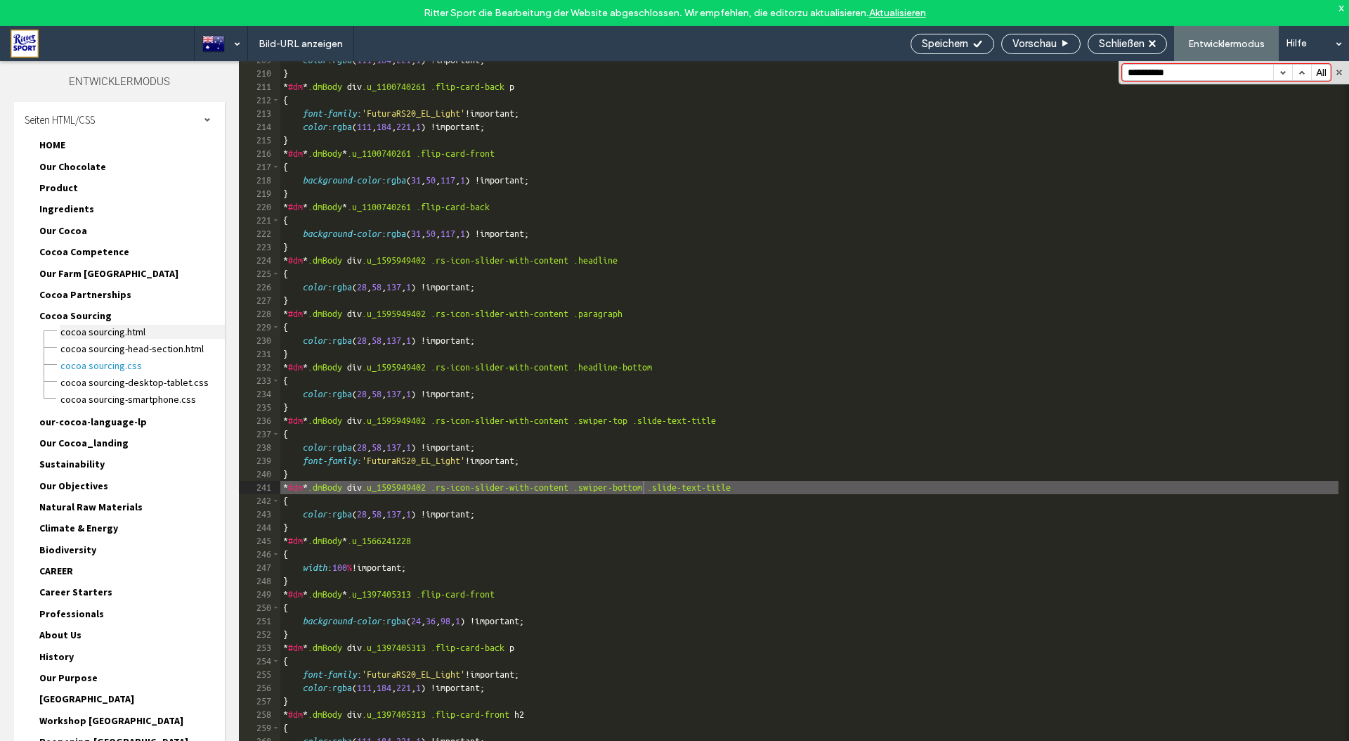
click at [83, 331] on span "Cocoa Sourcing.html" at bounding box center [142, 332] width 165 height 14
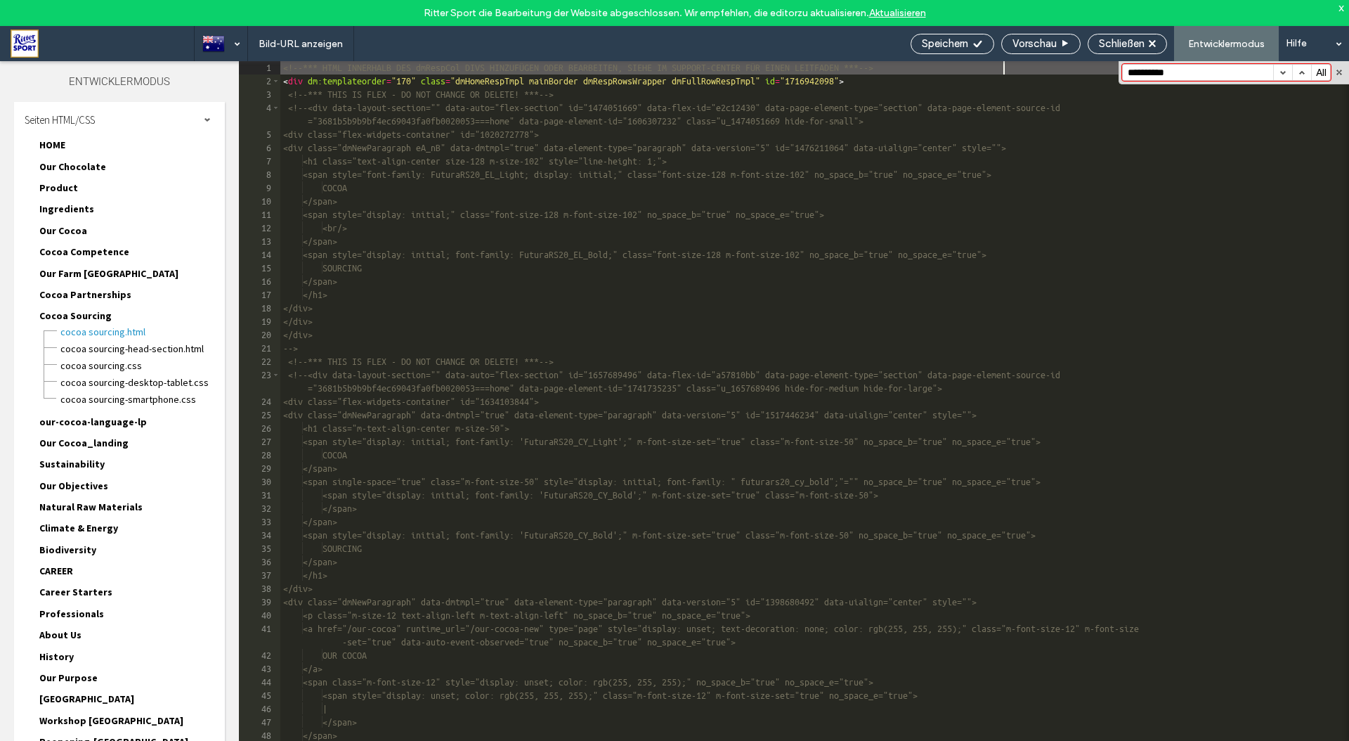
click at [1296, 72] on button "button" at bounding box center [1301, 72] width 19 height 15
click at [1282, 70] on button "button" at bounding box center [1282, 72] width 19 height 15
click at [939, 149] on div "<!-- *** HTML INNERHALB DES dmRespCol DIVS HINZUFÜGEN ODER BEARBEITEN, SIEHE IM…" at bounding box center [809, 427] width 1058 height 732
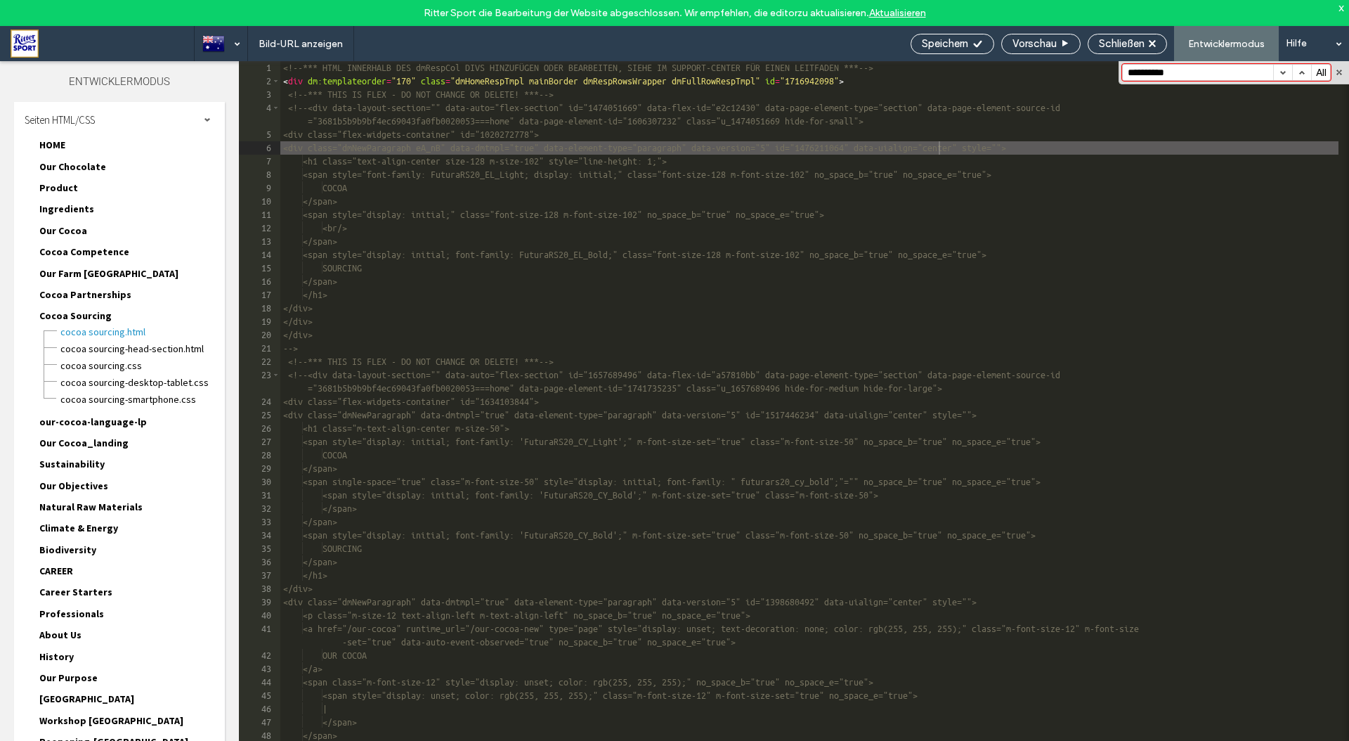
click at [767, 221] on div "HTML für Textkörper-Ende Geben Sie Ihr eigenes benutzerdefiniertes HTML/​JavaSc…" at bounding box center [454, 432] width 654 height 668
click at [77, 314] on span "Cocoa Sourcing" at bounding box center [75, 315] width 72 height 13
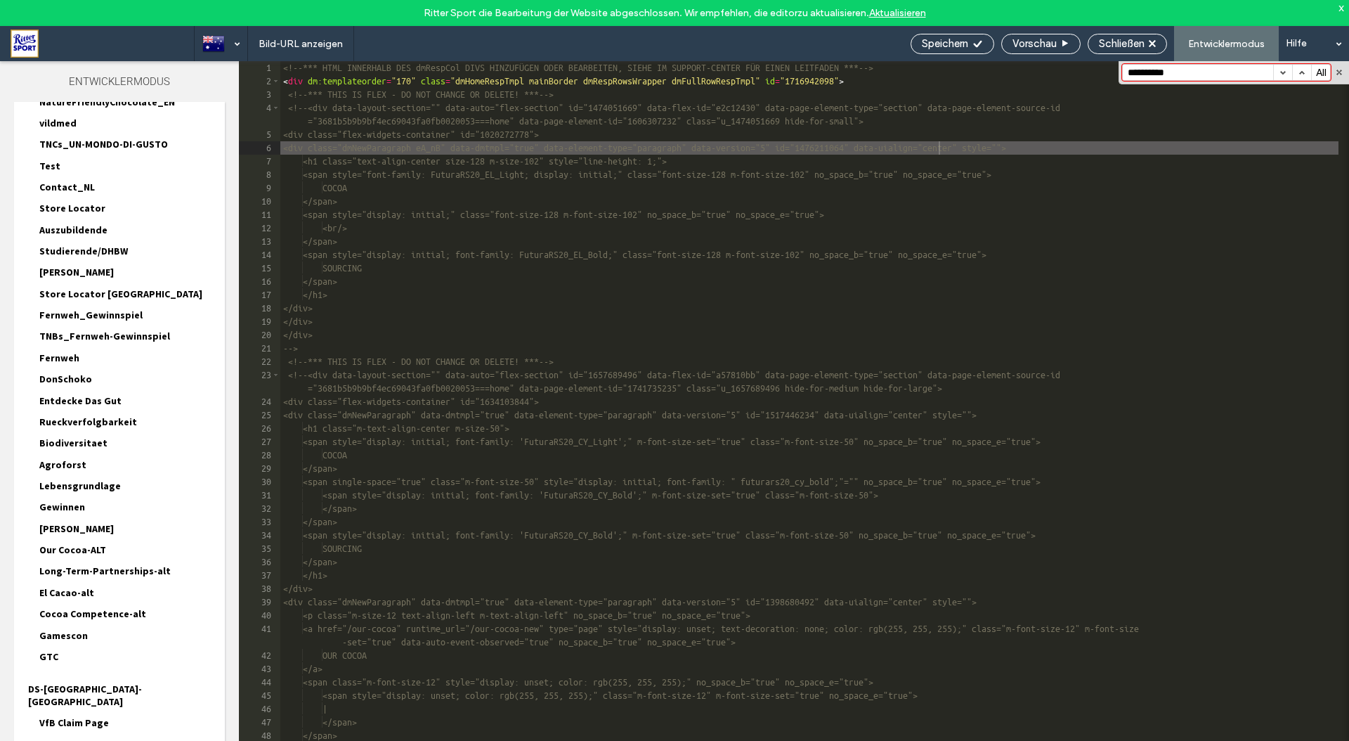
scroll to position [1883, 0]
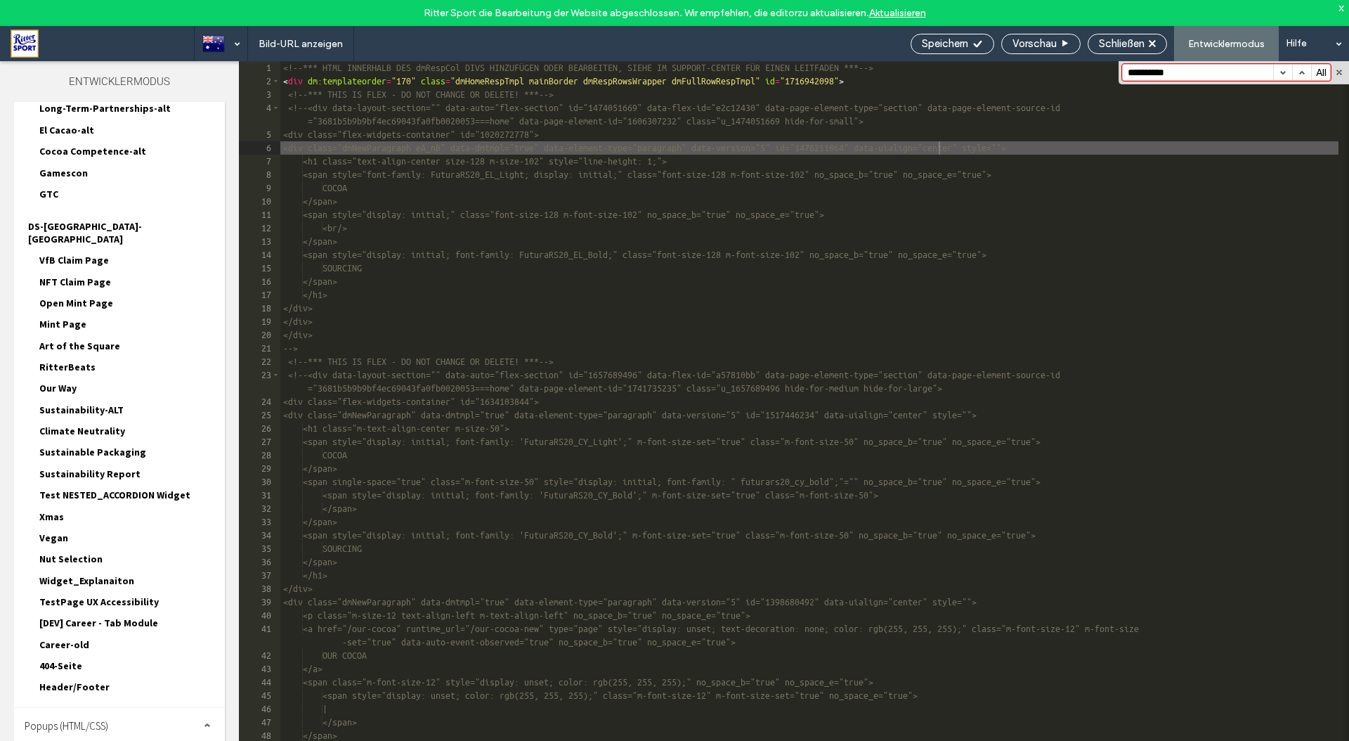
click at [84, 680] on span "Header/Footer" at bounding box center [74, 686] width 70 height 13
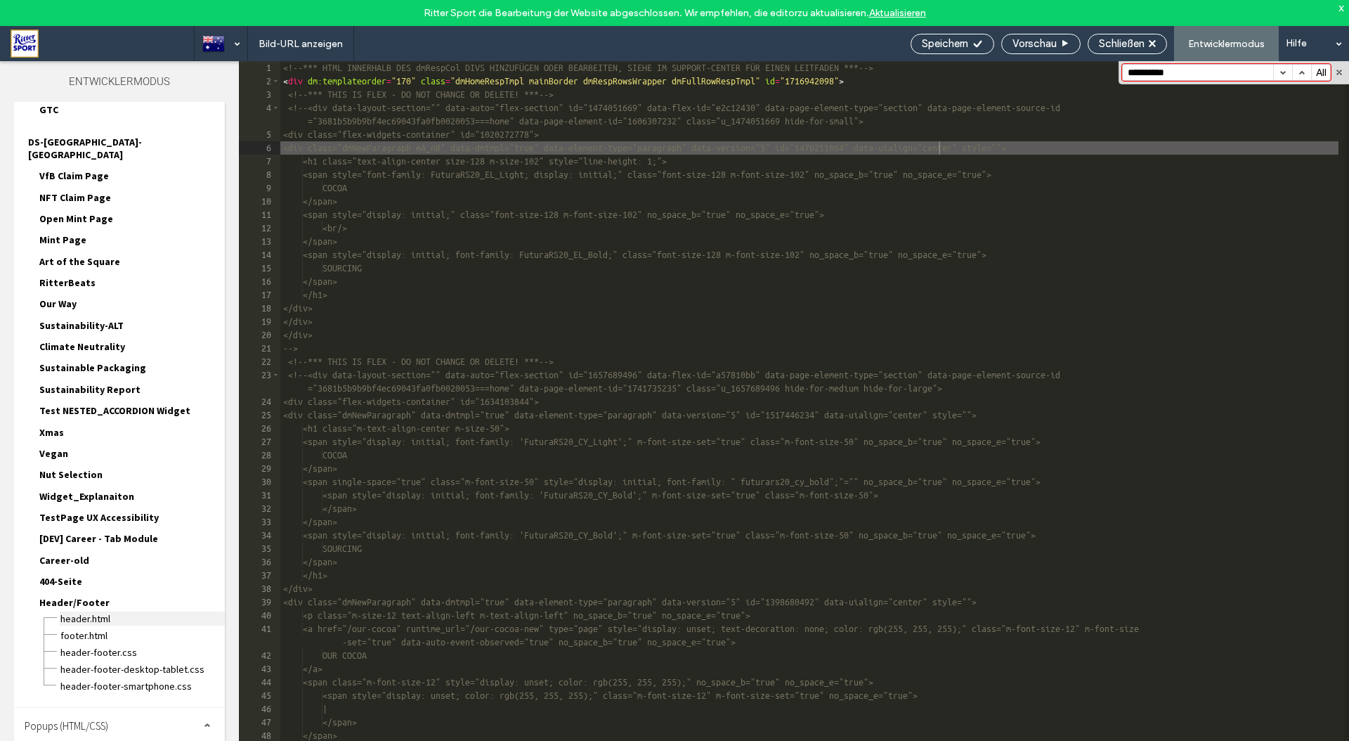
click at [76, 611] on span "header.html" at bounding box center [142, 618] width 165 height 14
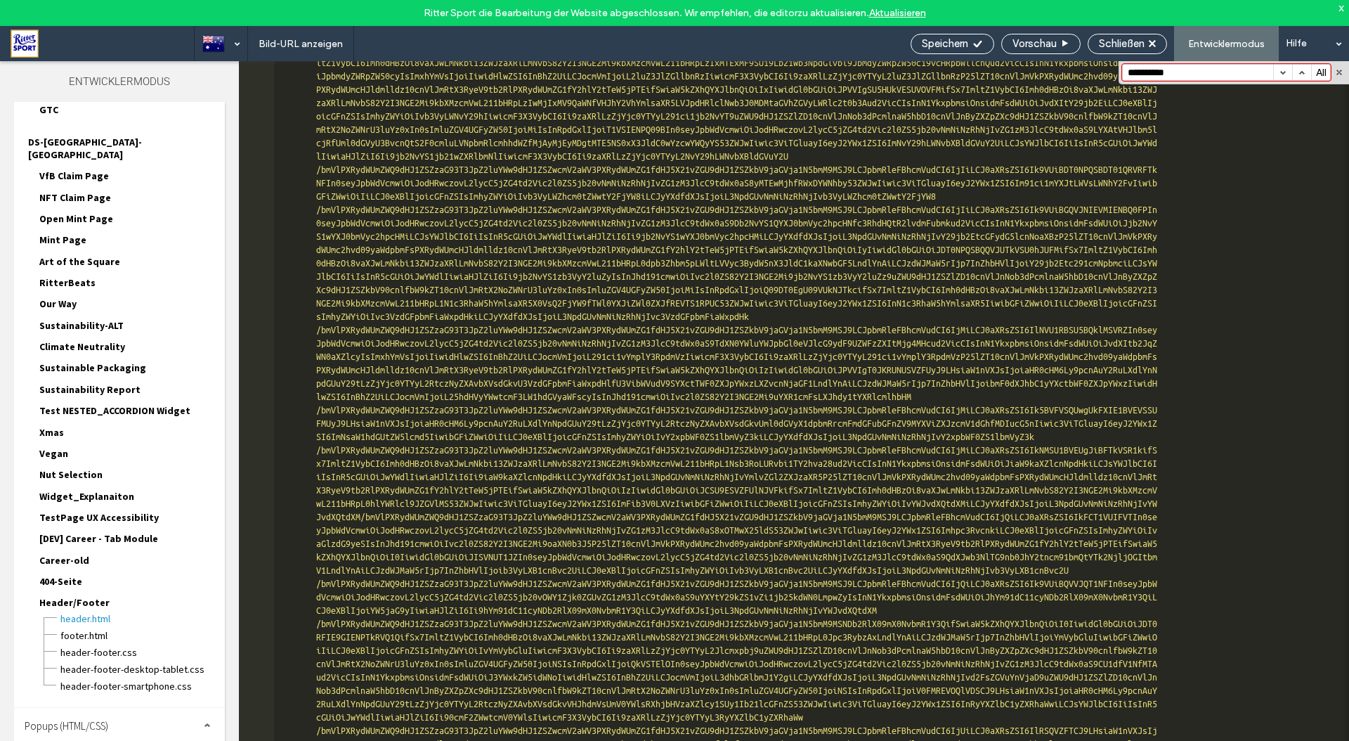
scroll to position [0, 0]
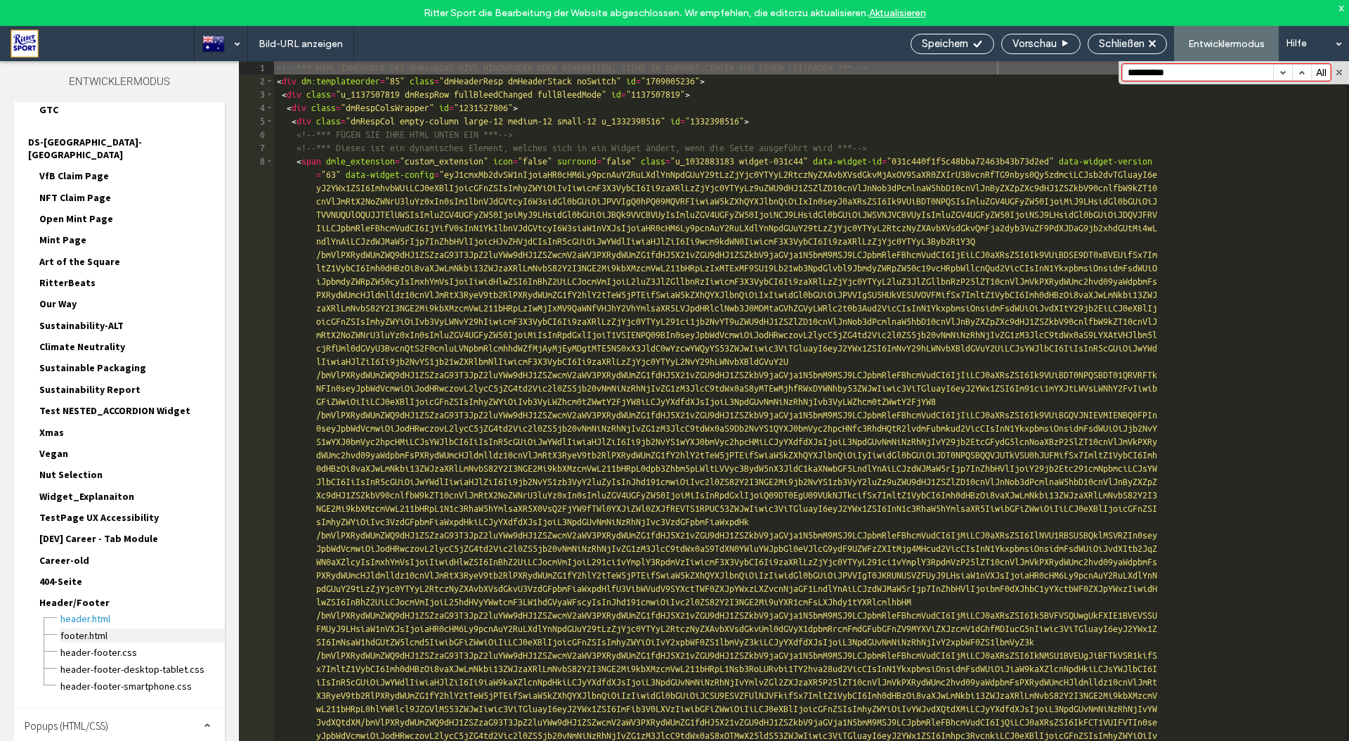
click at [96, 628] on span "footer.html" at bounding box center [142, 635] width 165 height 14
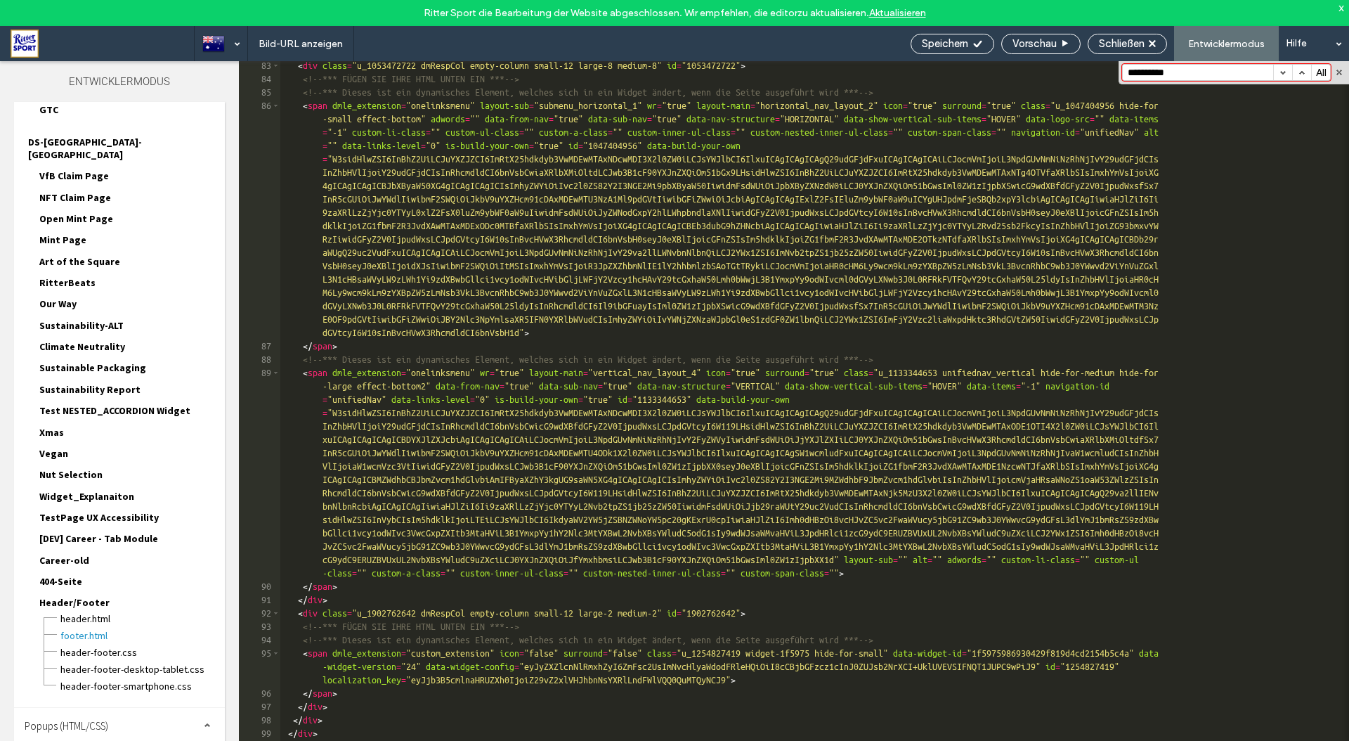
scroll to position [2111, 0]
click at [116, 645] on span "header-footer.CSS" at bounding box center [142, 652] width 165 height 14
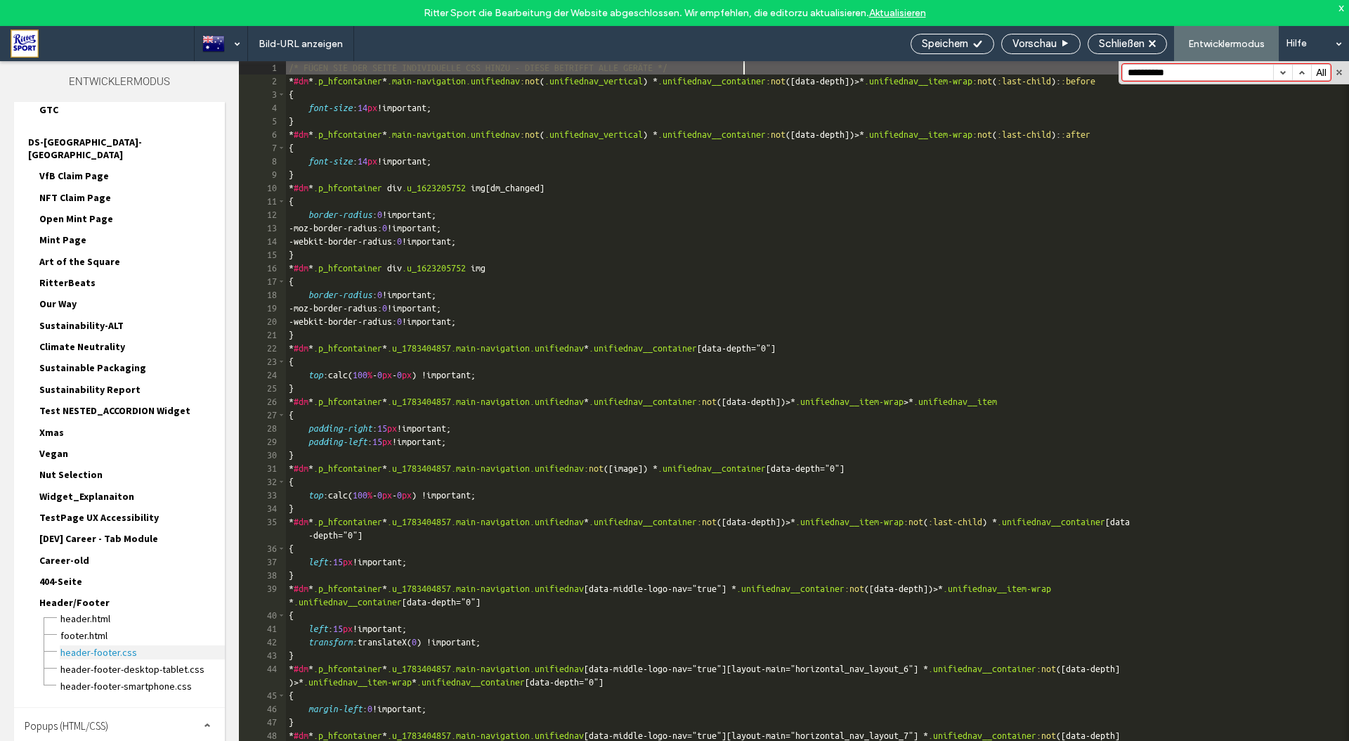
scroll to position [0, 0]
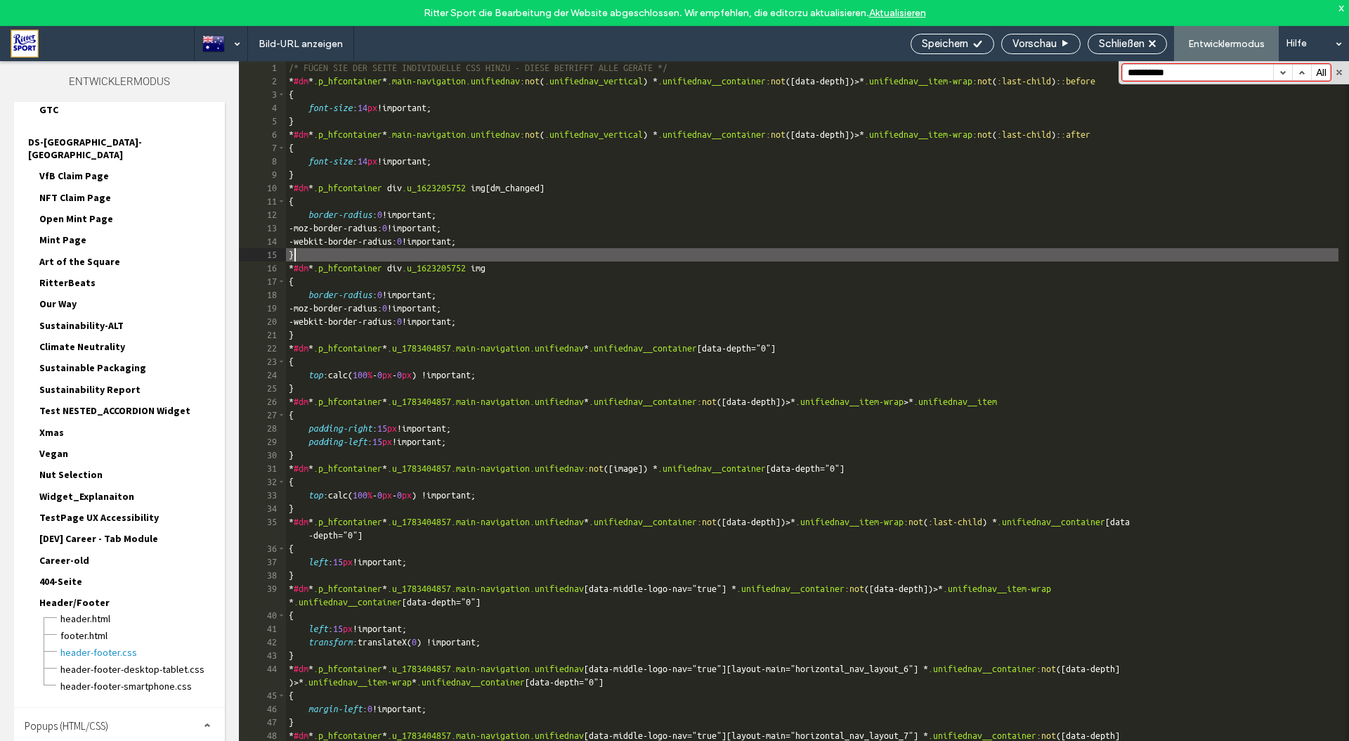
click at [873, 256] on div "/* FÜGEN SIE DER SEITE INDIVIDUELLE CSS HINZU - DIESE BETRIFFT ALLE GERÄTE */ *…" at bounding box center [812, 427] width 1053 height 732
click at [91, 662] on span "header-footer-Desktop-Tablet.CSS" at bounding box center [142, 669] width 165 height 14
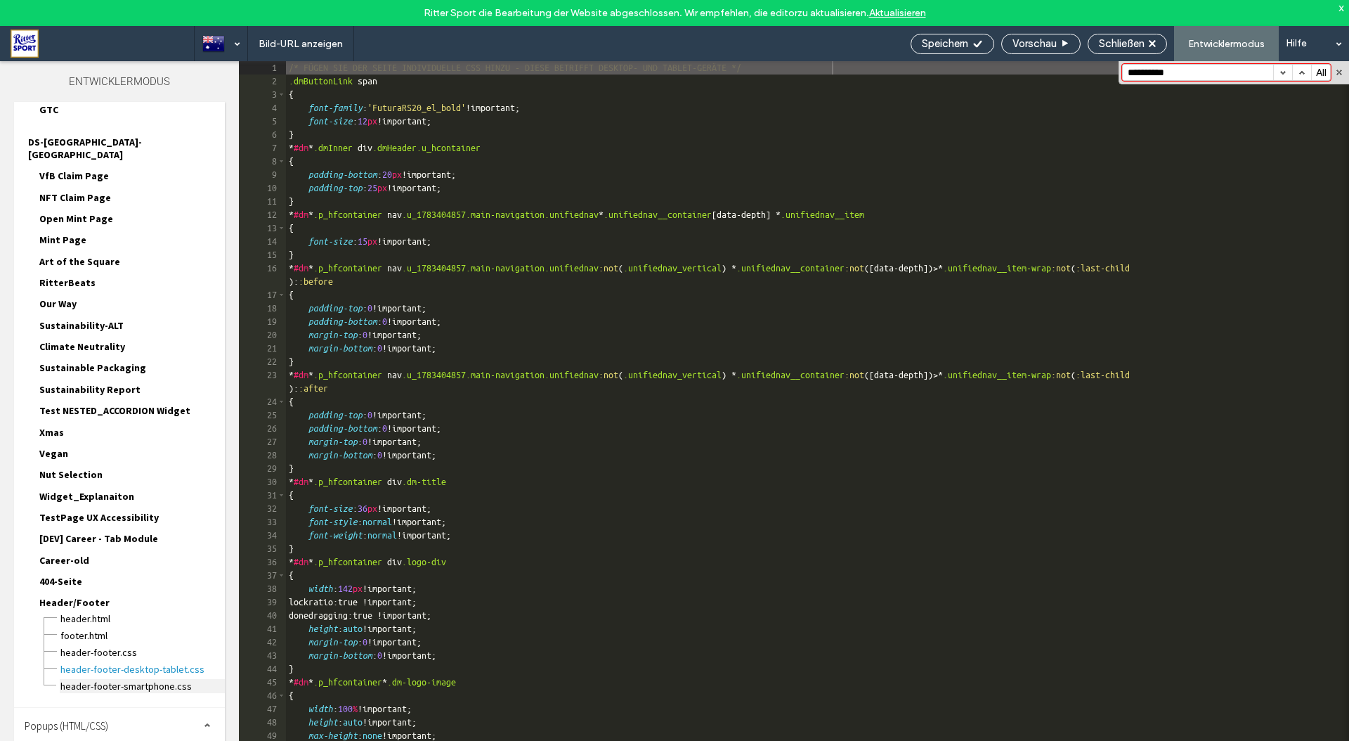
click at [90, 679] on span "header-footer-Smartphone.CSS" at bounding box center [142, 686] width 165 height 14
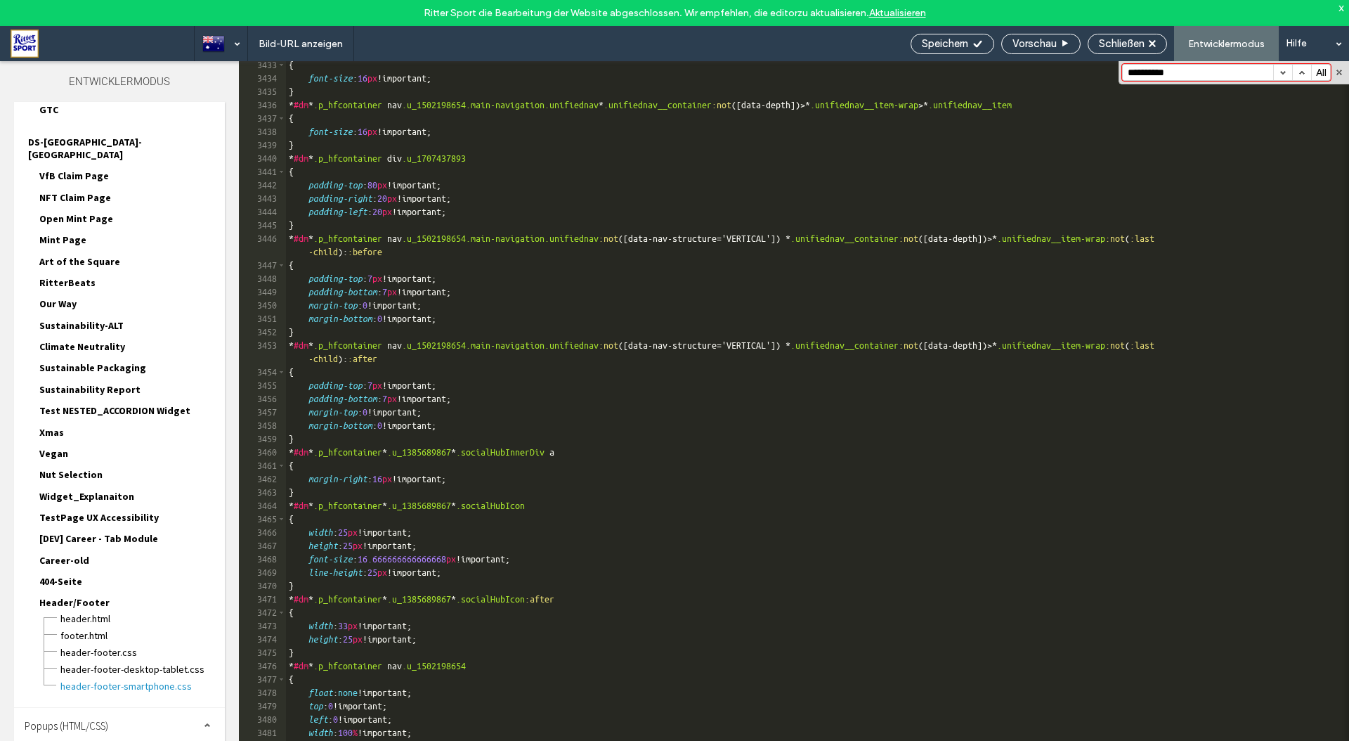
scroll to position [22318, 0]
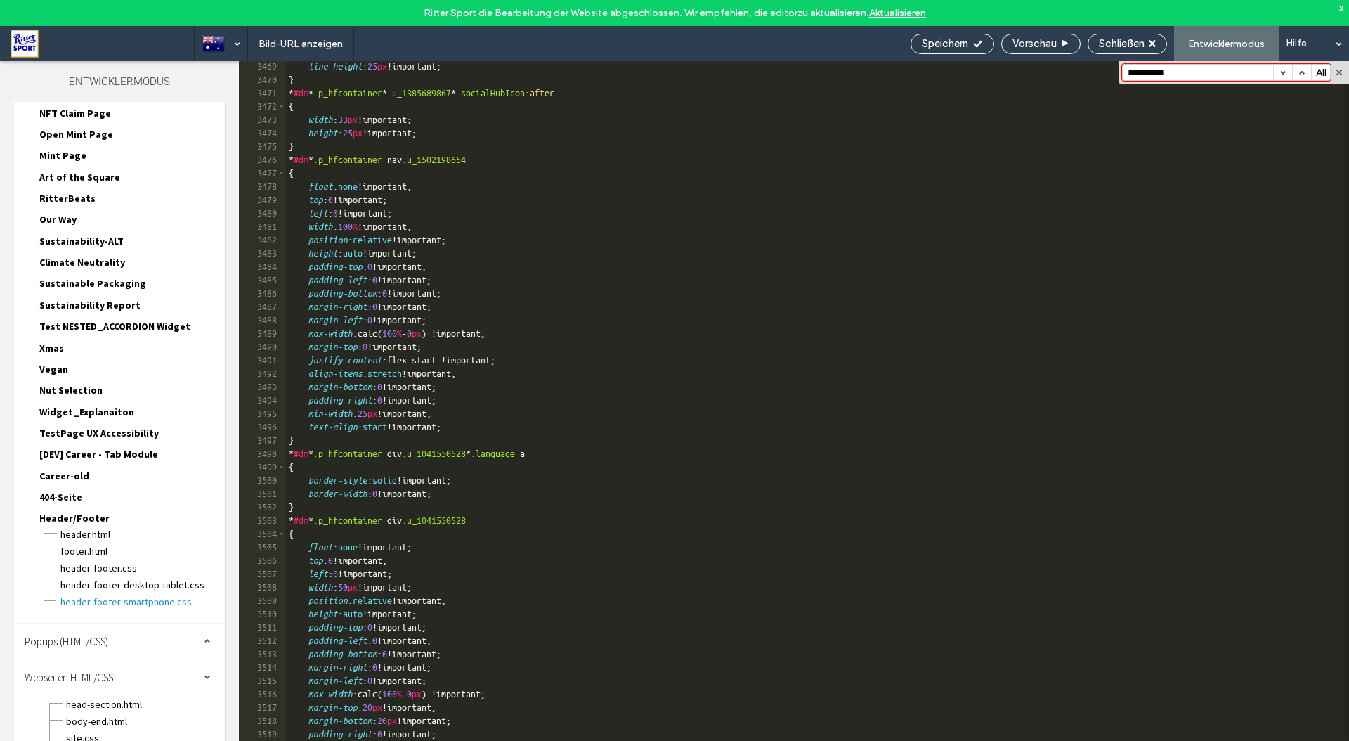
scroll to position [2077, 0]
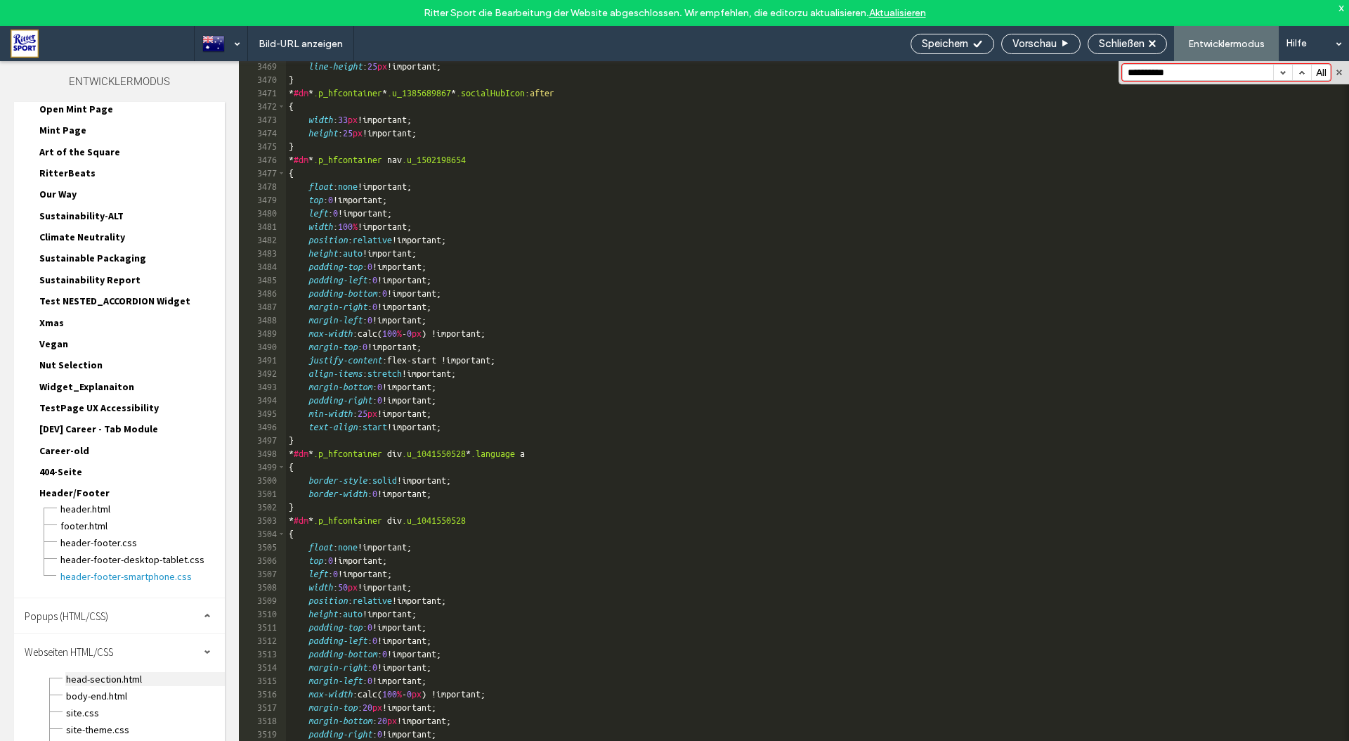
click at [110, 672] on span "head-section.html" at bounding box center [144, 679] width 159 height 14
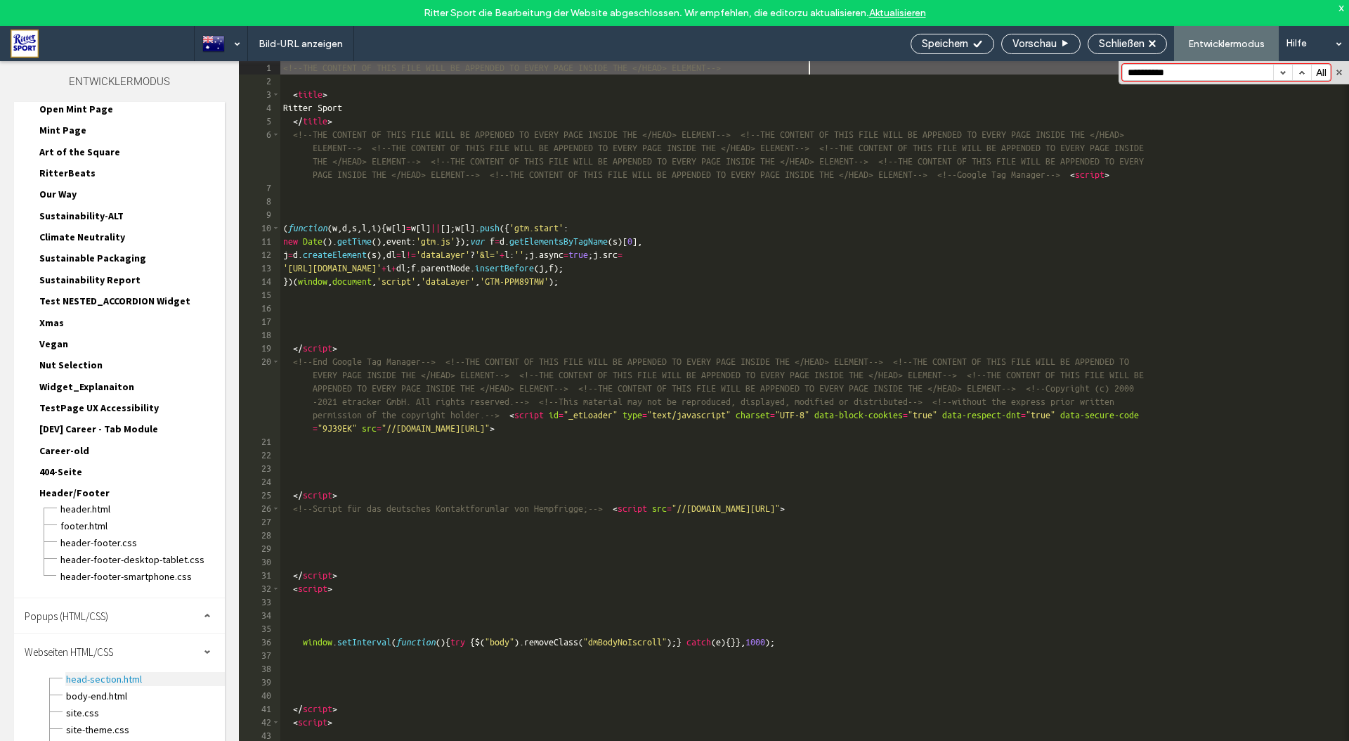
scroll to position [0, 0]
click at [591, 606] on div "Head HTML Fügen Sie benutzerdefiniertes HTML/JavaScript zum <head> jeder Seite …" at bounding box center [360, 546] width 467 height 437
click at [1334, 70] on button "button" at bounding box center [1339, 72] width 10 height 10
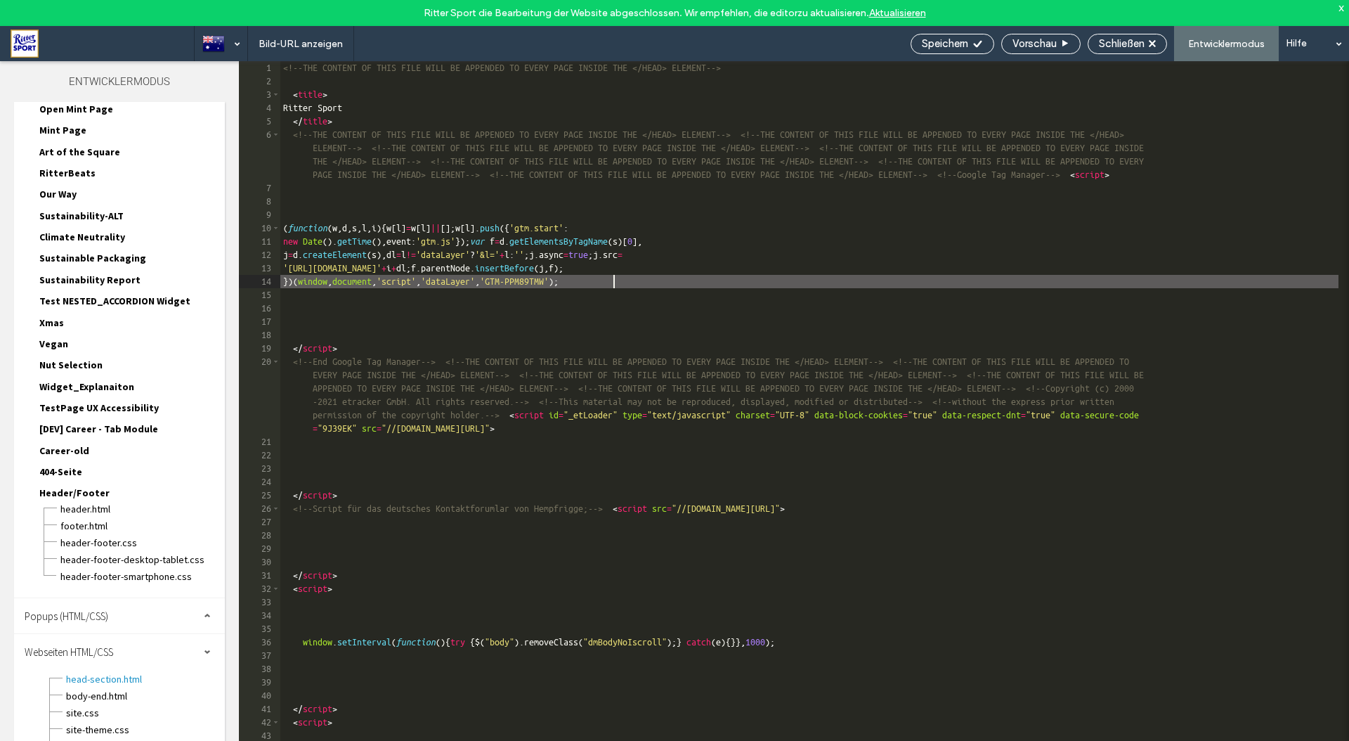
click at [1092, 279] on div "<!-- THE CONTENT OF THIS FILE WILL BE APPENDED TO EVERY PAGE INSIDE THE </HEAD>…" at bounding box center [809, 427] width 1058 height 732
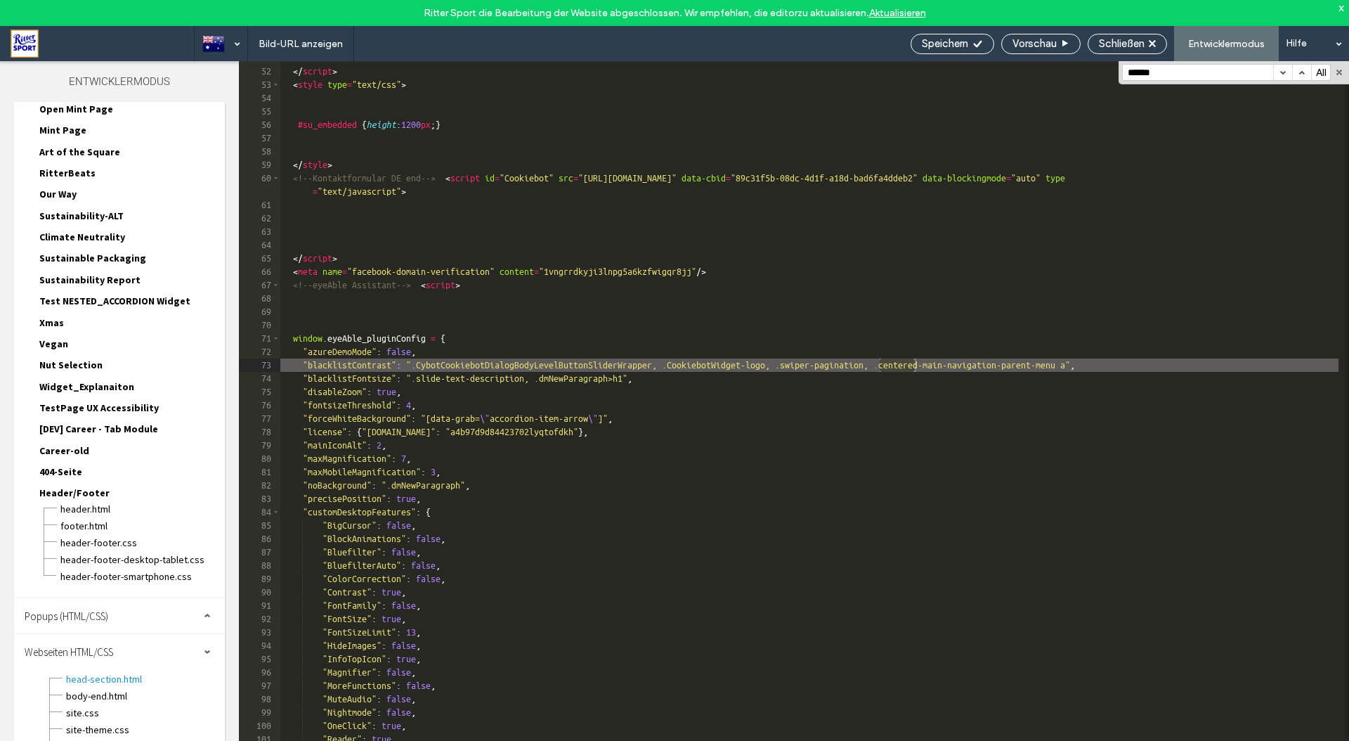
scroll to position [15, 0]
type input "******"
click at [816, 507] on div "</ script > < style type = "text/css" > #su_embedded { height : 1200 px ; } </ …" at bounding box center [809, 417] width 1058 height 732
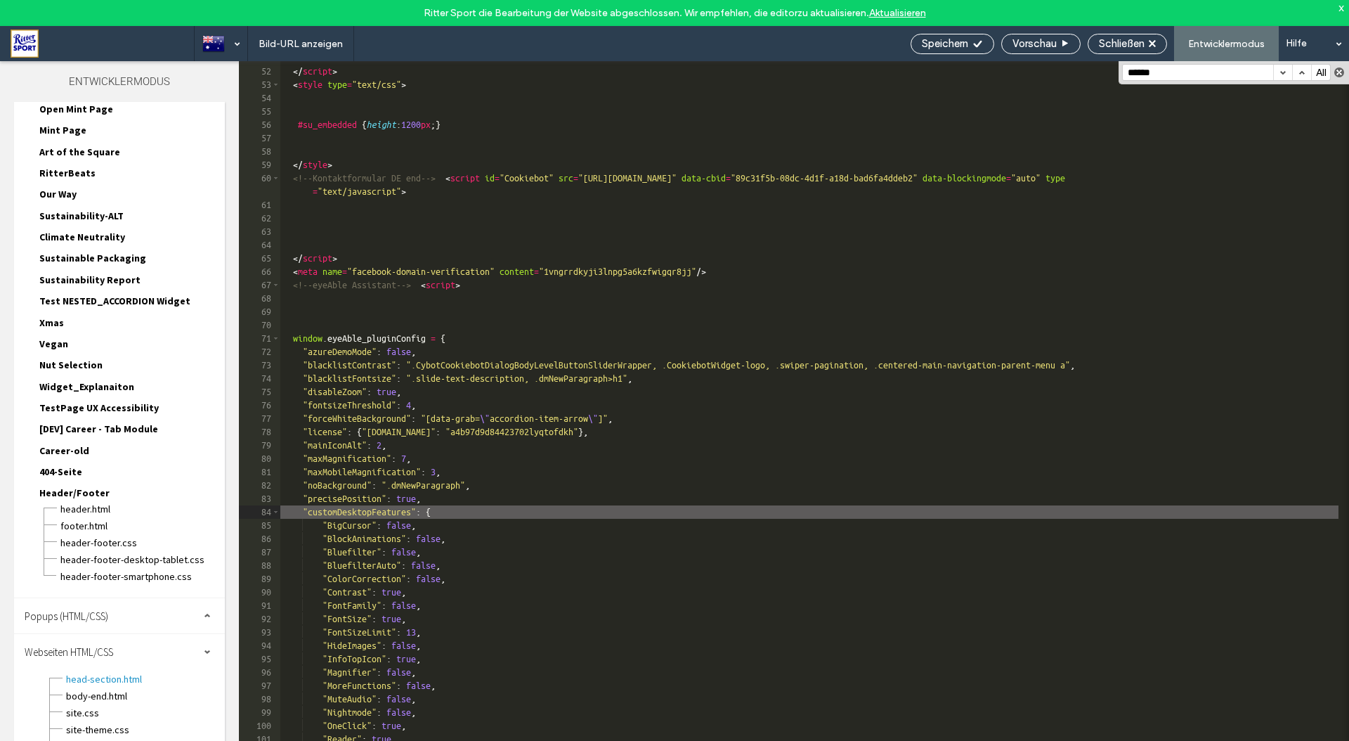
click at [1336, 74] on button "button" at bounding box center [1339, 72] width 10 height 10
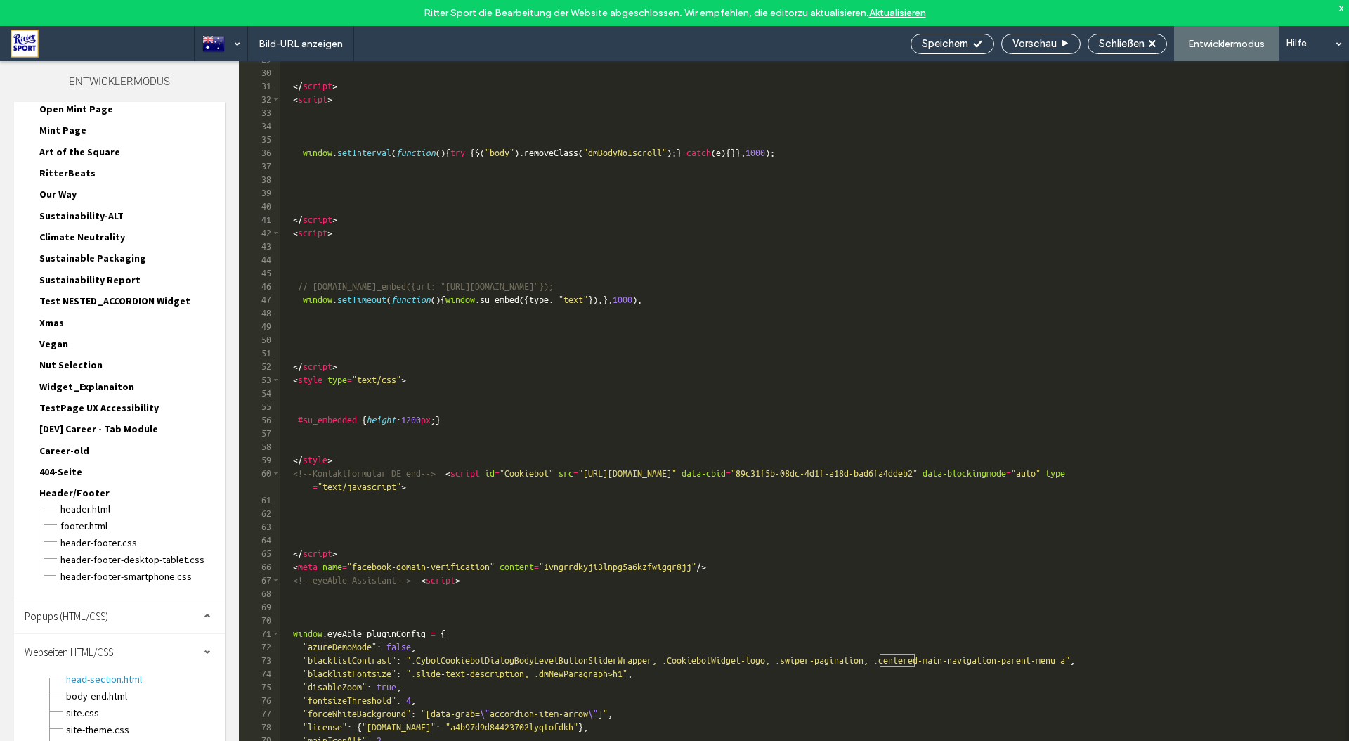
click at [836, 275] on div "</ script > < script > window . setInterval ( function ( ) { try { $ ( "body" )…" at bounding box center [809, 419] width 1058 height 732
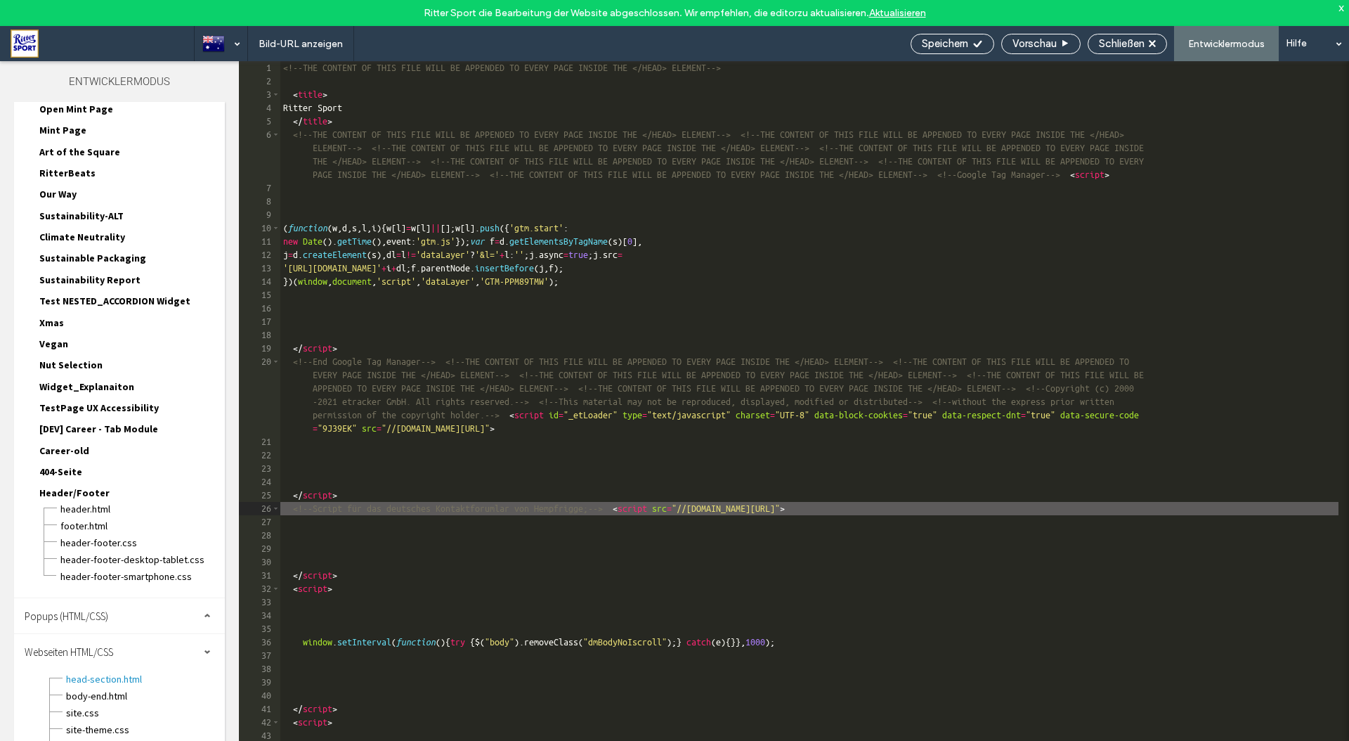
scroll to position [153, 0]
click at [738, 339] on div "HTML für Textkörper-Ende Geben Sie Ihr eigenes benutzerdefiniertes HTML/​JavaSc…" at bounding box center [454, 432] width 654 height 668
click at [677, 426] on div "HTML für Textkörper-Ende Geben Sie Ihr eigenes benutzerdefiniertes HTML/​JavaSc…" at bounding box center [454, 432] width 654 height 668
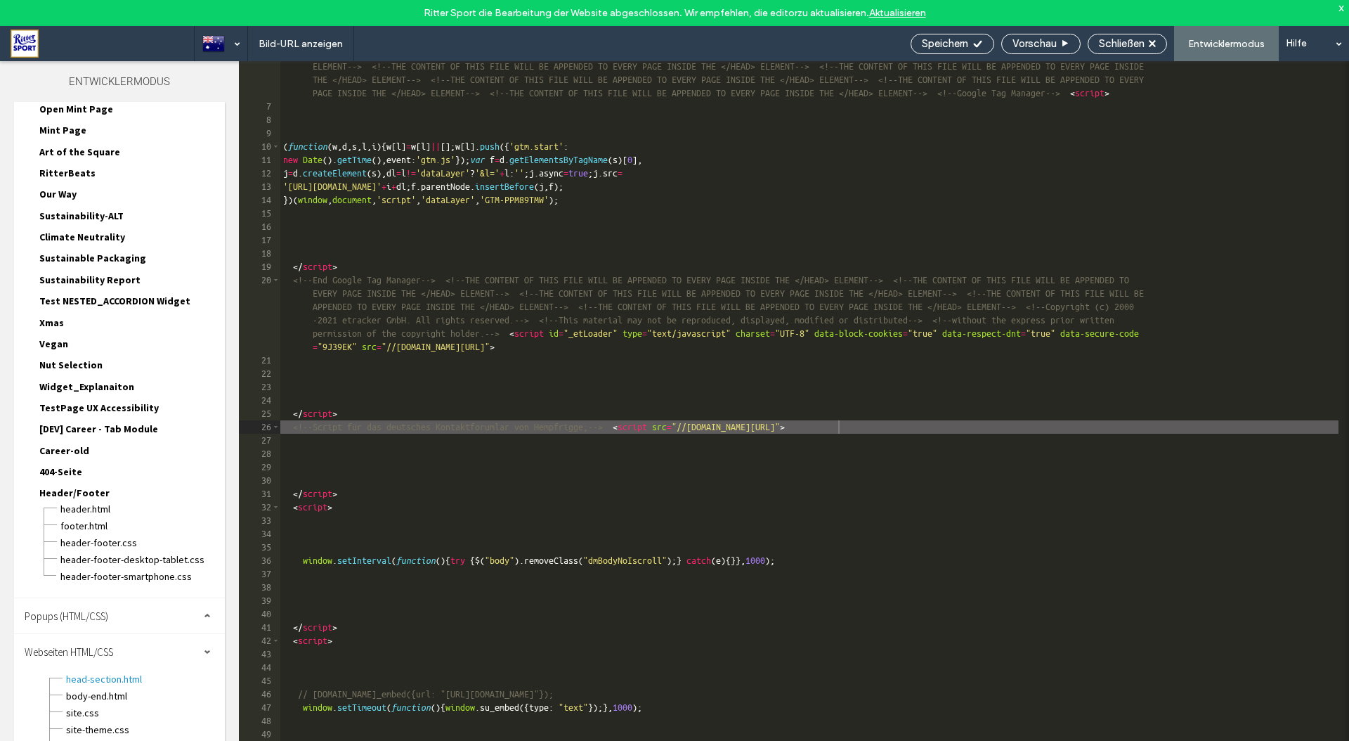
scroll to position [0, 0]
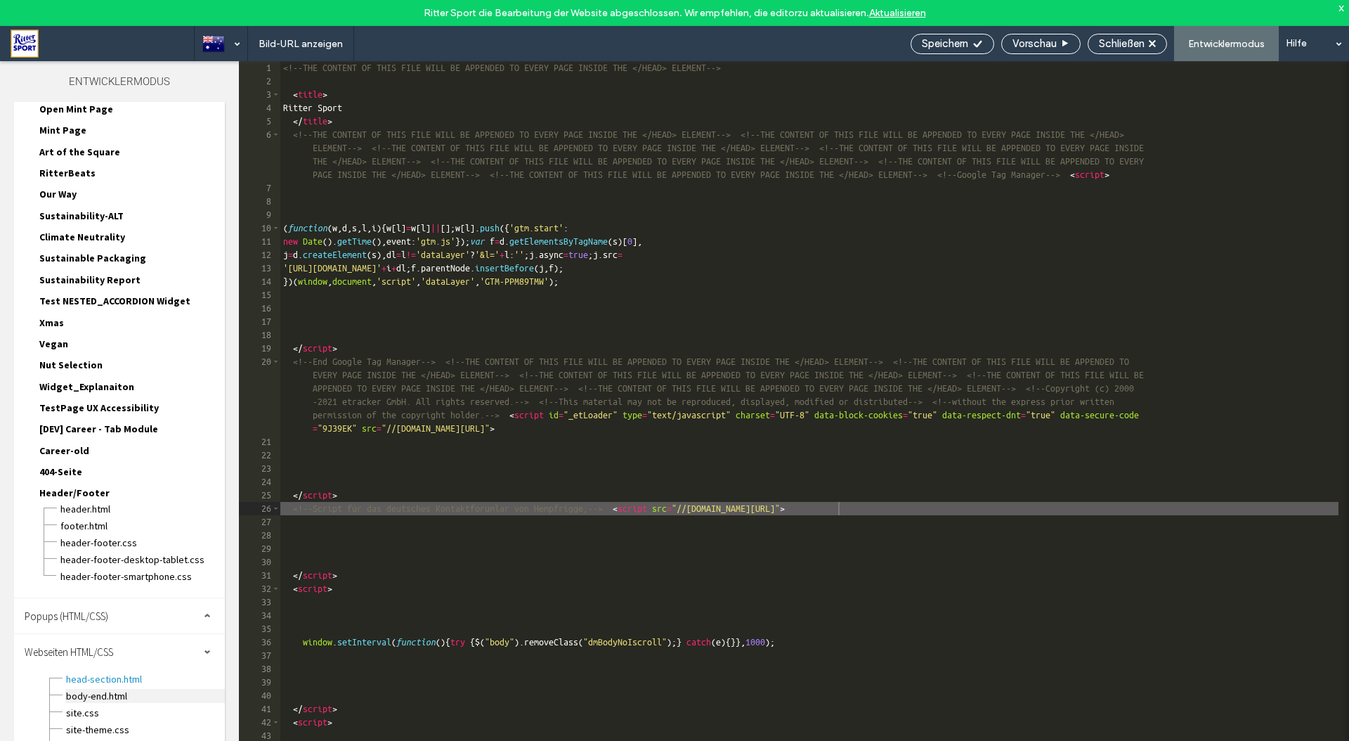
click at [115, 689] on span "body-end.html" at bounding box center [144, 696] width 159 height 14
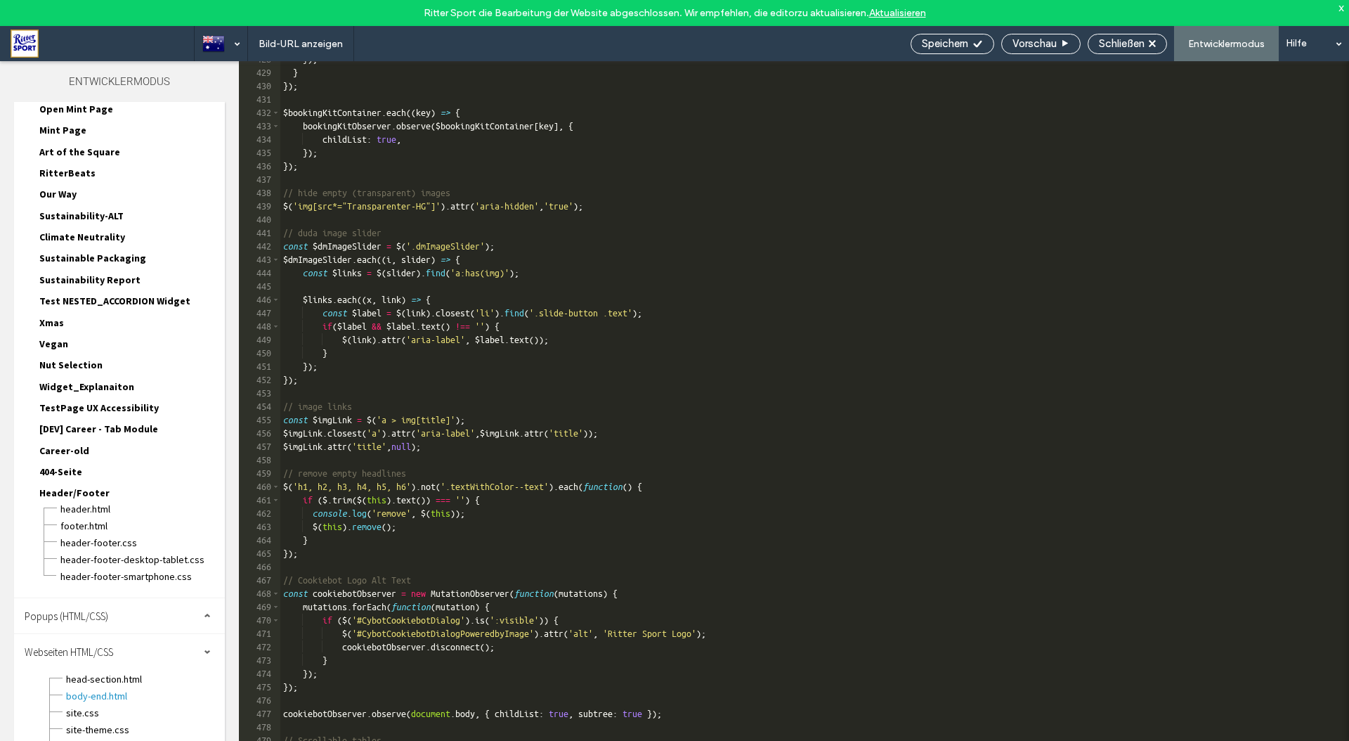
scroll to position [6236, 0]
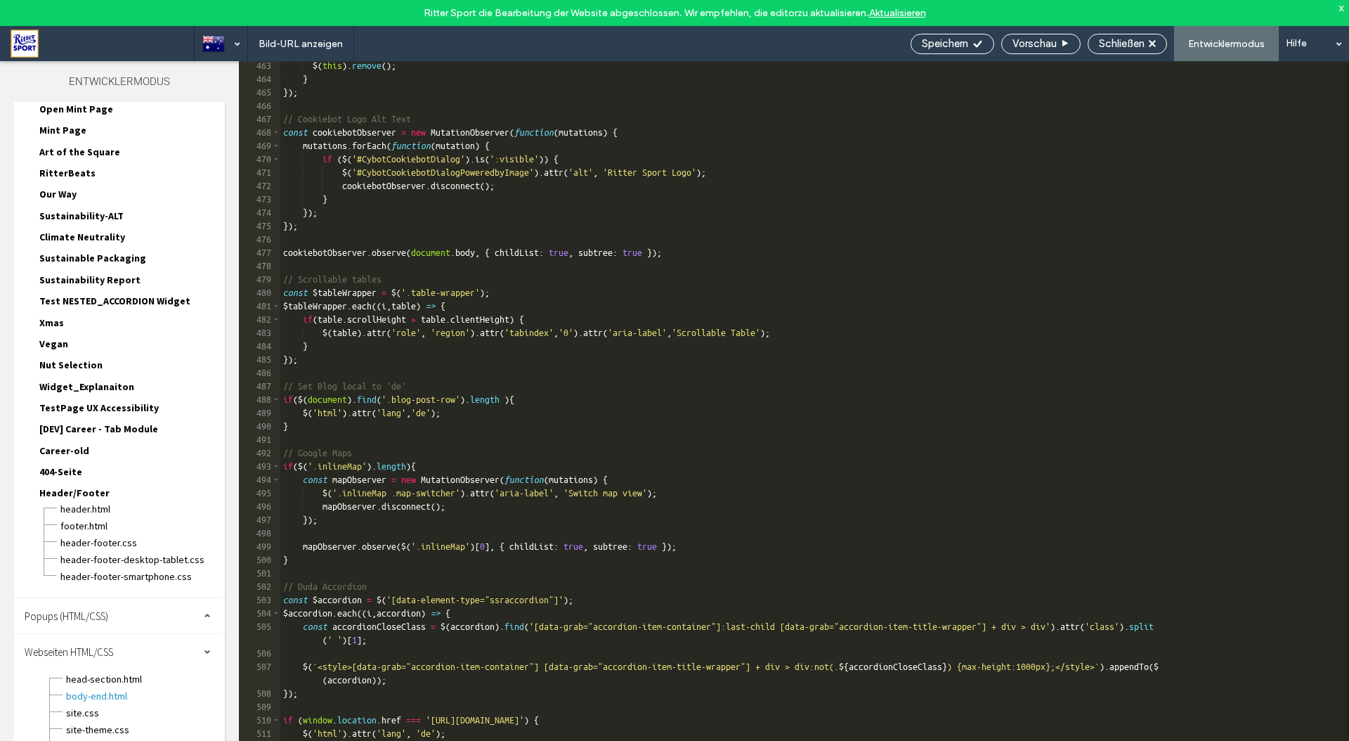
click at [727, 539] on div "HTML für Textkörper-Ende Geben Sie Ihr eigenes benutzerdefiniertes HTML/​JavaSc…" at bounding box center [454, 432] width 654 height 668
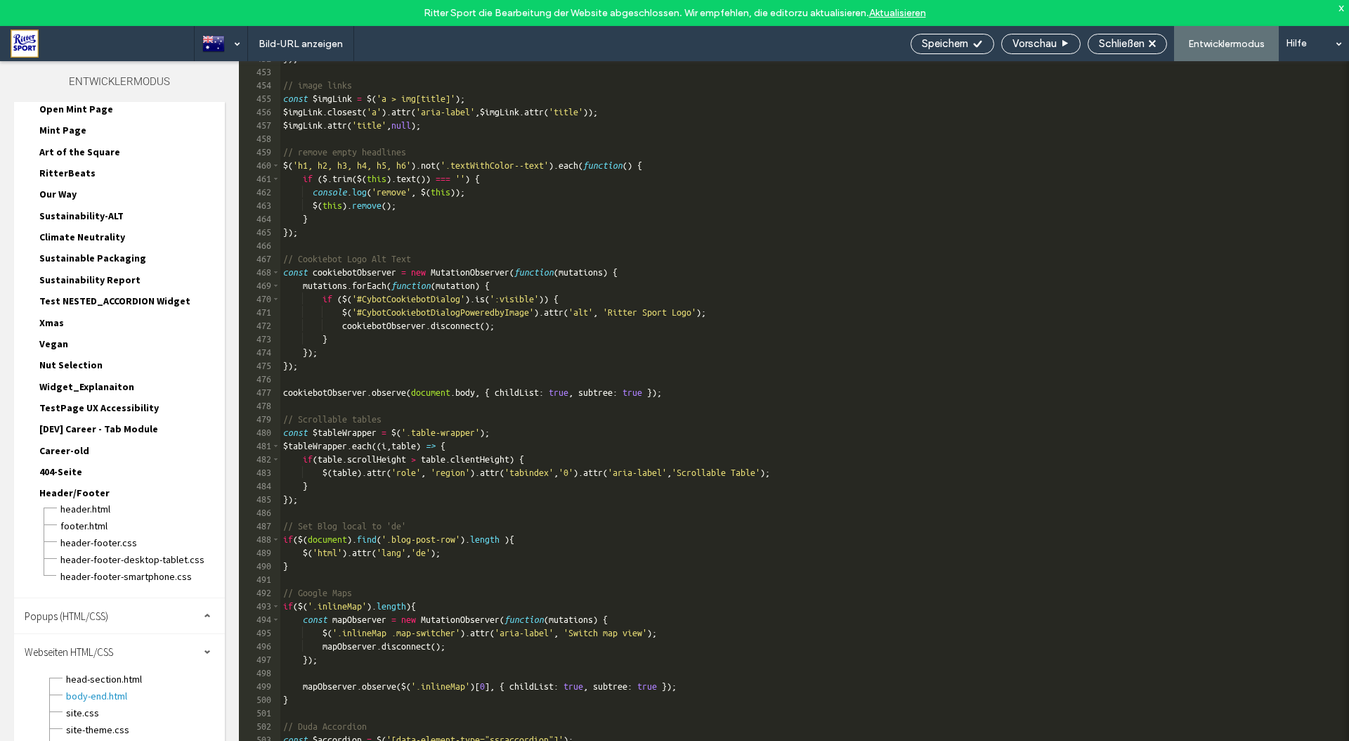
scroll to position [0, 0]
click at [94, 705] on span "site.css" at bounding box center [144, 712] width 159 height 14
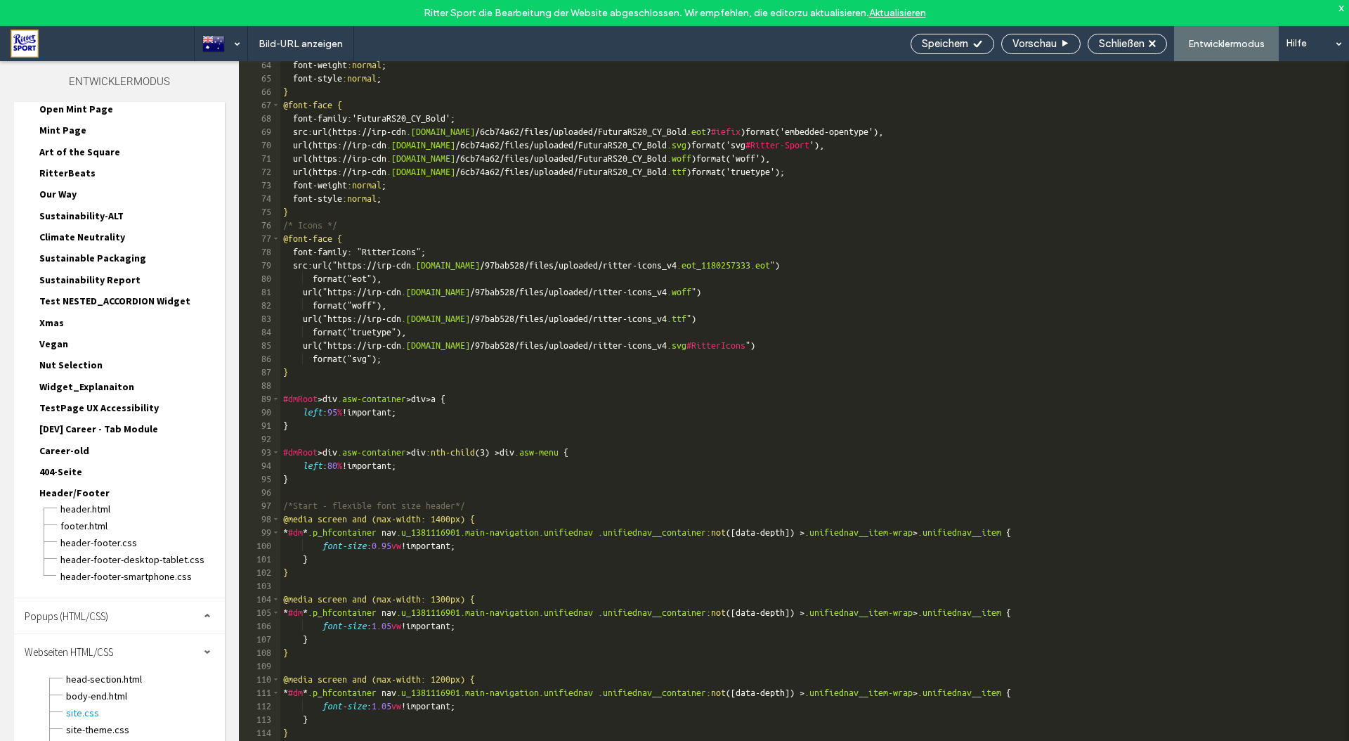
scroll to position [937, 0]
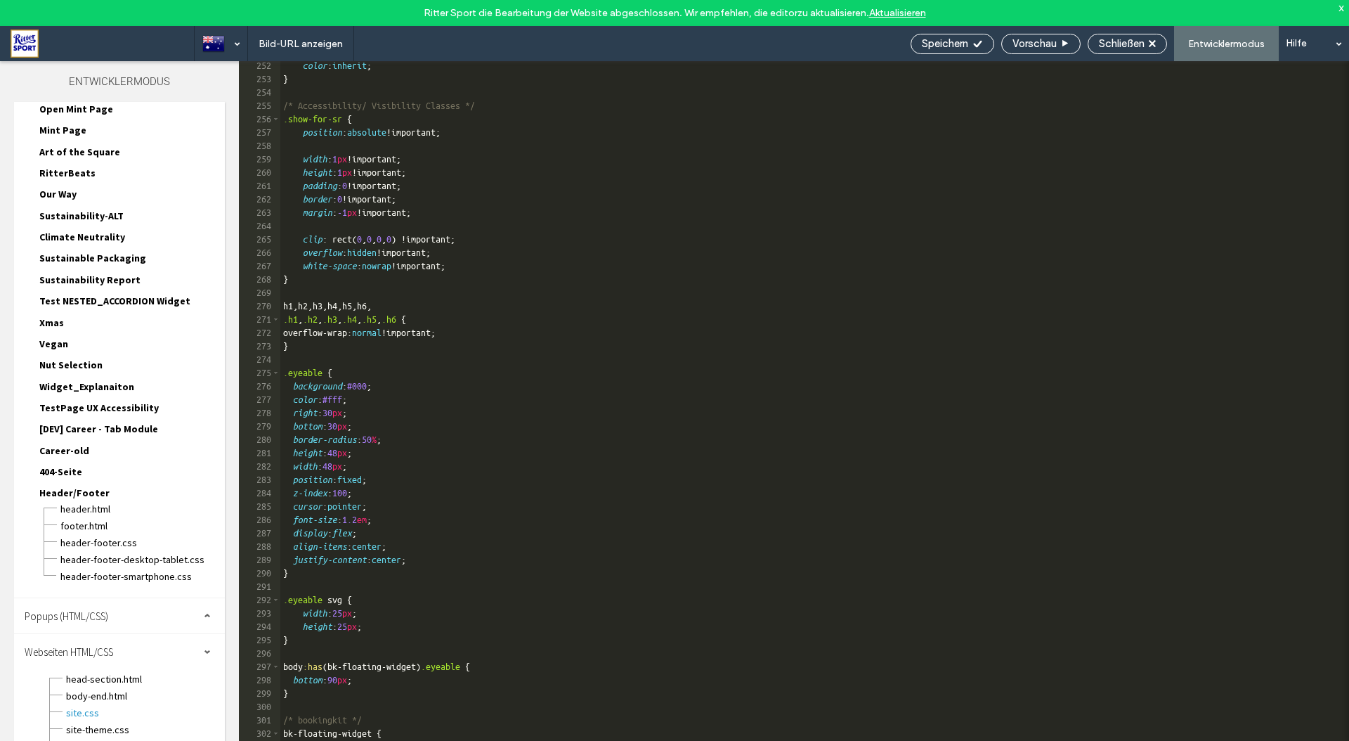
scroll to position [3380, 0]
click at [103, 722] on span "site-theme.css" at bounding box center [144, 729] width 159 height 14
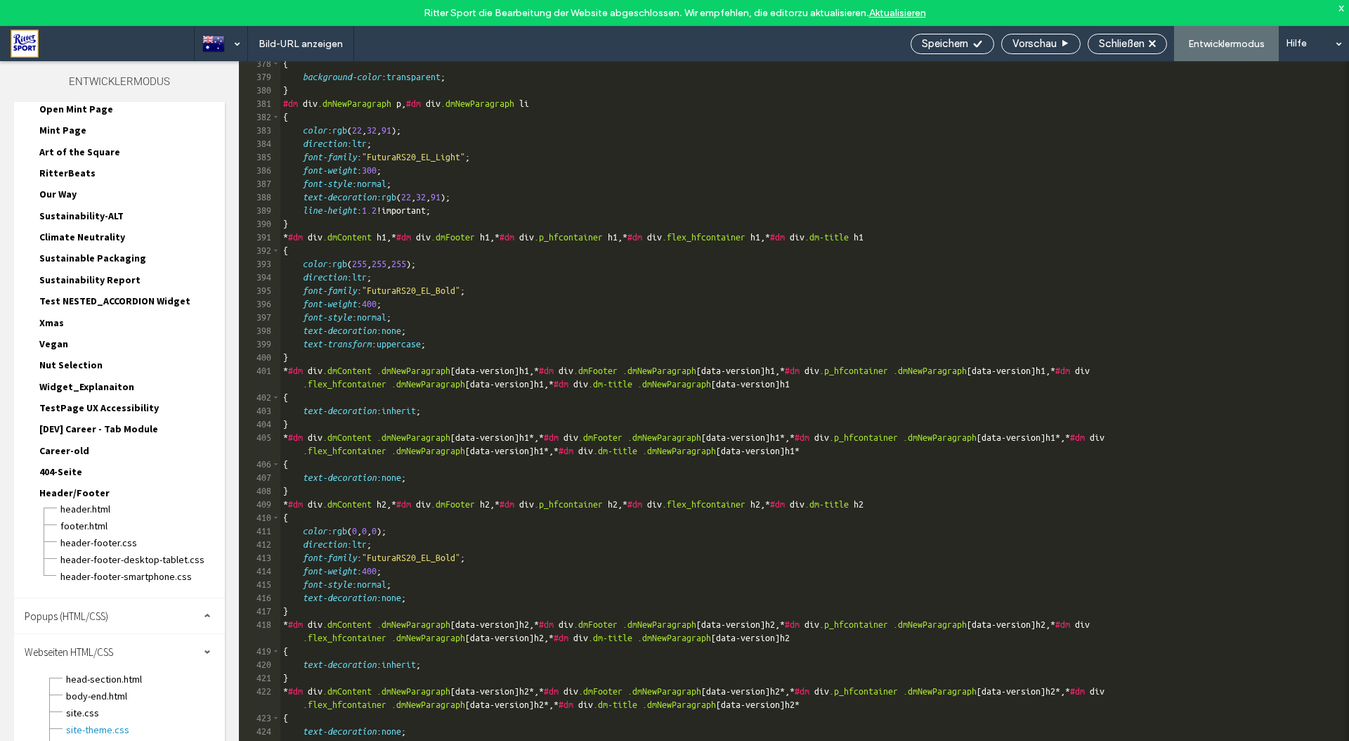
scroll to position [5435, 0]
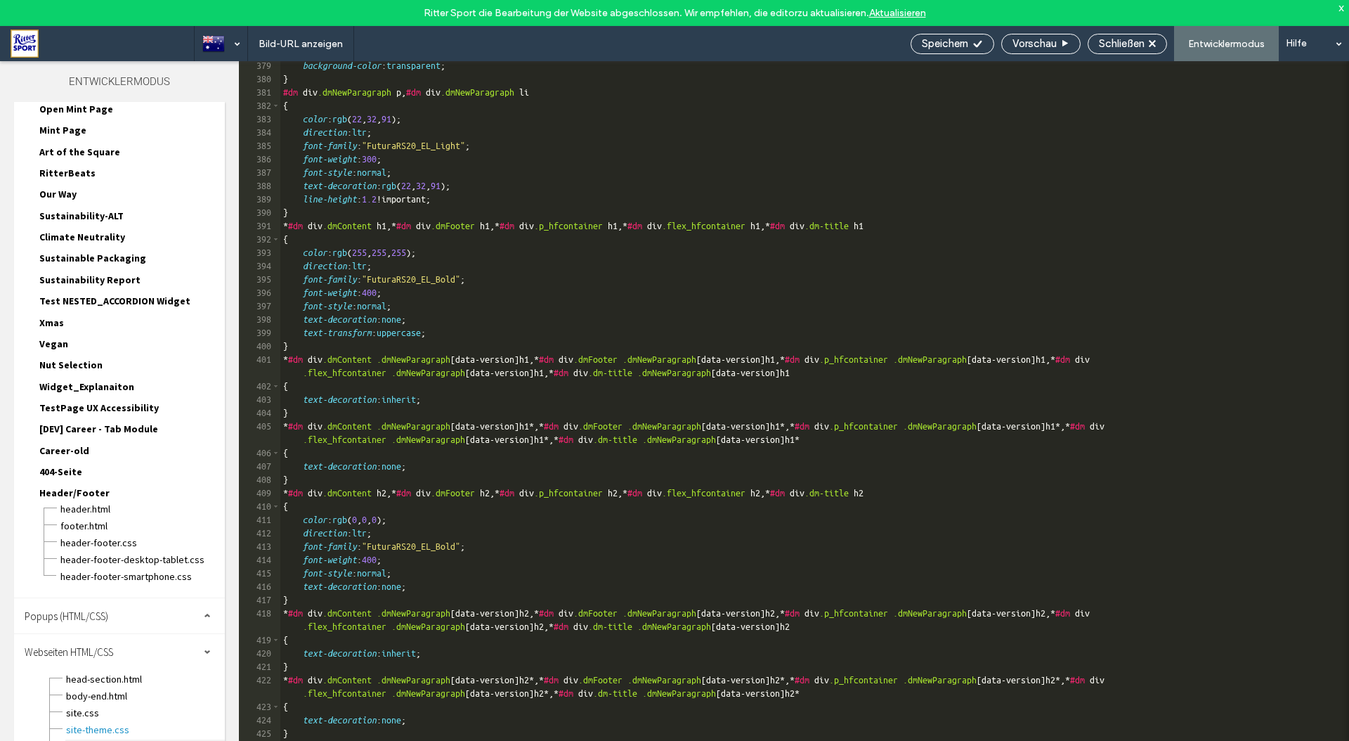
click at [103, 739] on span "site-desktop.css" at bounding box center [144, 746] width 159 height 14
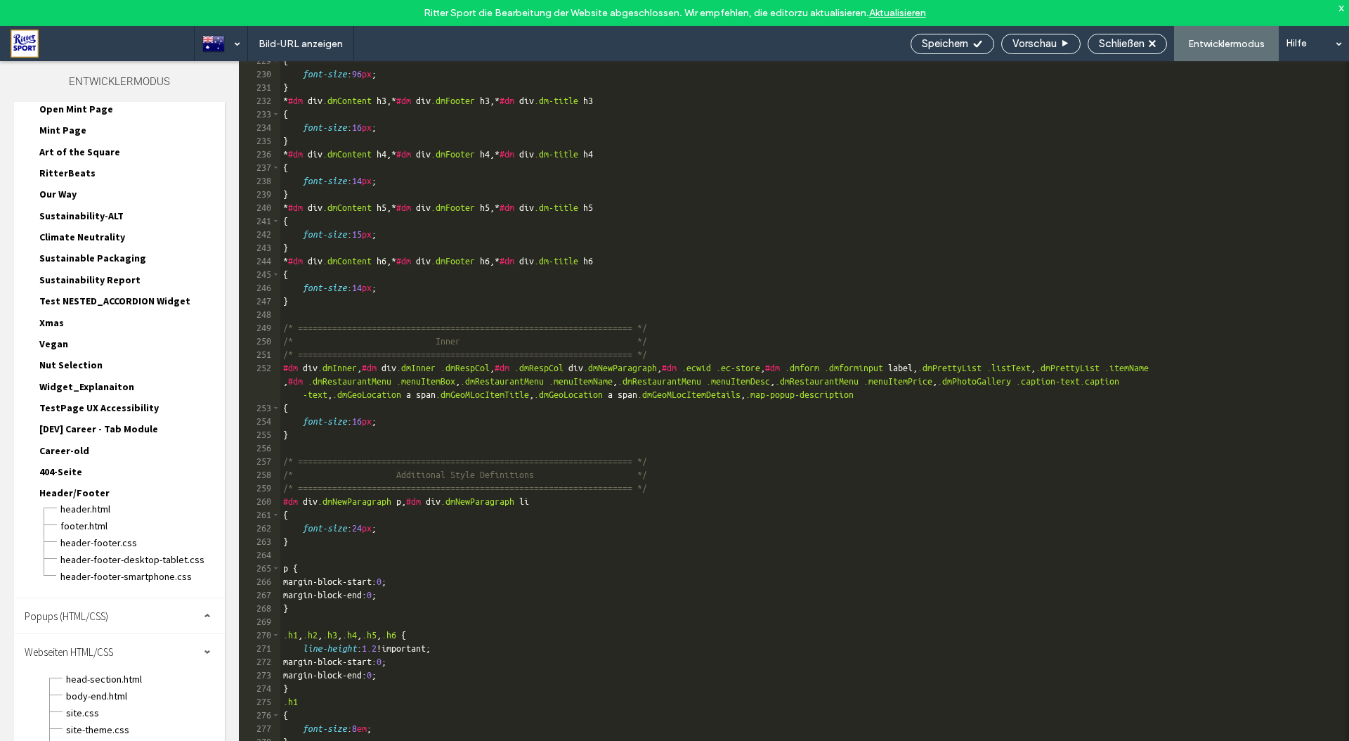
scroll to position [3393, 0]
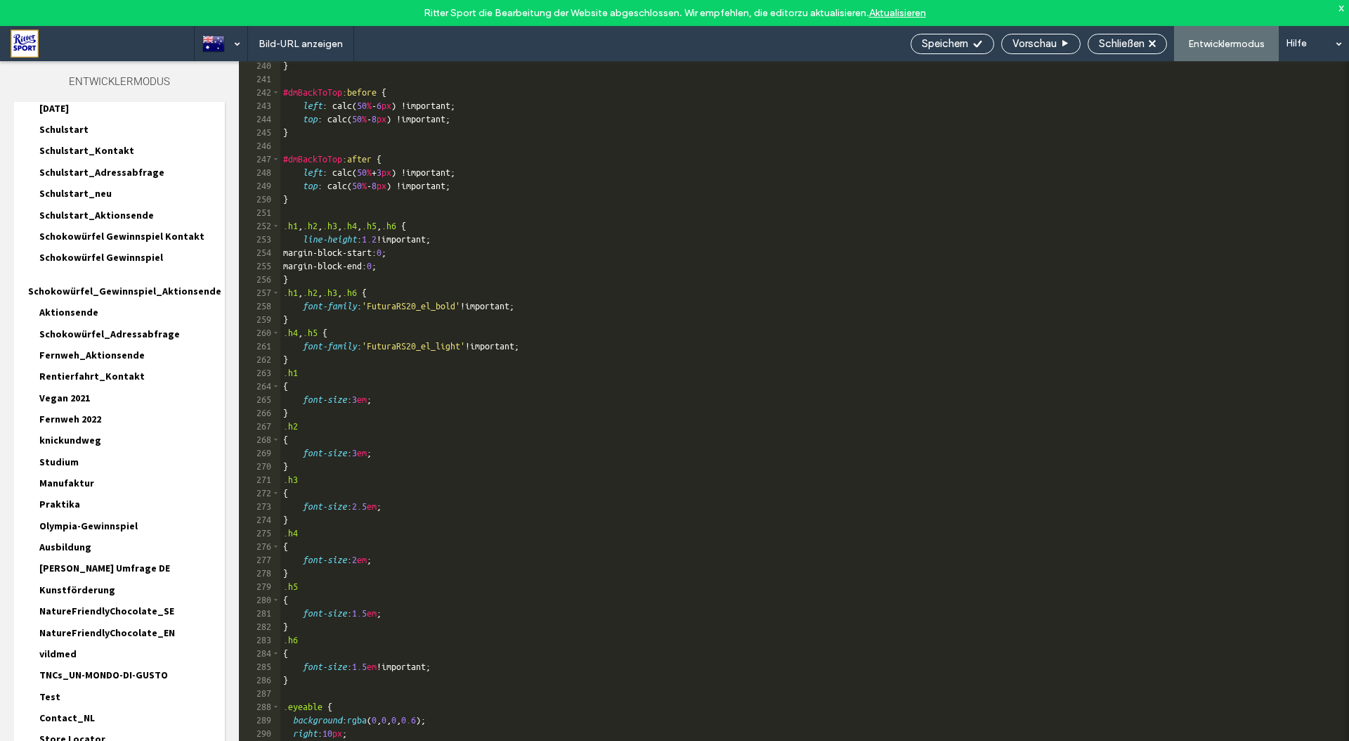
scroll to position [0, 0]
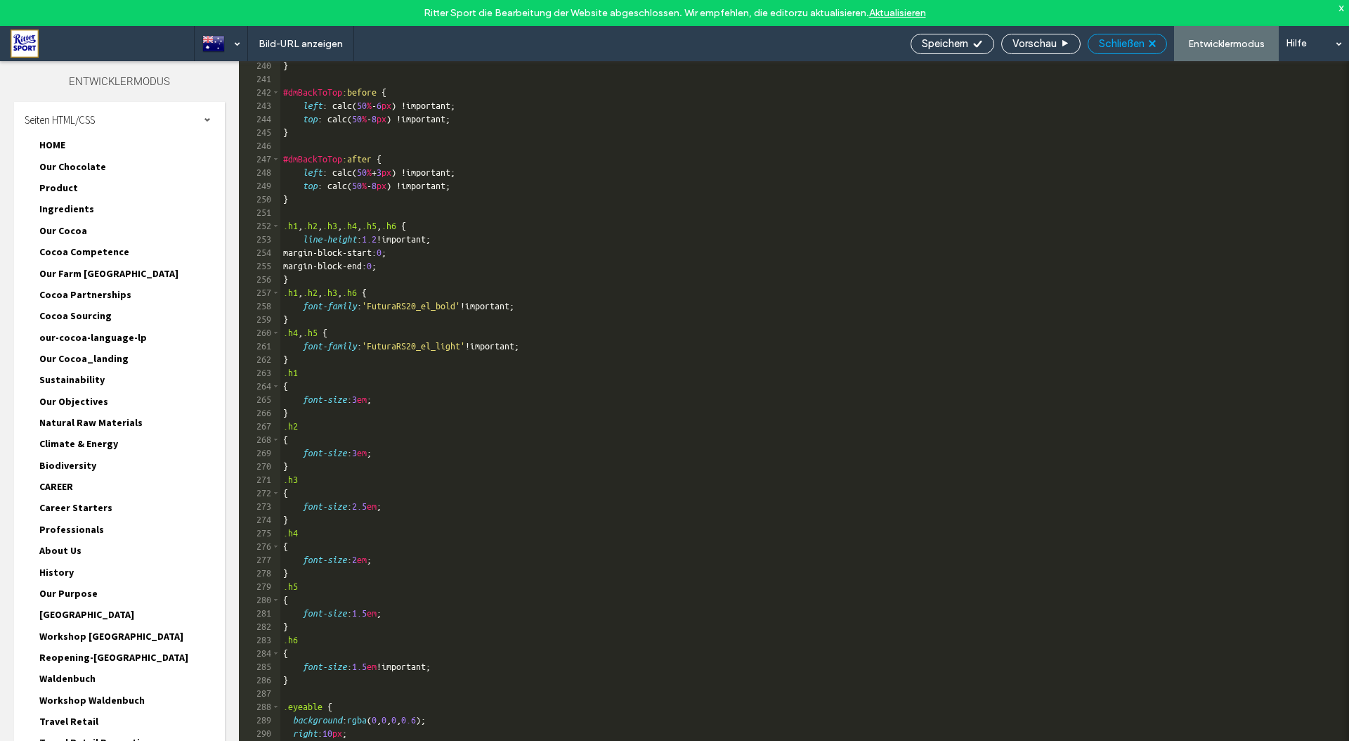
click at [1109, 45] on span "Schließen" at bounding box center [1122, 43] width 46 height 13
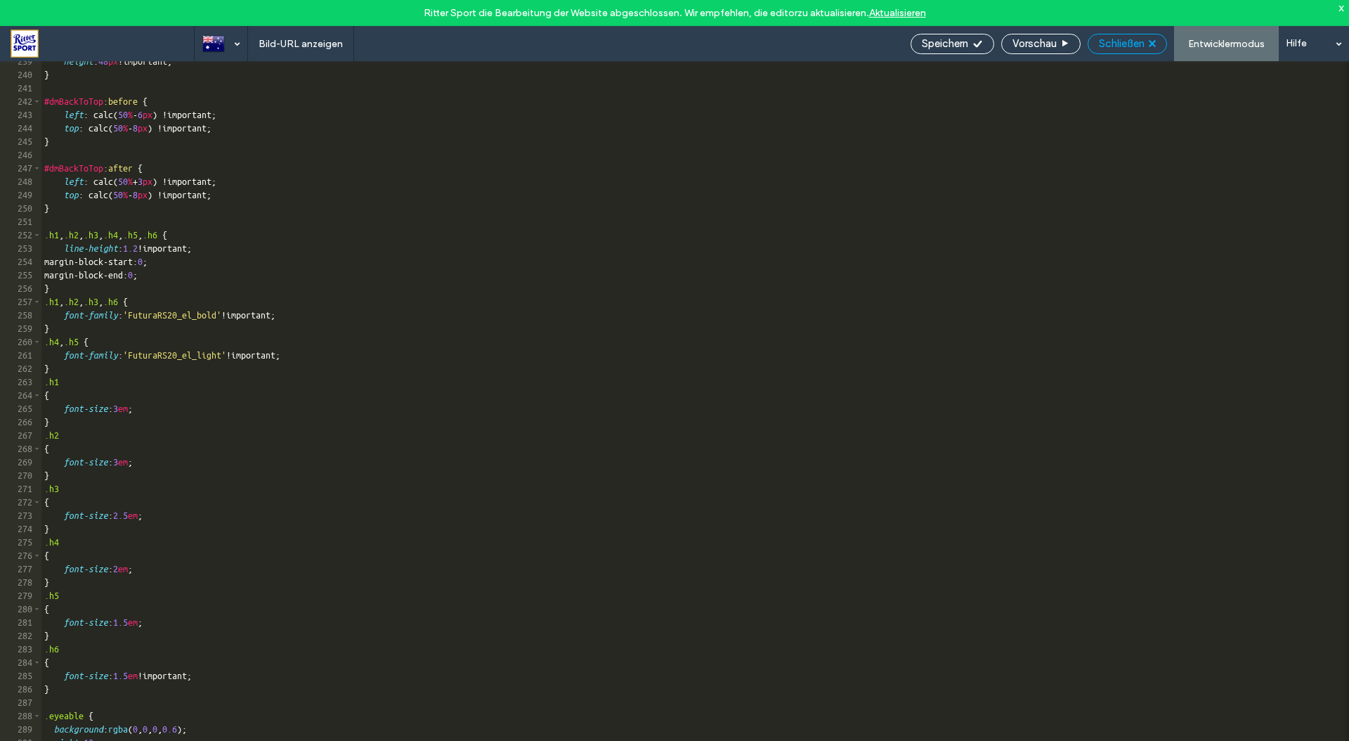
scroll to position [3237, 0]
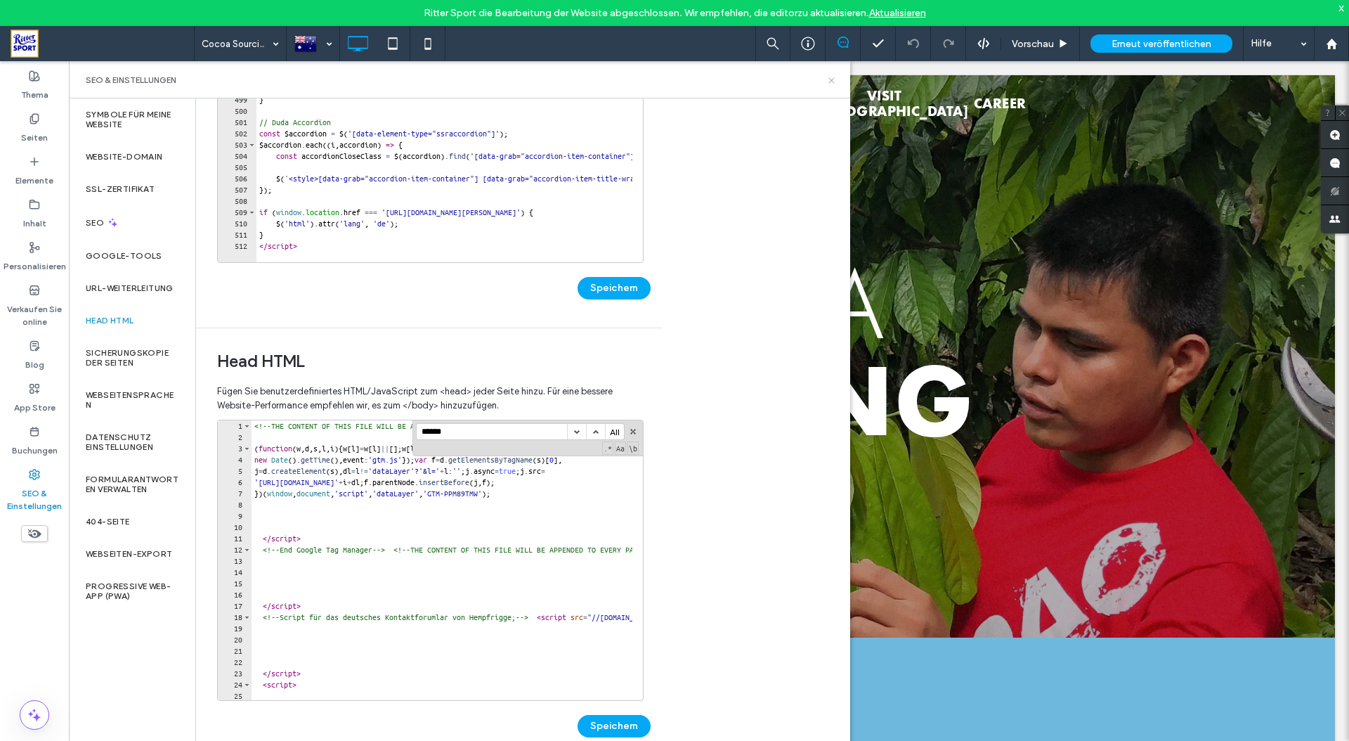
click at [828, 79] on icon at bounding box center [831, 80] width 11 height 11
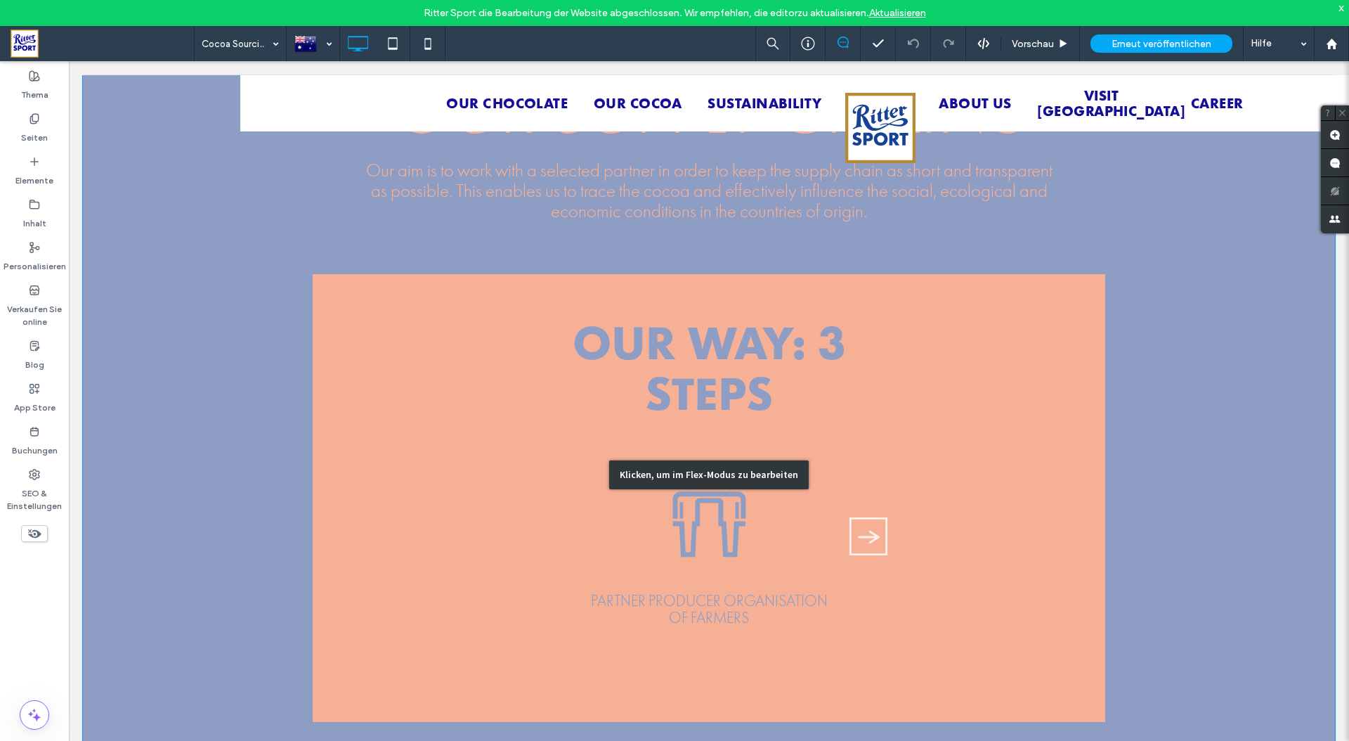
scroll to position [1165, 0]
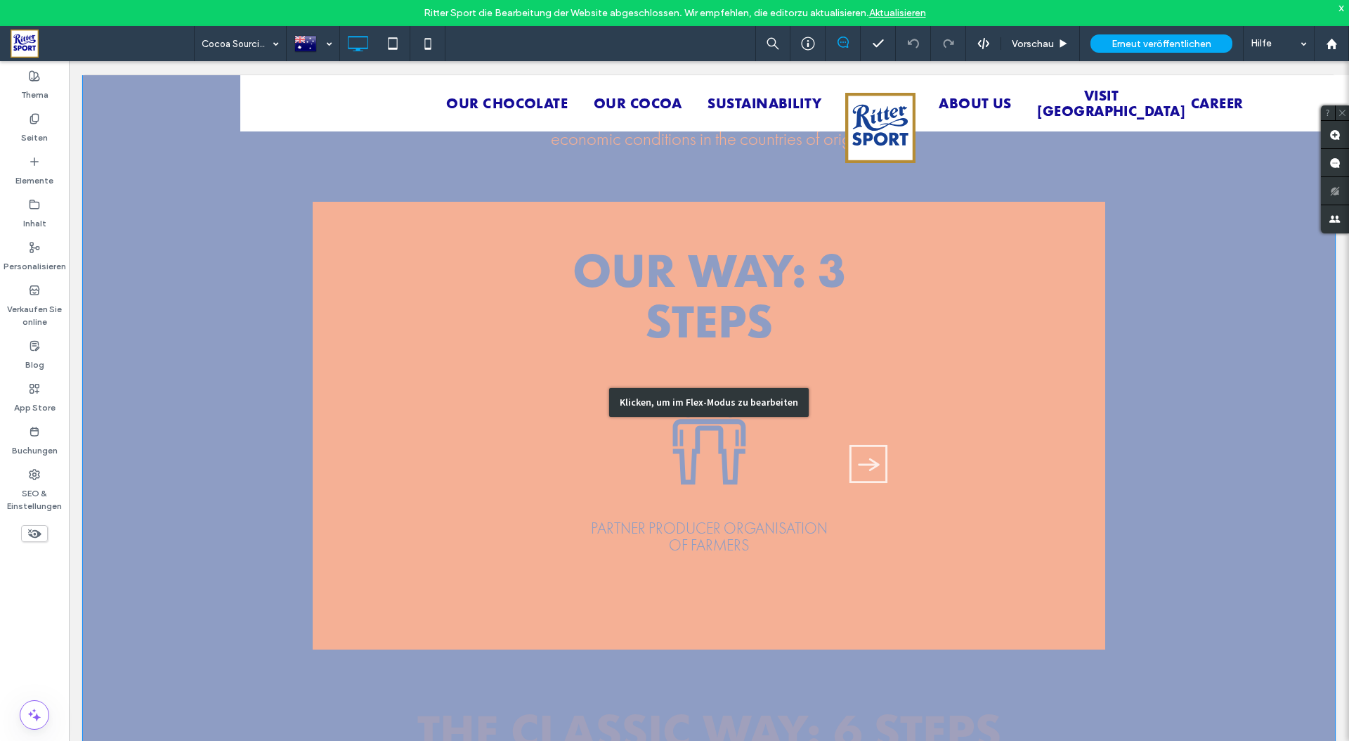
click at [653, 395] on div "Klicken, um im Flex-Modus zu bearbeiten" at bounding box center [709, 402] width 200 height 29
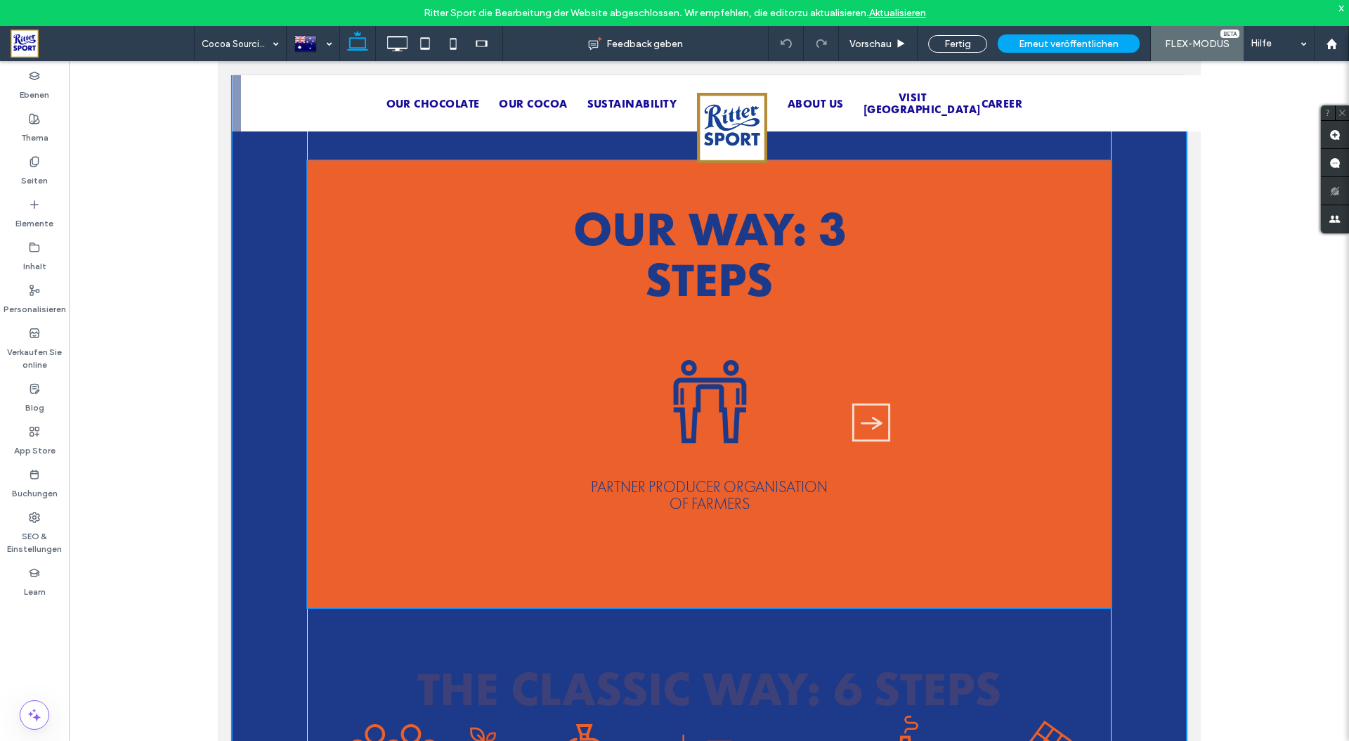
scroll to position [1123, 0]
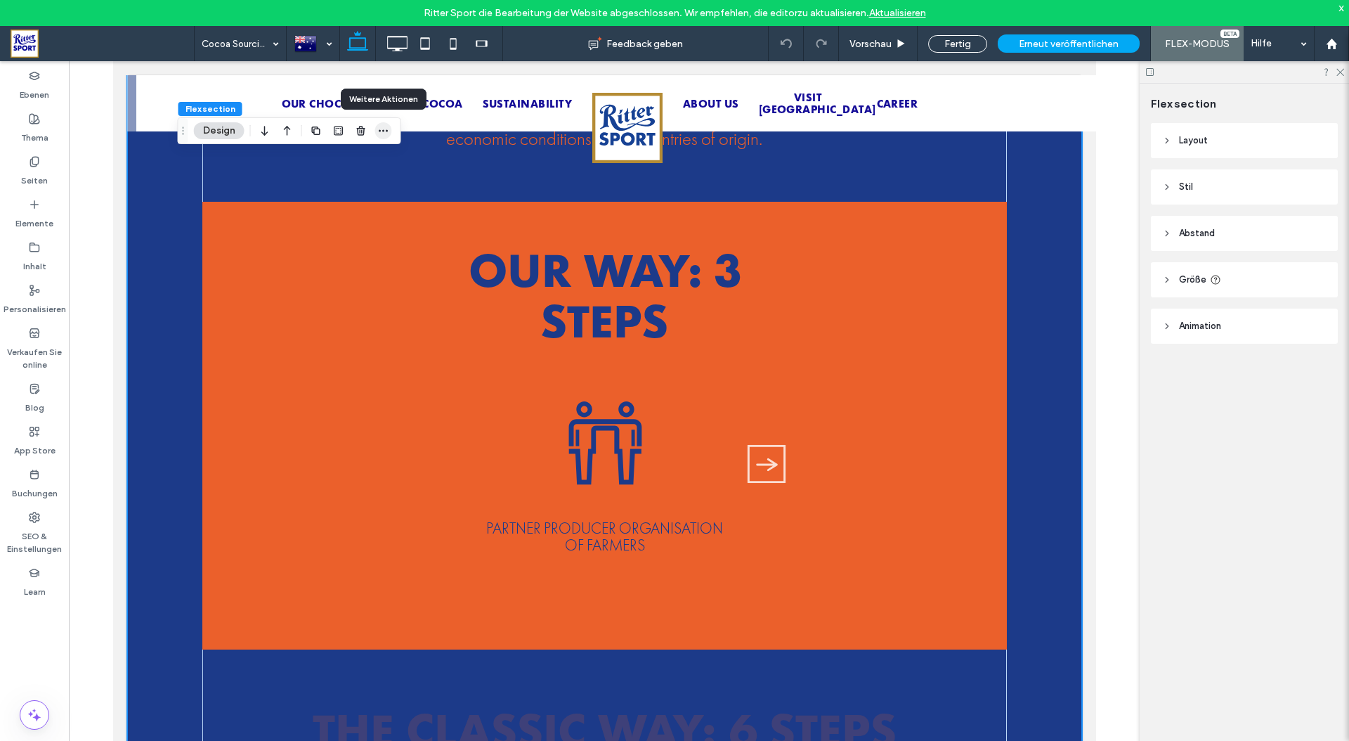
click at [384, 128] on icon "button" at bounding box center [383, 130] width 11 height 11
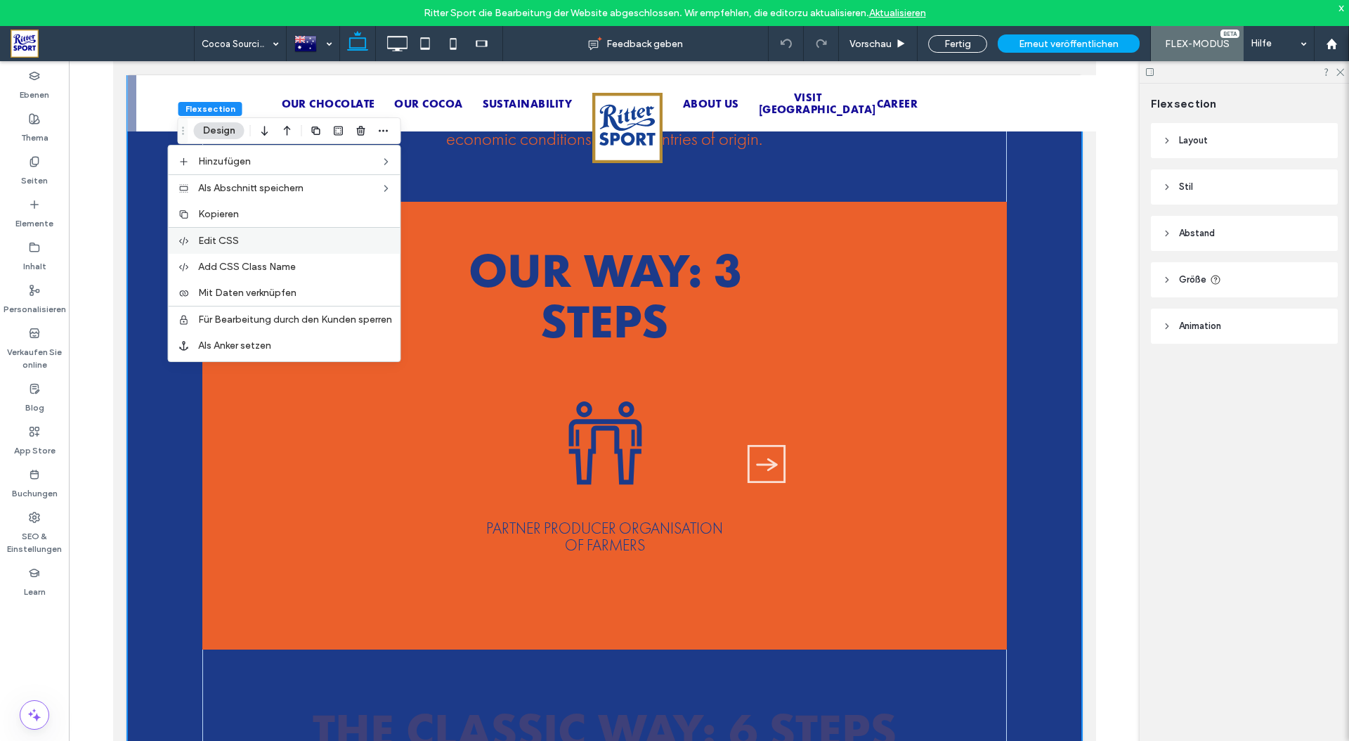
click at [249, 239] on label "Edit CSS" at bounding box center [295, 241] width 194 height 12
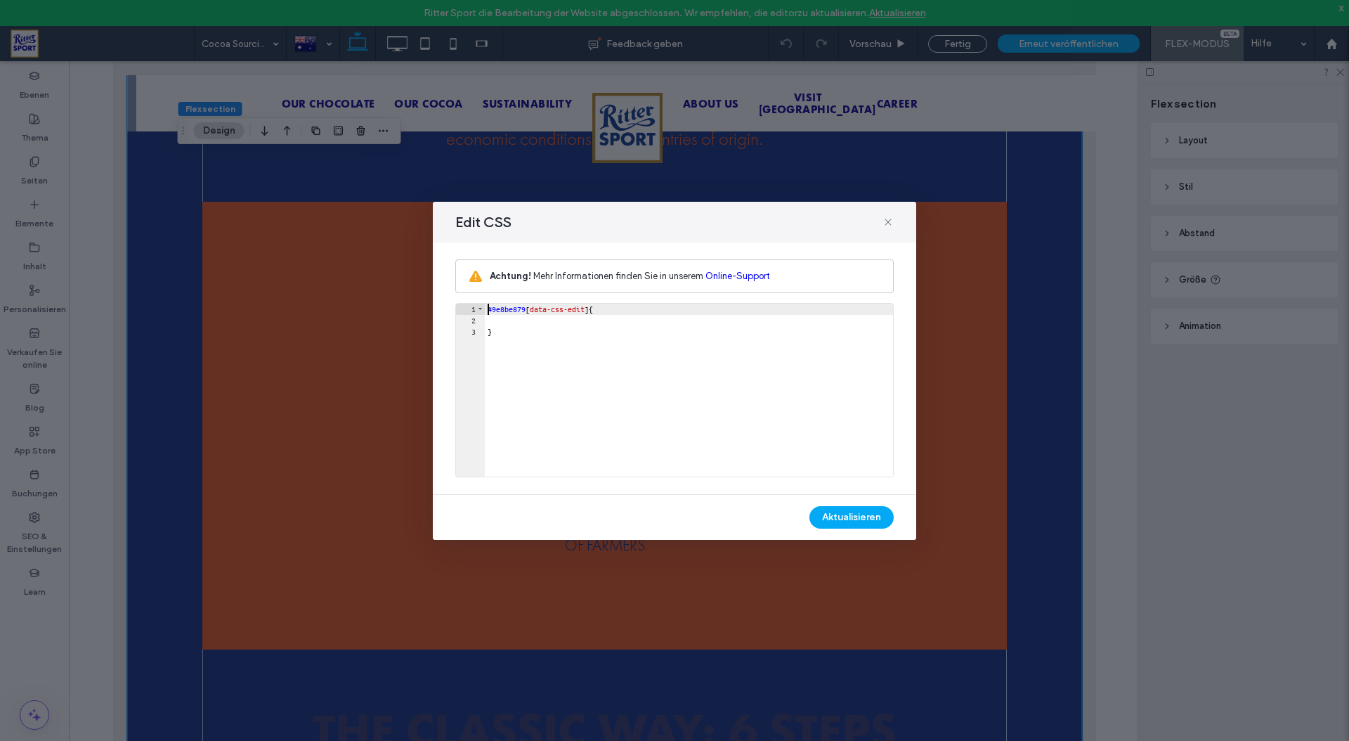
scroll to position [1, 0]
click at [889, 222] on use at bounding box center [888, 222] width 6 height 6
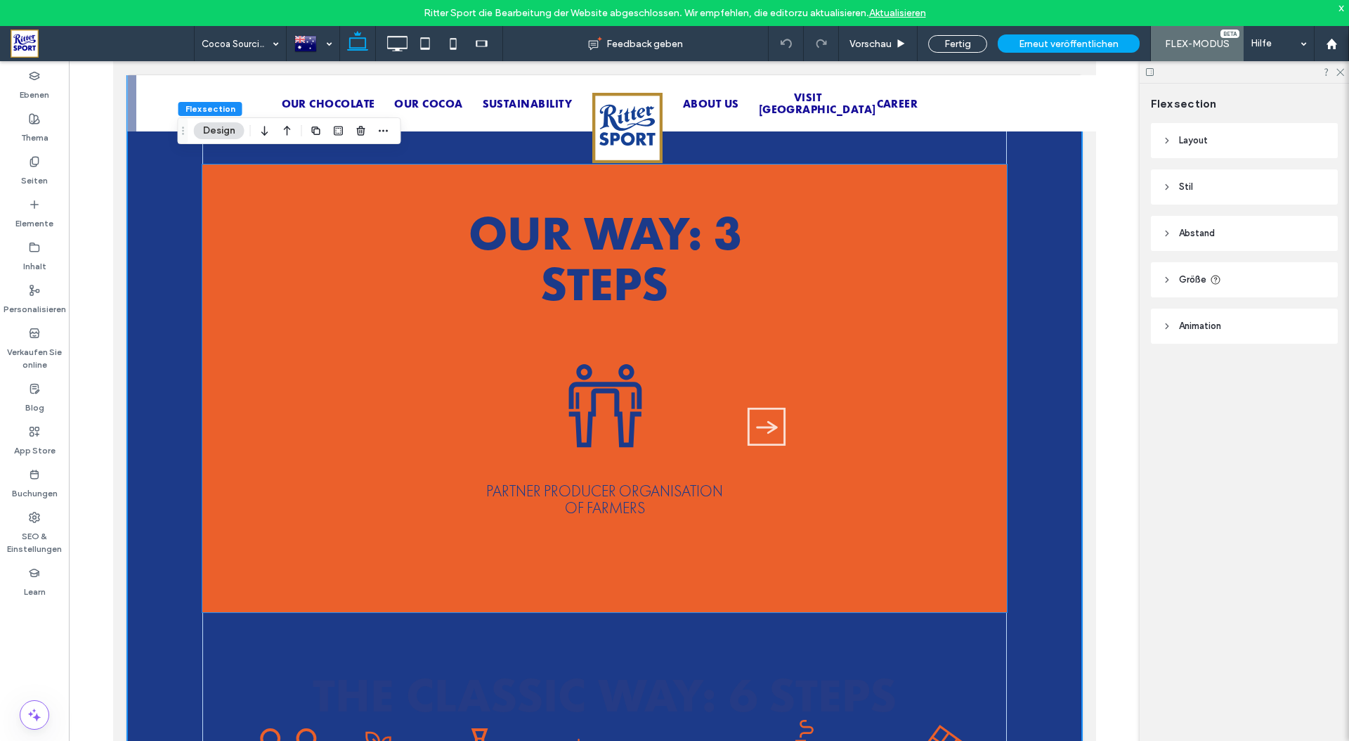
scroll to position [979, 0]
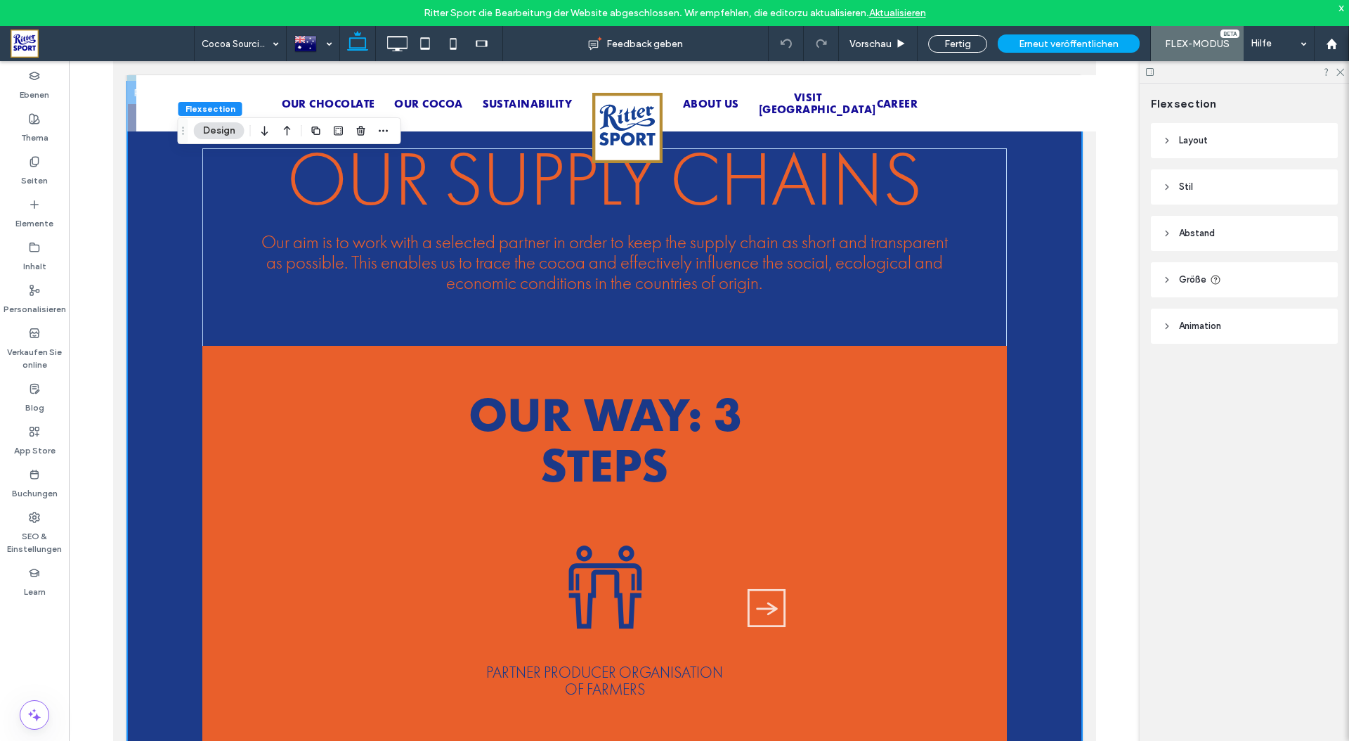
click at [1213, 330] on span "Animation" at bounding box center [1200, 326] width 42 height 14
click at [1220, 275] on icon at bounding box center [1215, 279] width 11 height 11
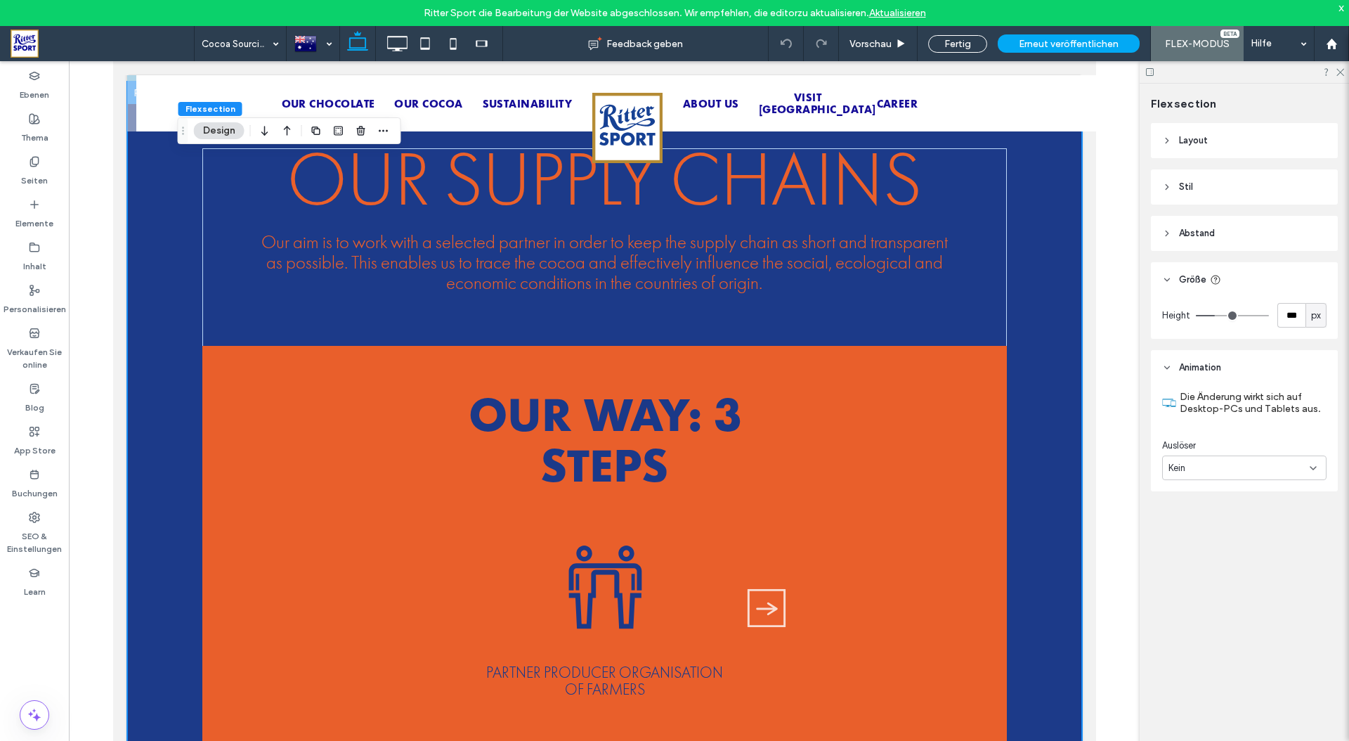
click at [1310, 242] on header "Abstand" at bounding box center [1244, 233] width 187 height 35
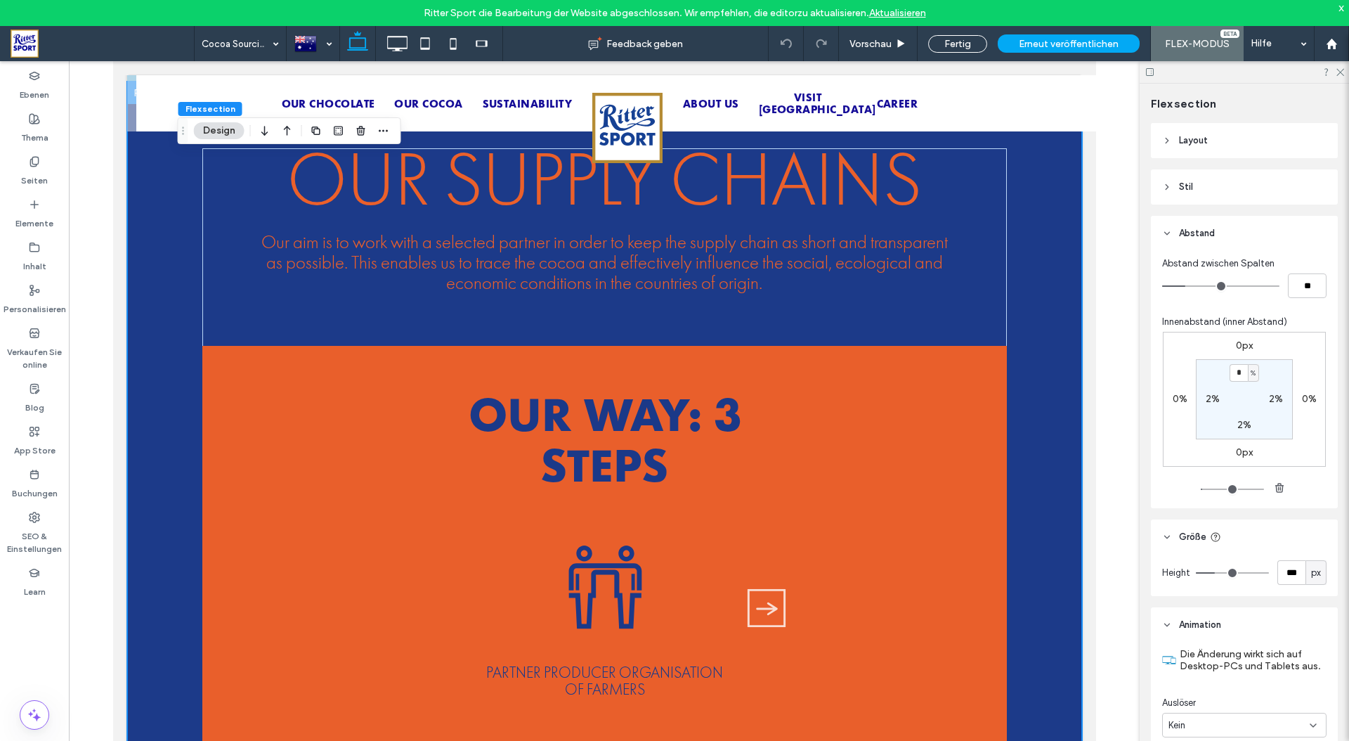
click at [1241, 187] on header "Stil" at bounding box center [1244, 186] width 187 height 35
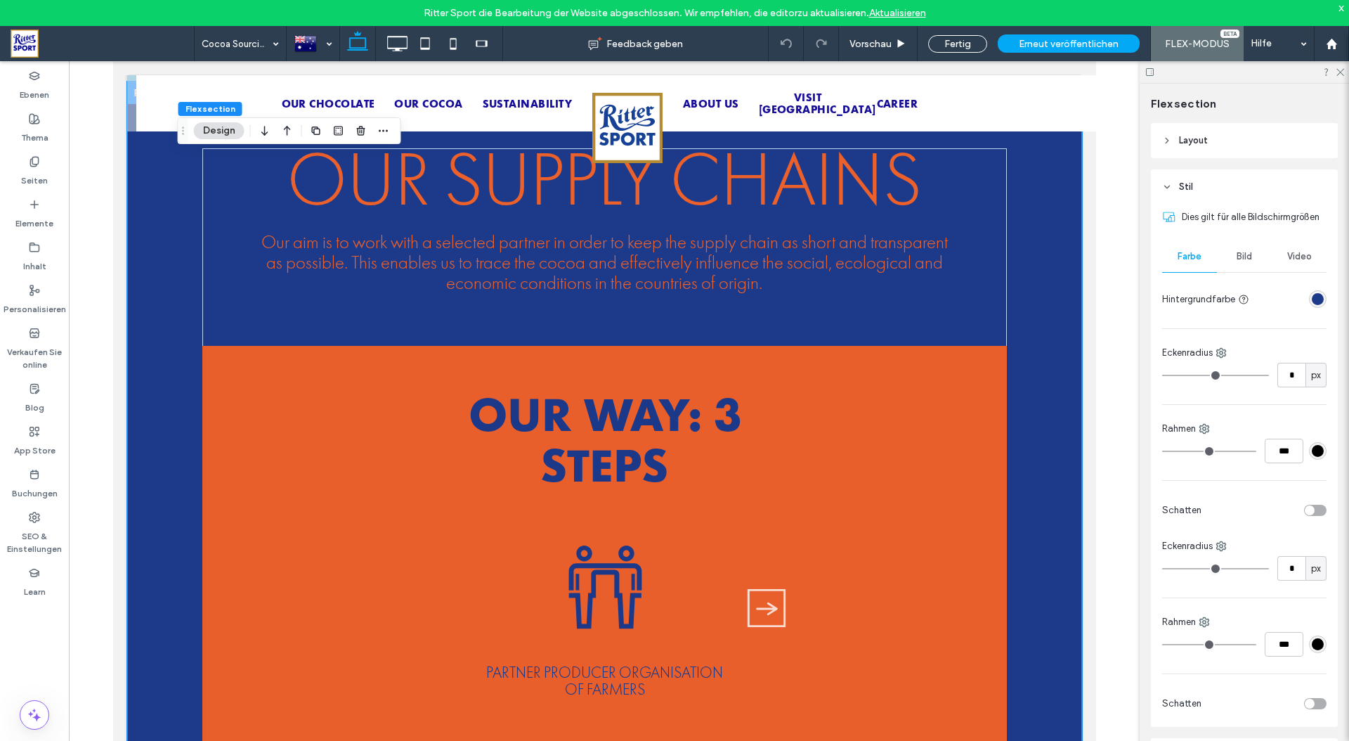
click at [1237, 136] on header "Layout" at bounding box center [1244, 140] width 187 height 35
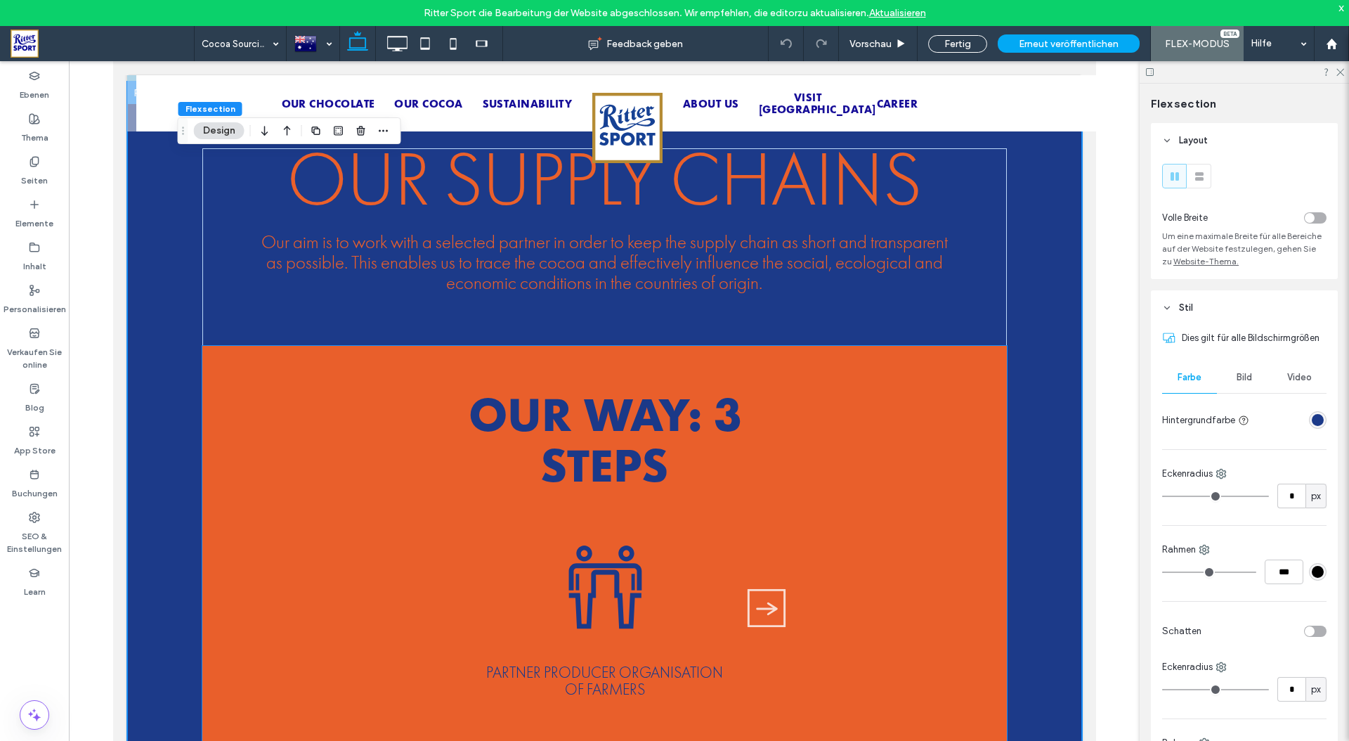
click at [533, 429] on div "OUR WAY: 3 STEPS" at bounding box center [604, 438] width 385 height 101
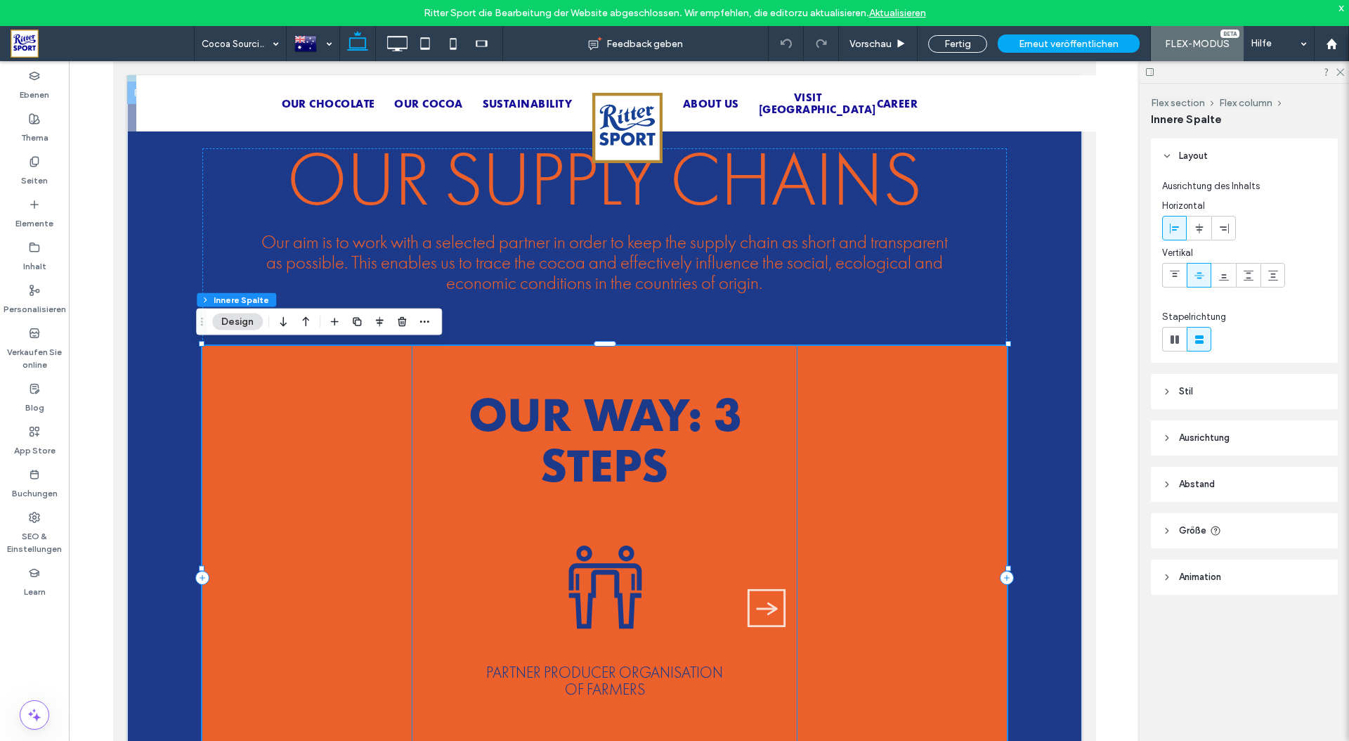
click at [604, 586] on img "1 / 3" at bounding box center [604, 587] width 211 height 141
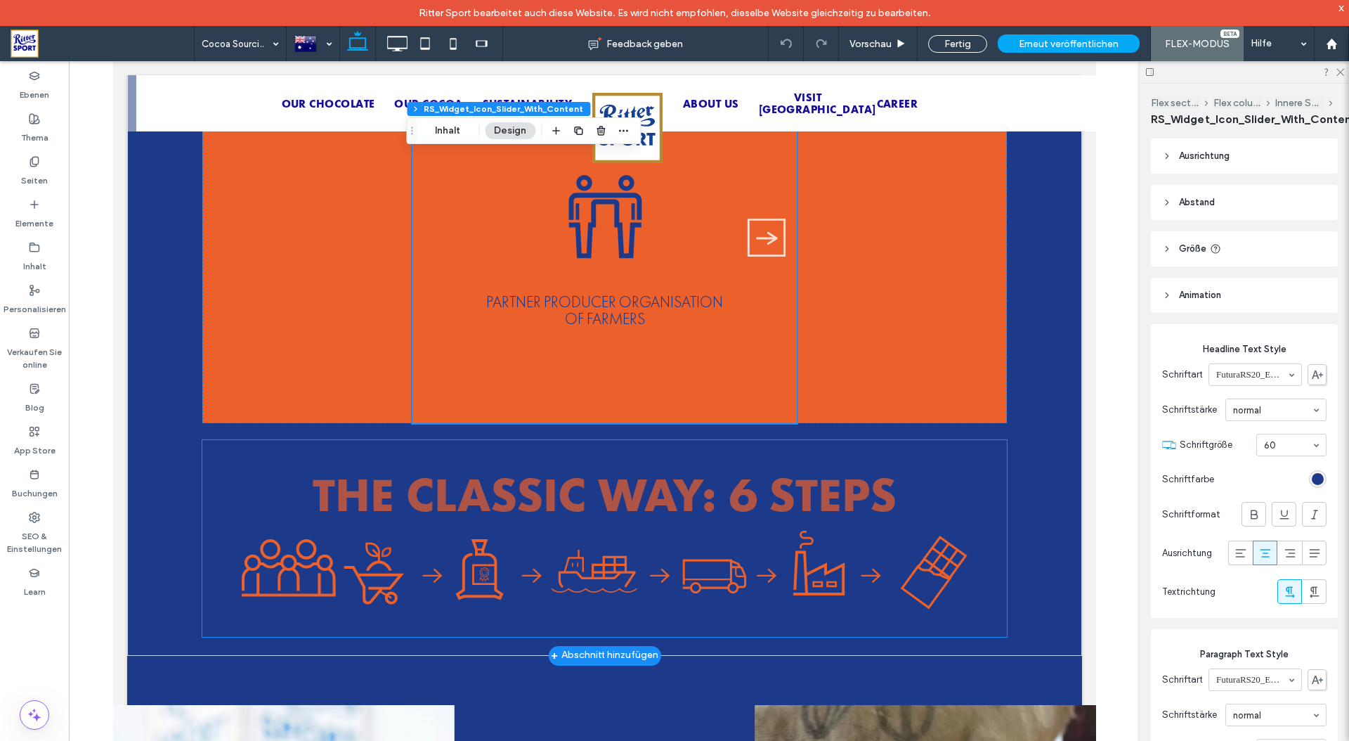
scroll to position [1351, 0]
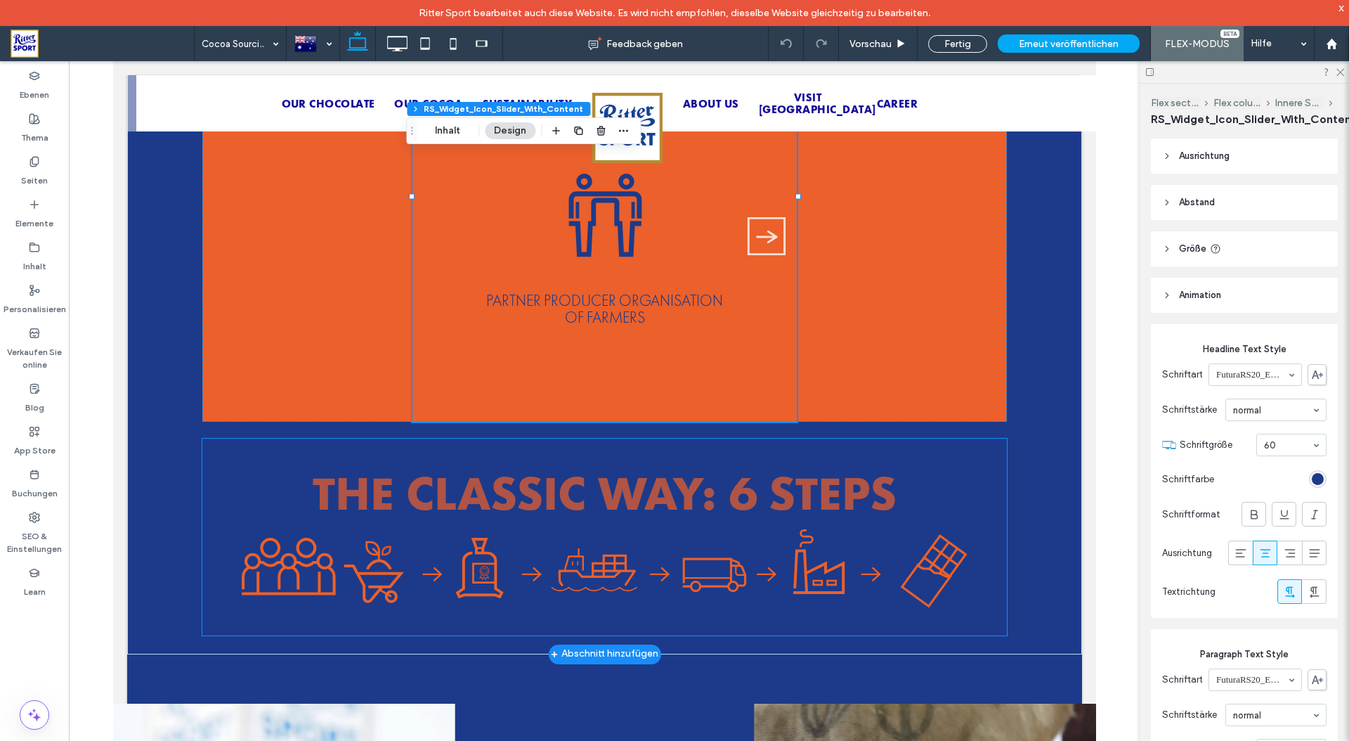
click at [600, 566] on img at bounding box center [604, 568] width 805 height 79
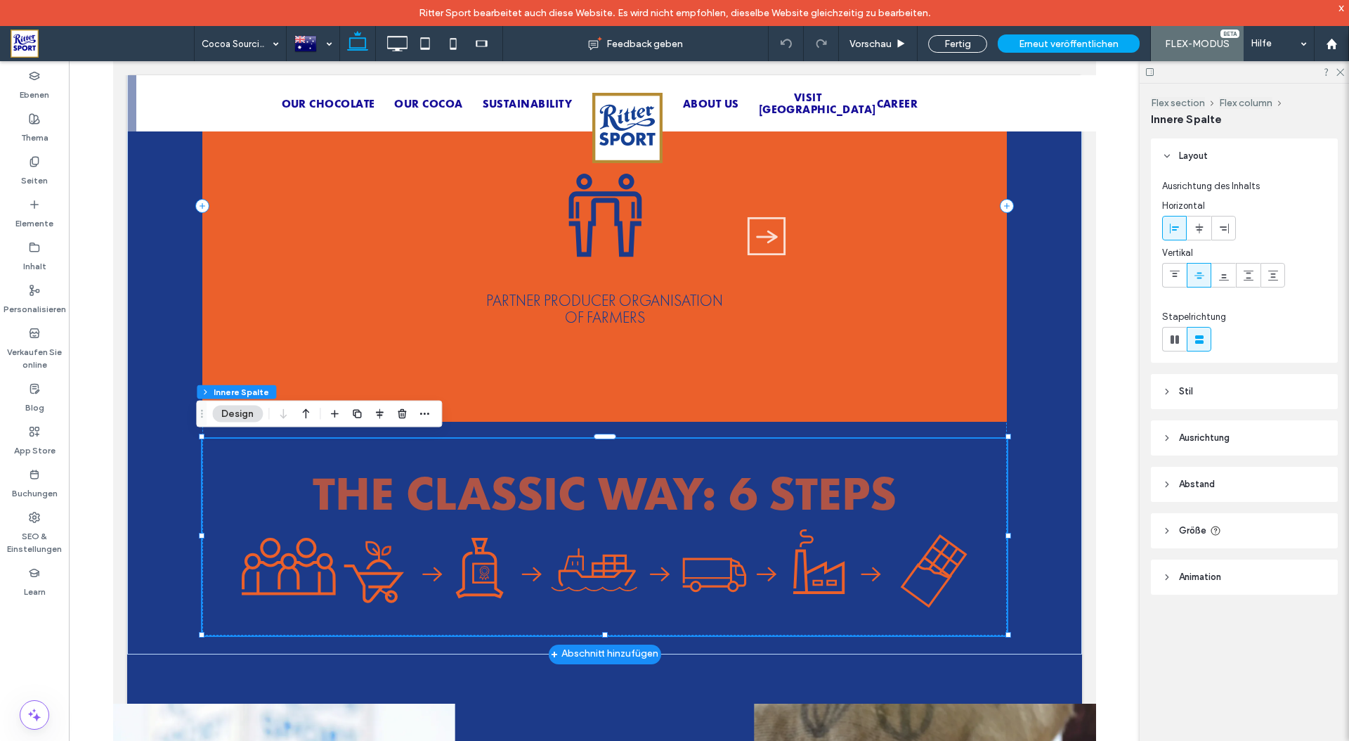
click at [600, 566] on img at bounding box center [604, 568] width 805 height 79
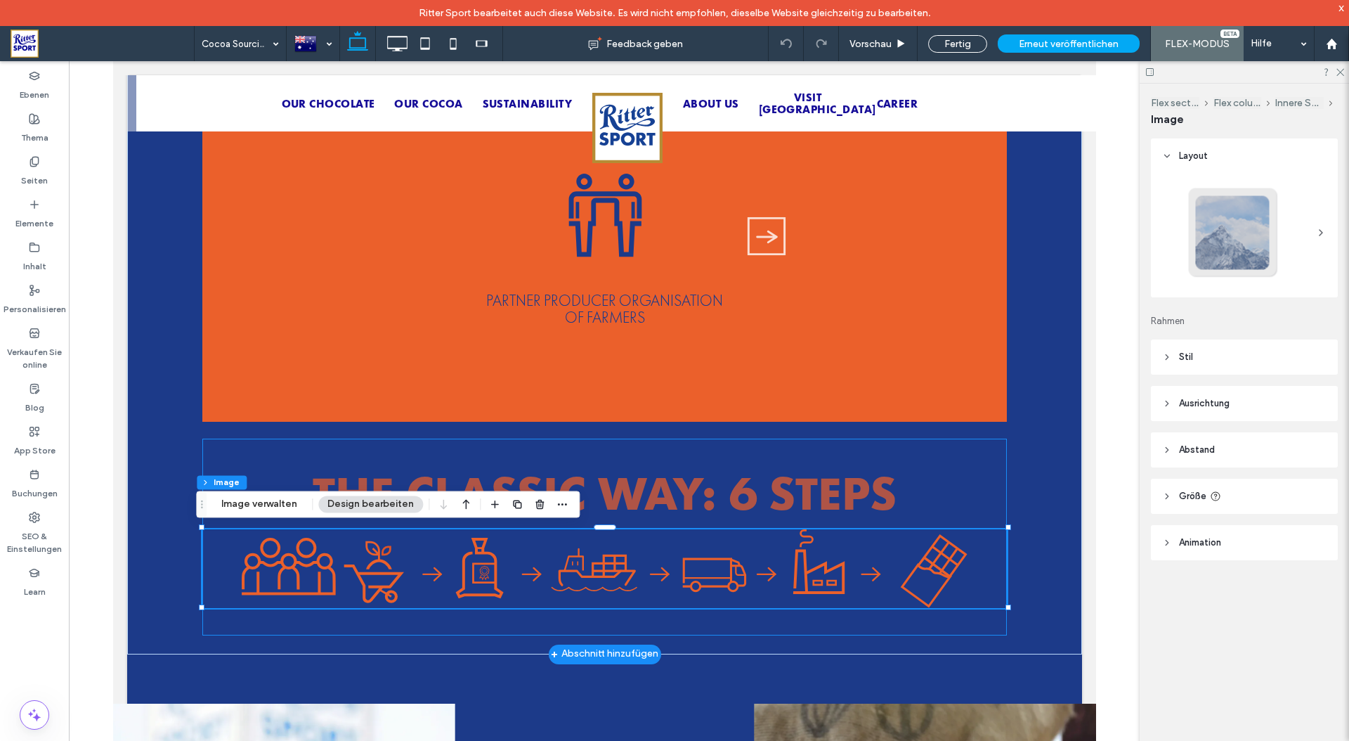
click at [600, 566] on div at bounding box center [604, 568] width 805 height 79
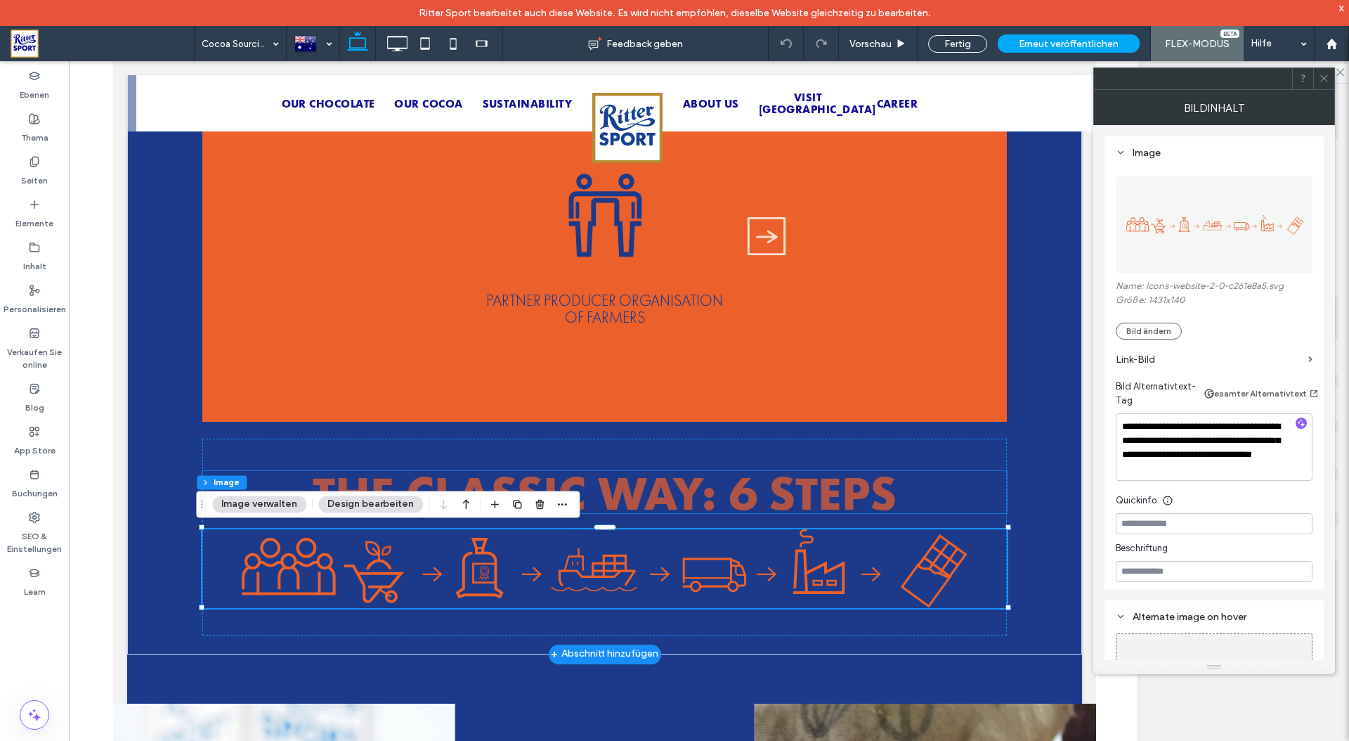
click at [634, 495] on span "THE CLASSIC WAY: 6 STEPS" at bounding box center [604, 492] width 584 height 60
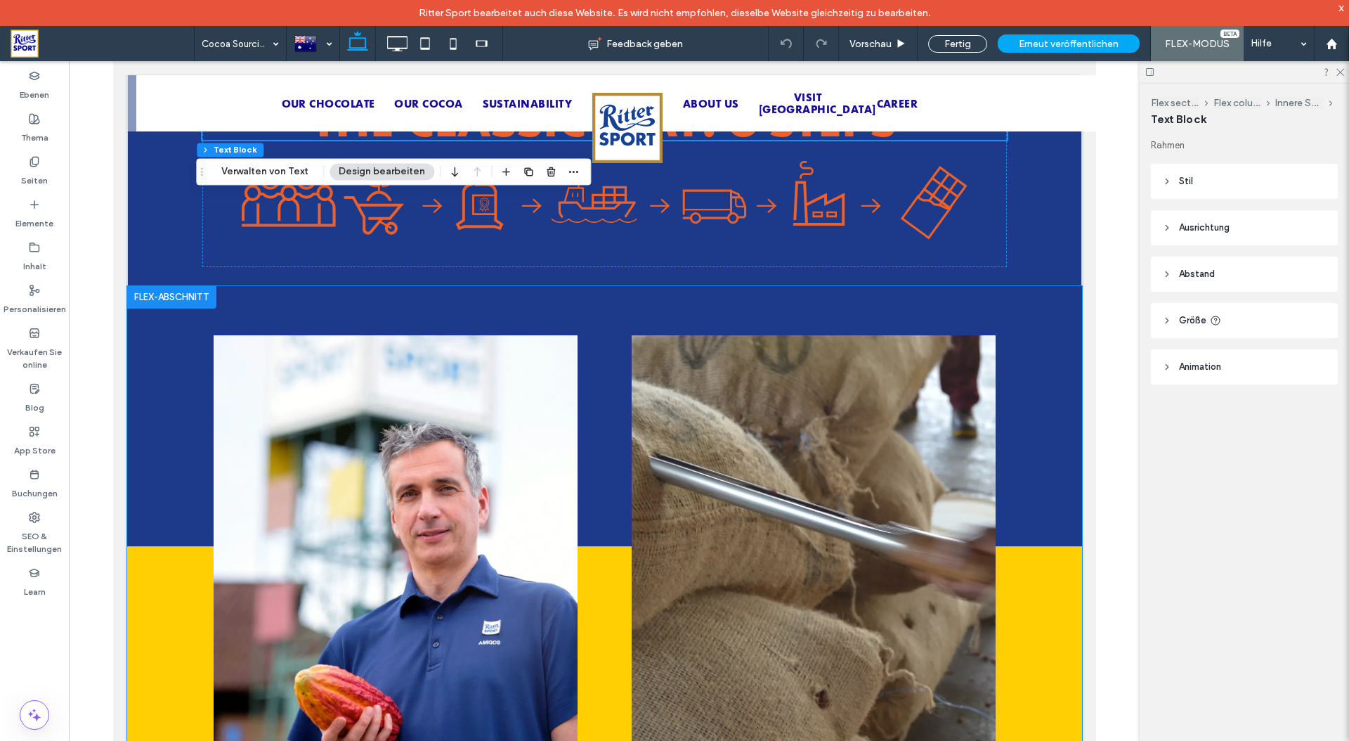
scroll to position [1764, 0]
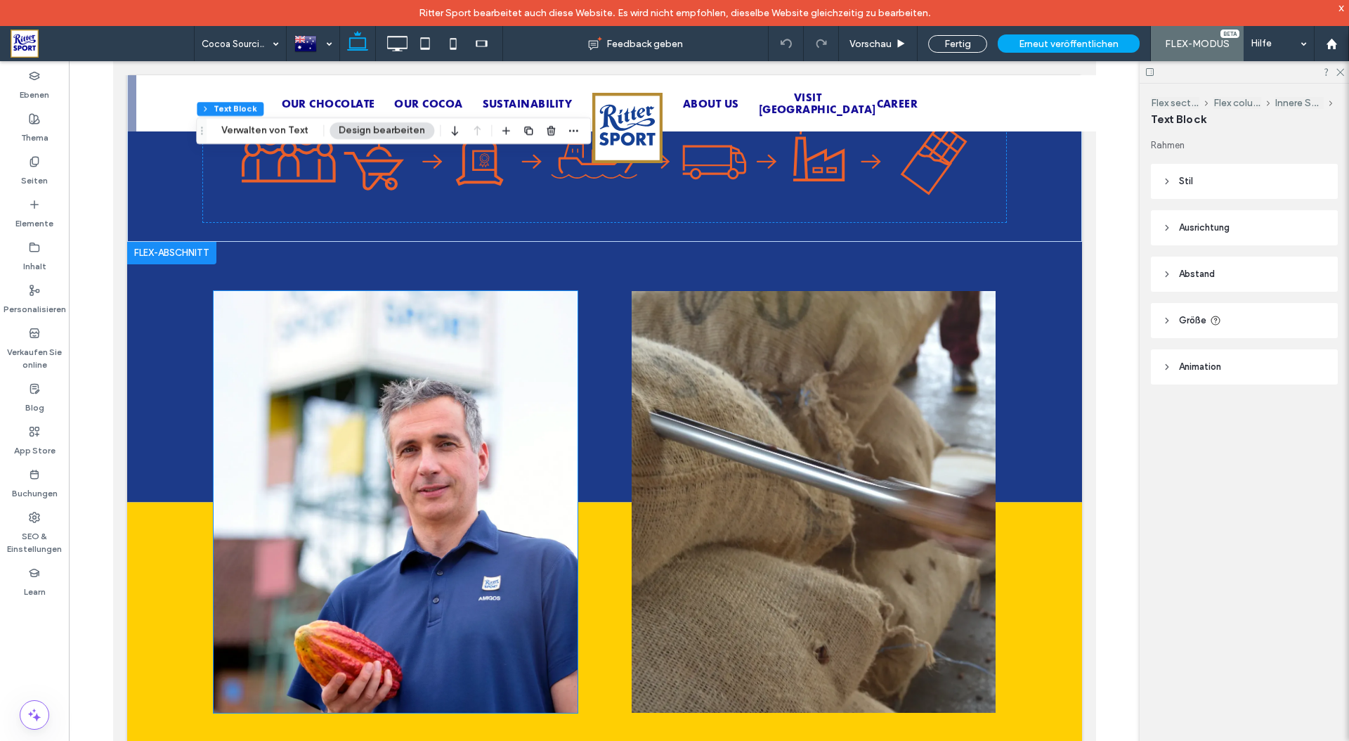
click at [435, 447] on img at bounding box center [395, 502] width 364 height 422
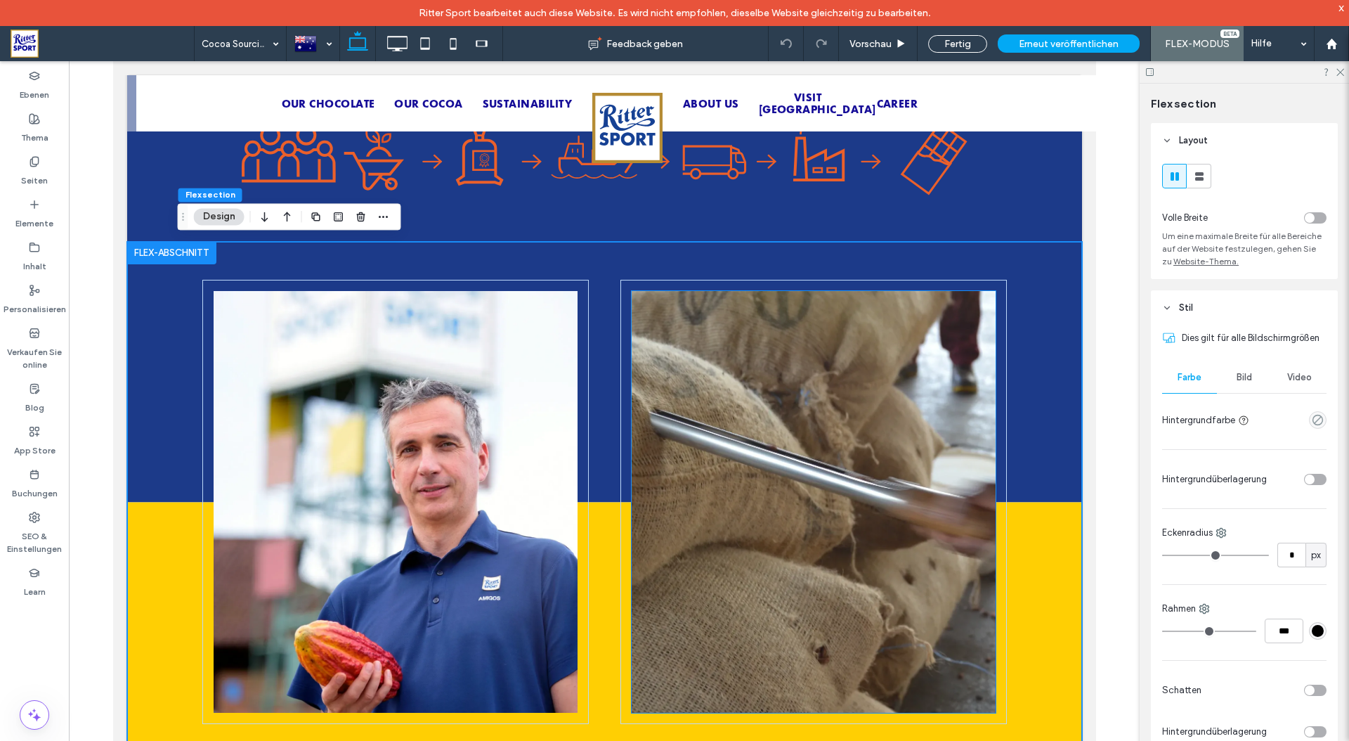
click at [676, 455] on div at bounding box center [813, 502] width 364 height 422
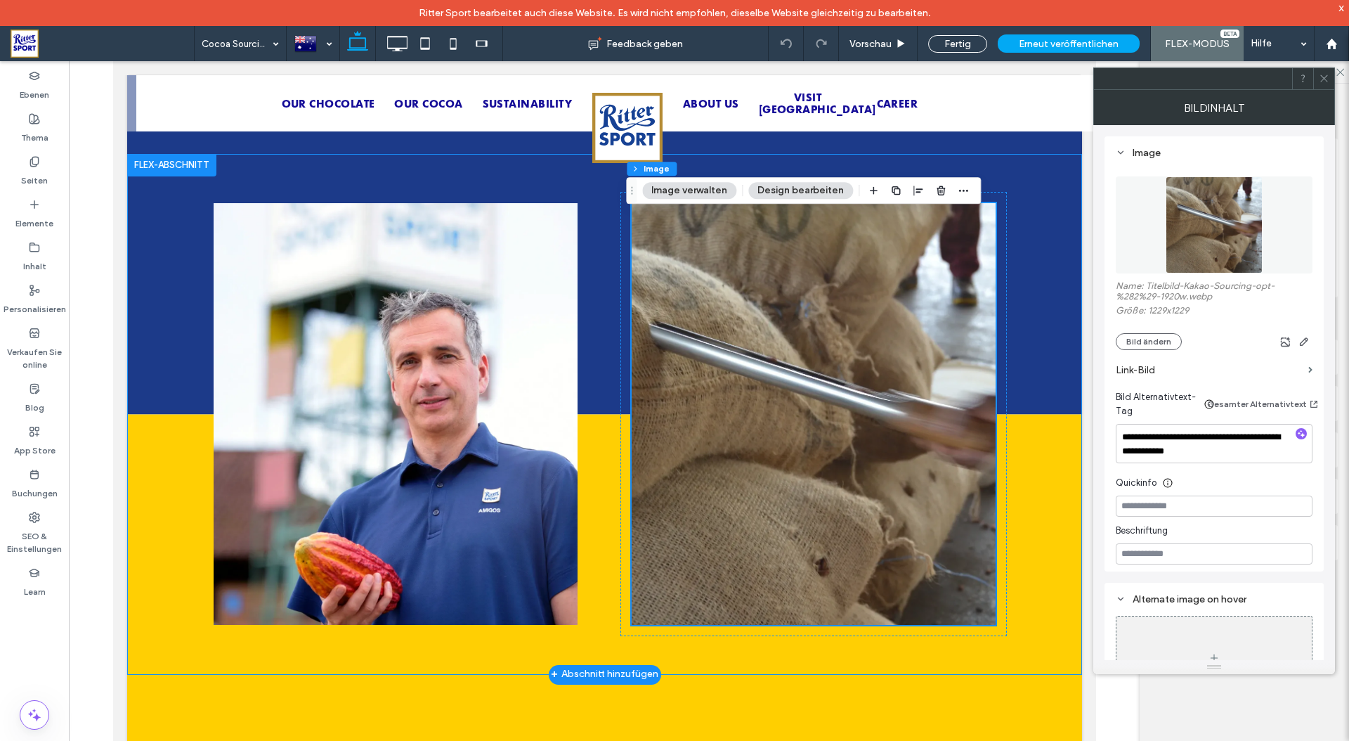
scroll to position [1839, 0]
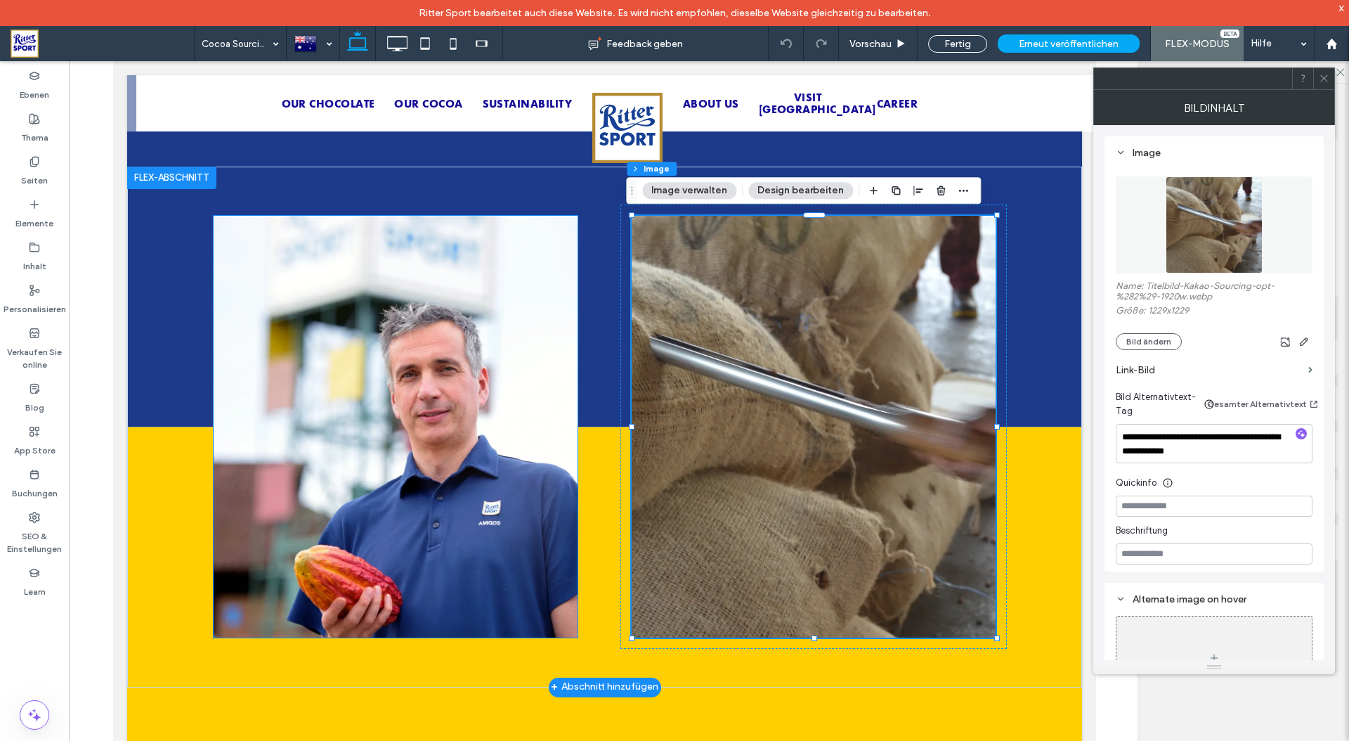
click at [429, 436] on img at bounding box center [395, 427] width 364 height 422
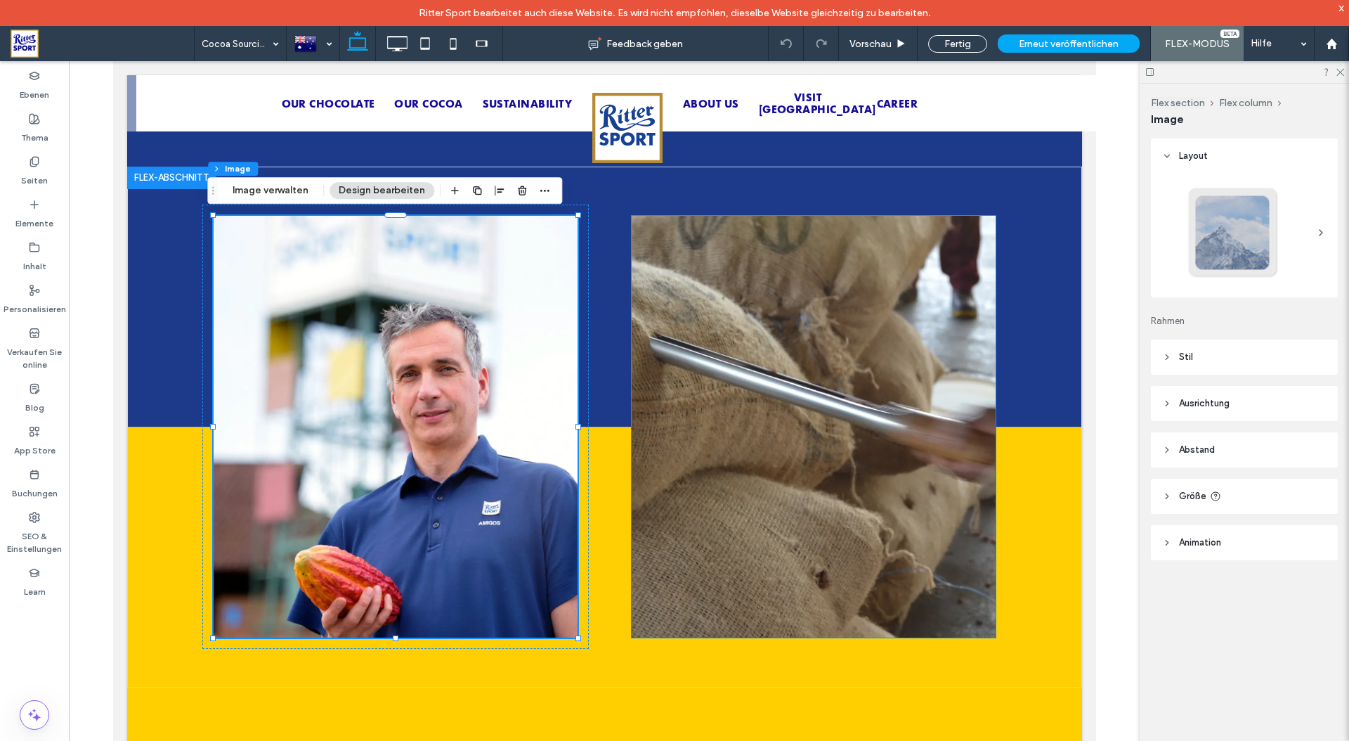
click at [710, 454] on img at bounding box center [813, 427] width 364 height 422
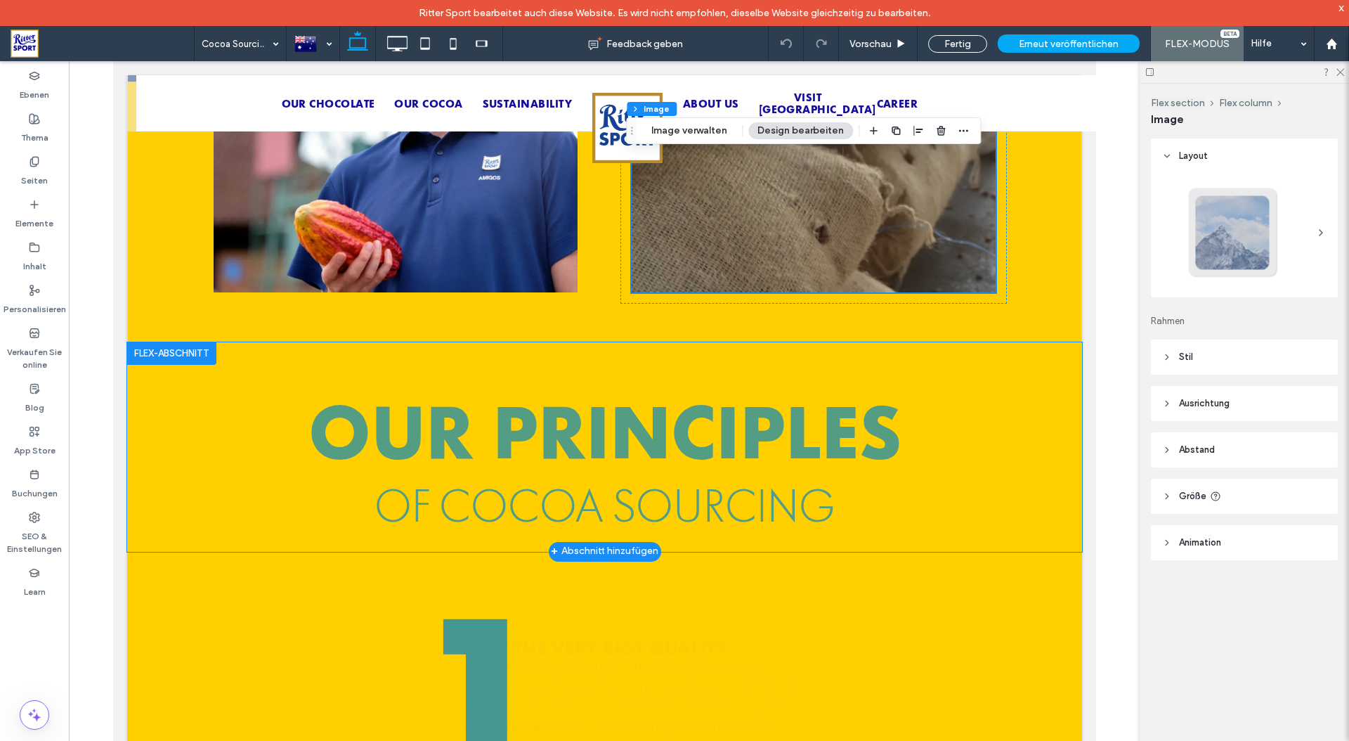
scroll to position [2331, 0]
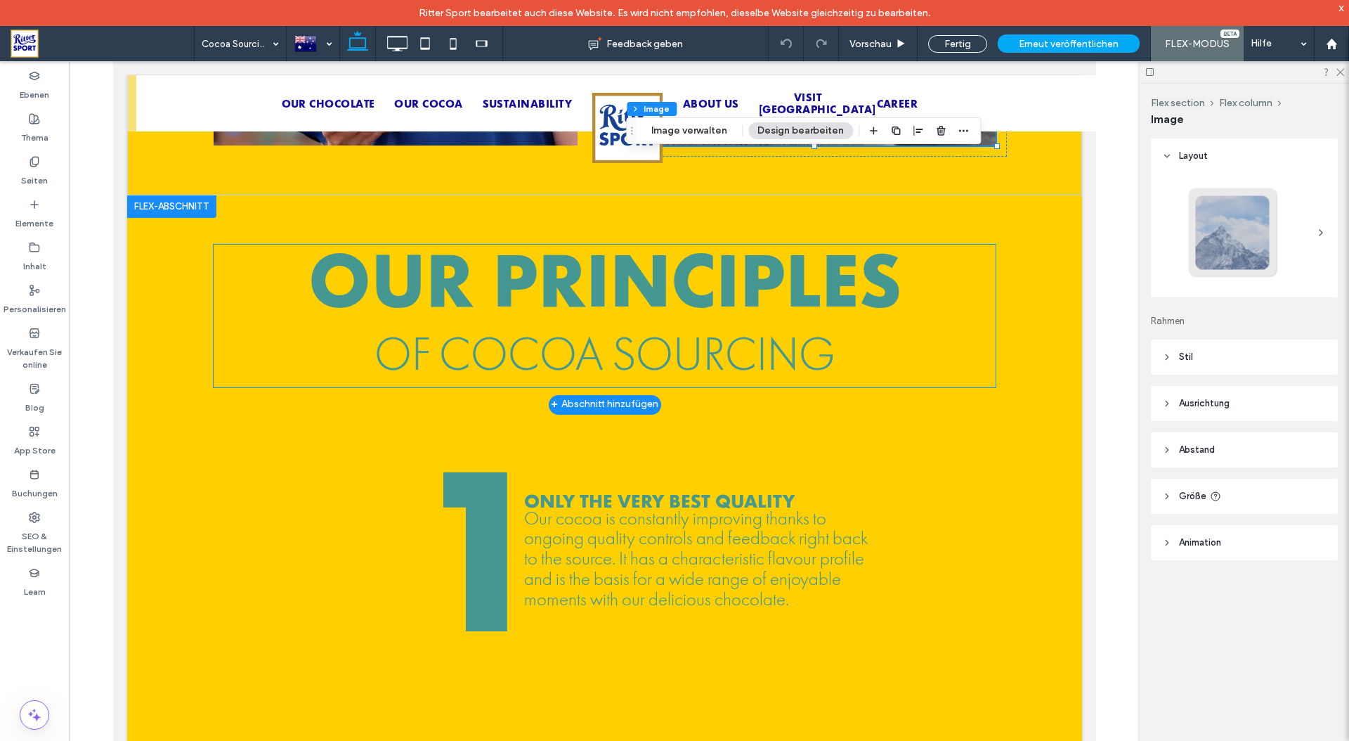
click at [597, 283] on span "OUR PRINCIPLES" at bounding box center [604, 278] width 593 height 96
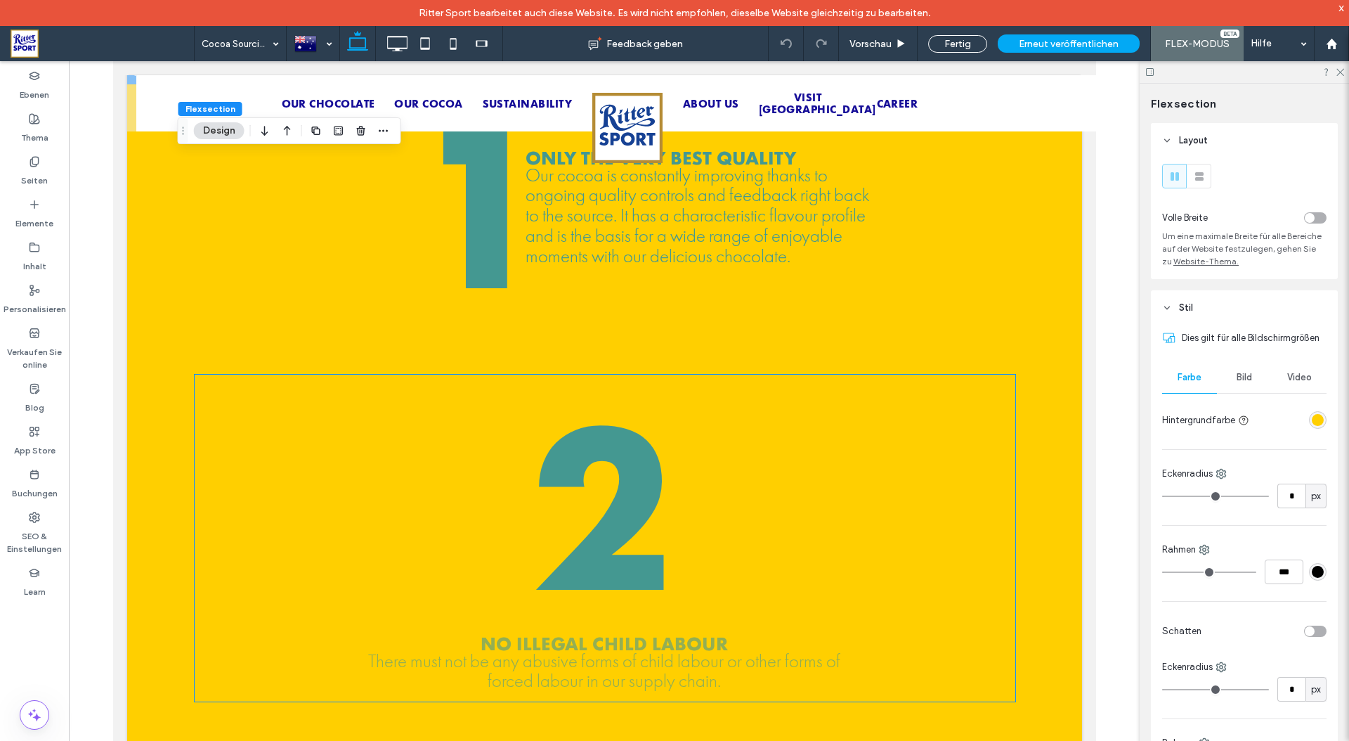
scroll to position [2674, 0]
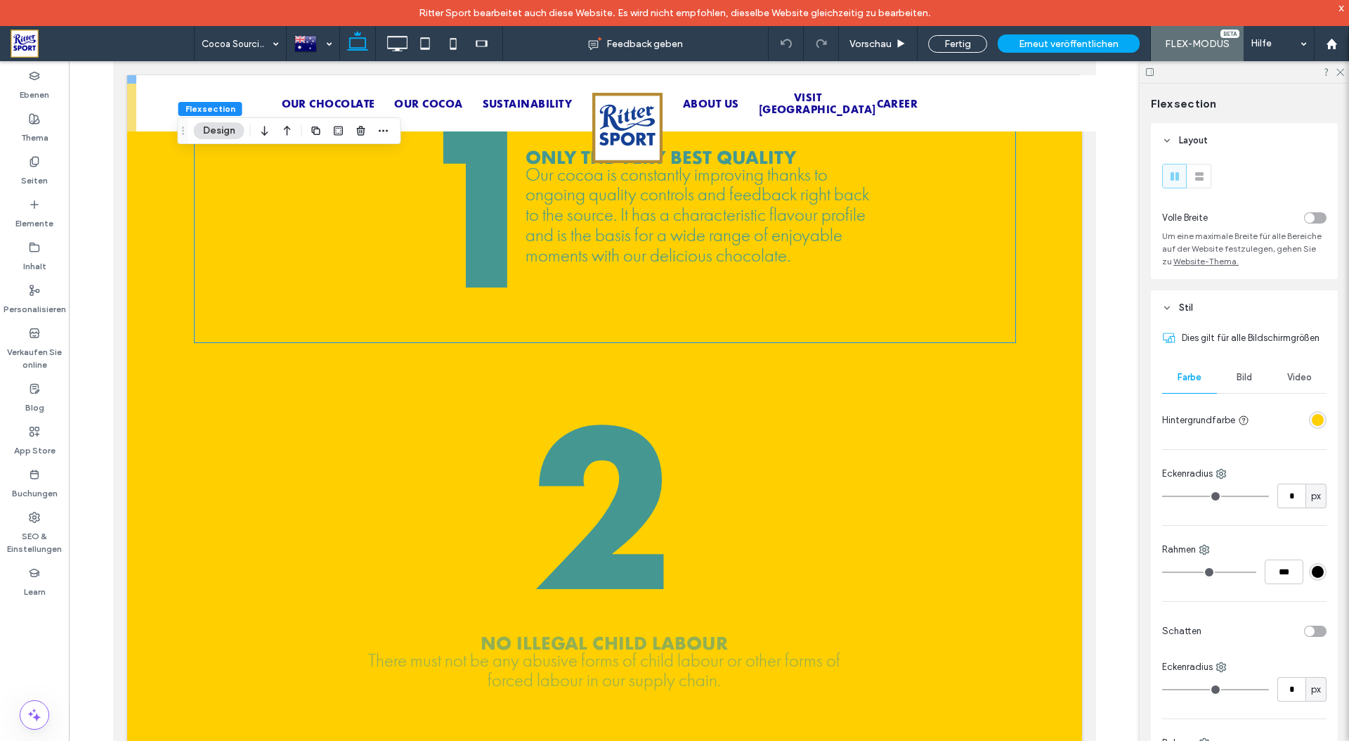
click at [626, 262] on span "Our cocoa is constantly improving thanks to ongoing quality controls and feedba…" at bounding box center [697, 215] width 344 height 102
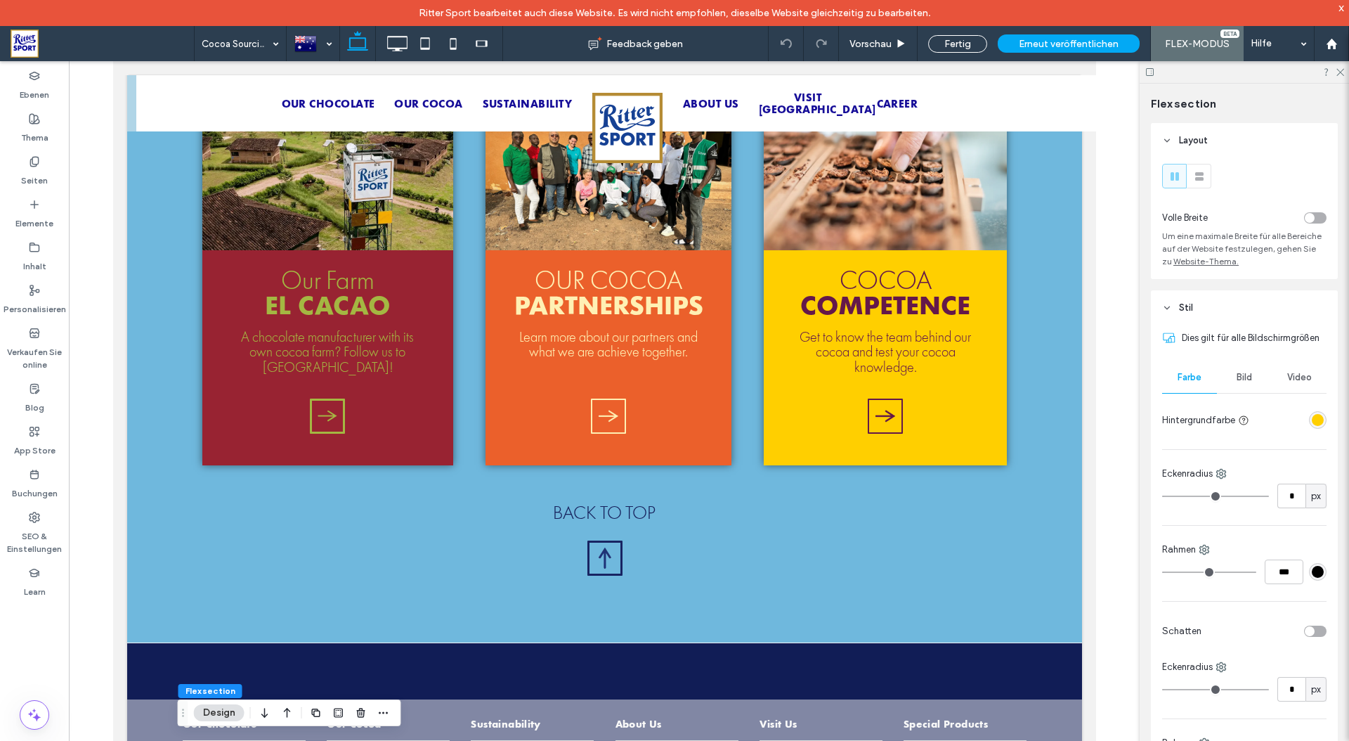
scroll to position [0, 0]
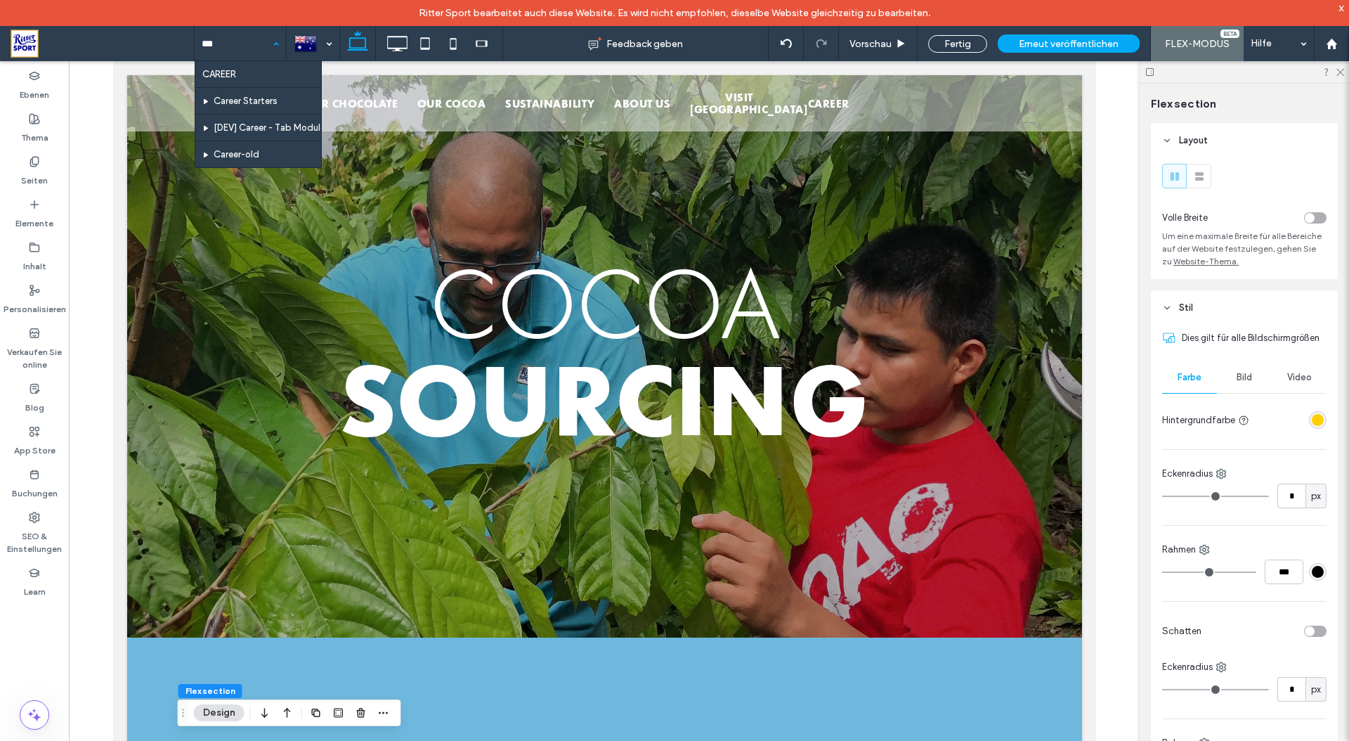
type input "***"
type input "****"
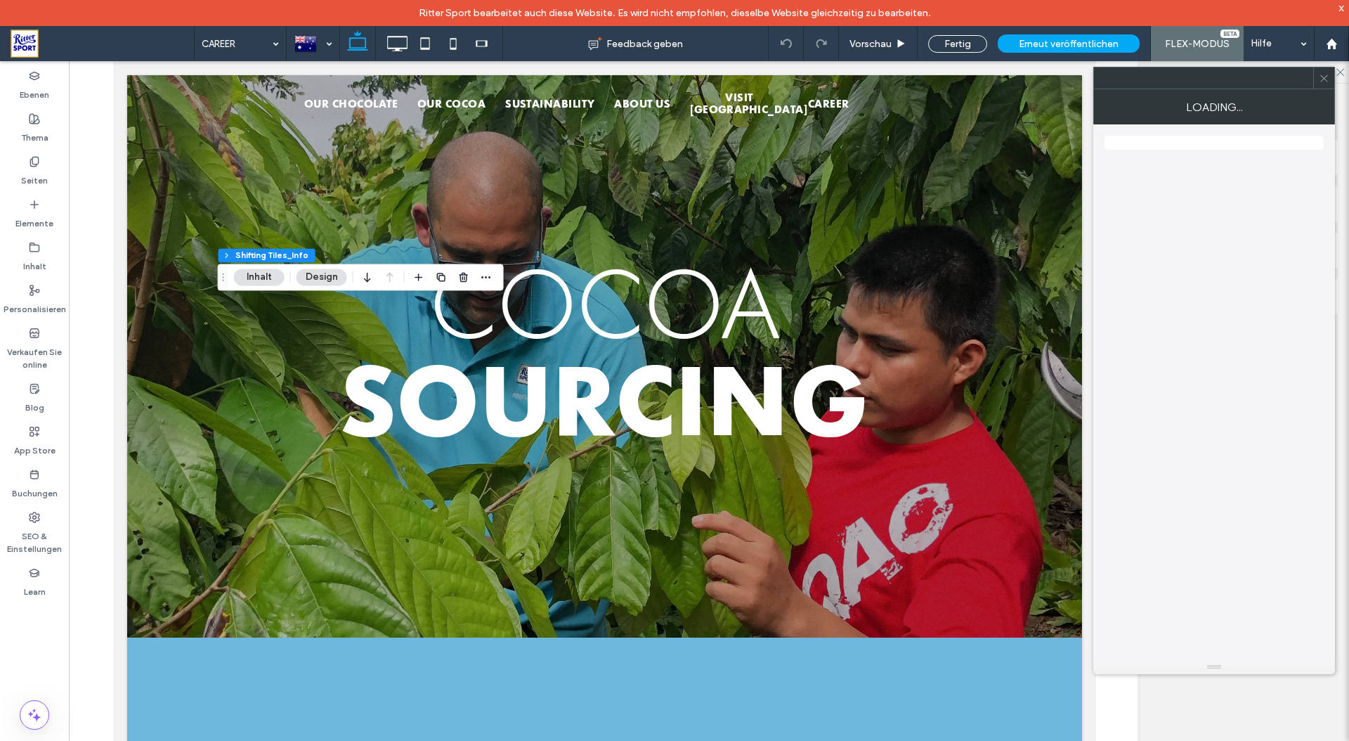
type input "**"
type input "***"
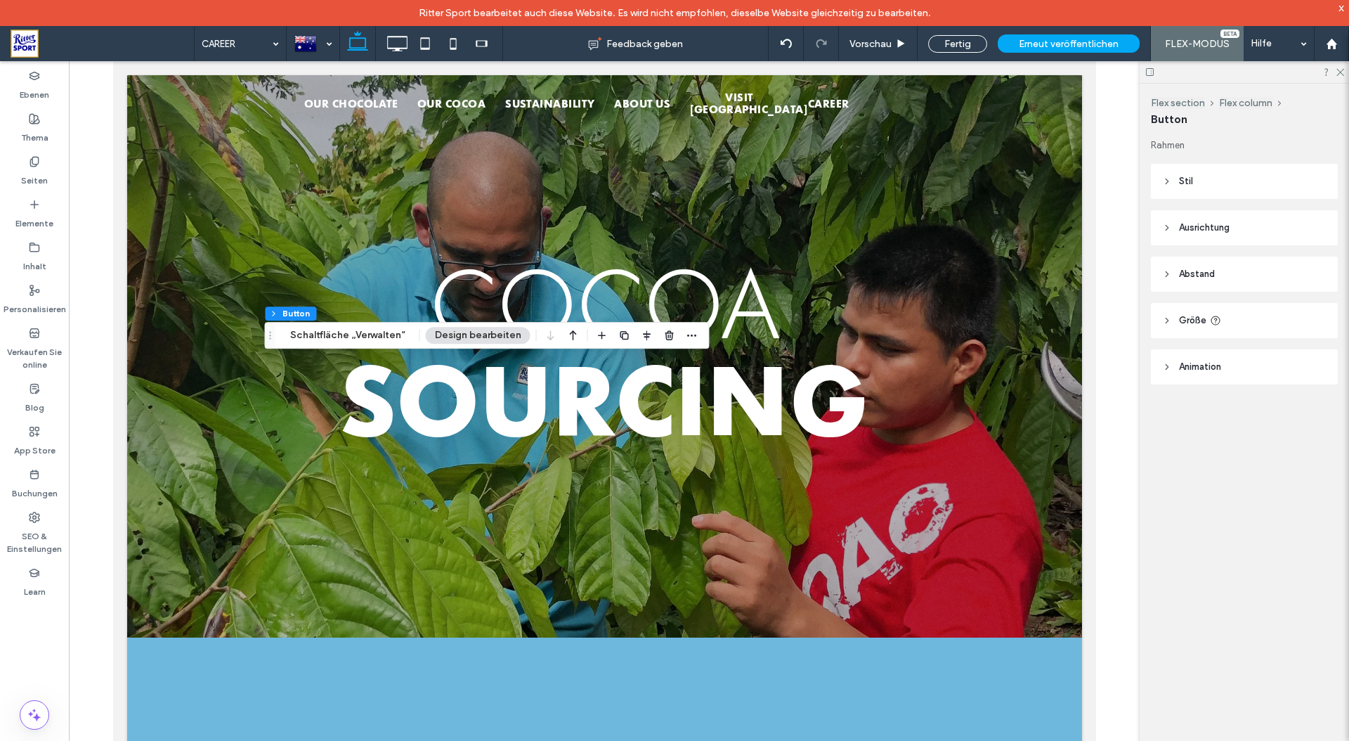
type input "**"
